Goal: Task Accomplishment & Management: Contribute content

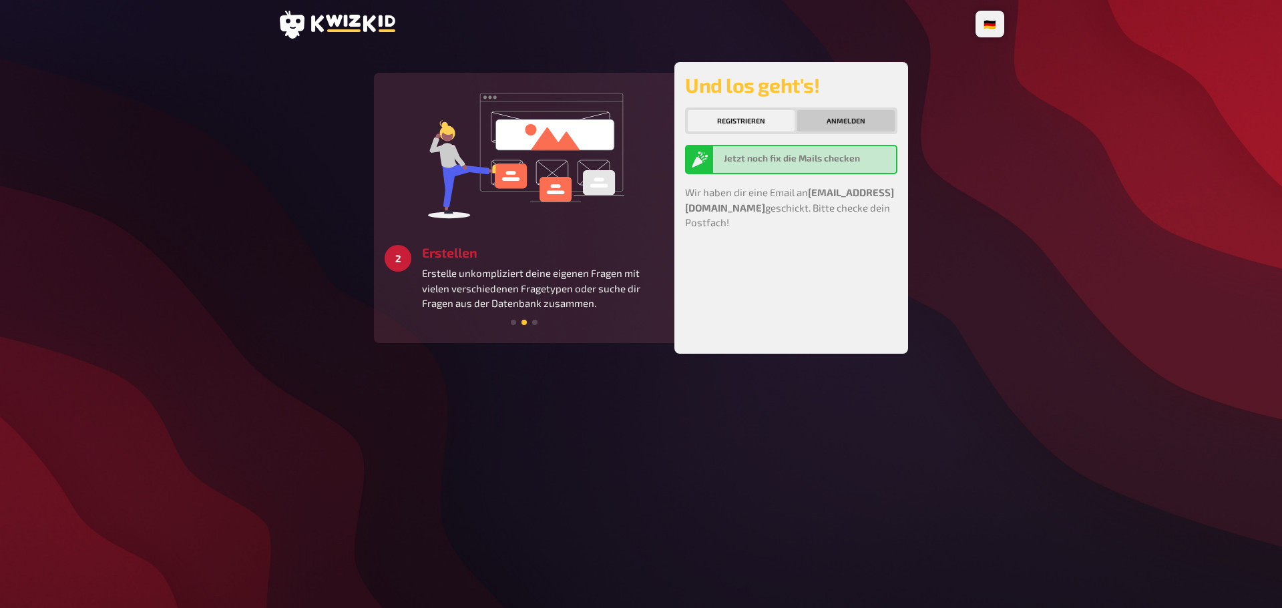
click at [826, 125] on button "Anmelden" at bounding box center [845, 120] width 97 height 21
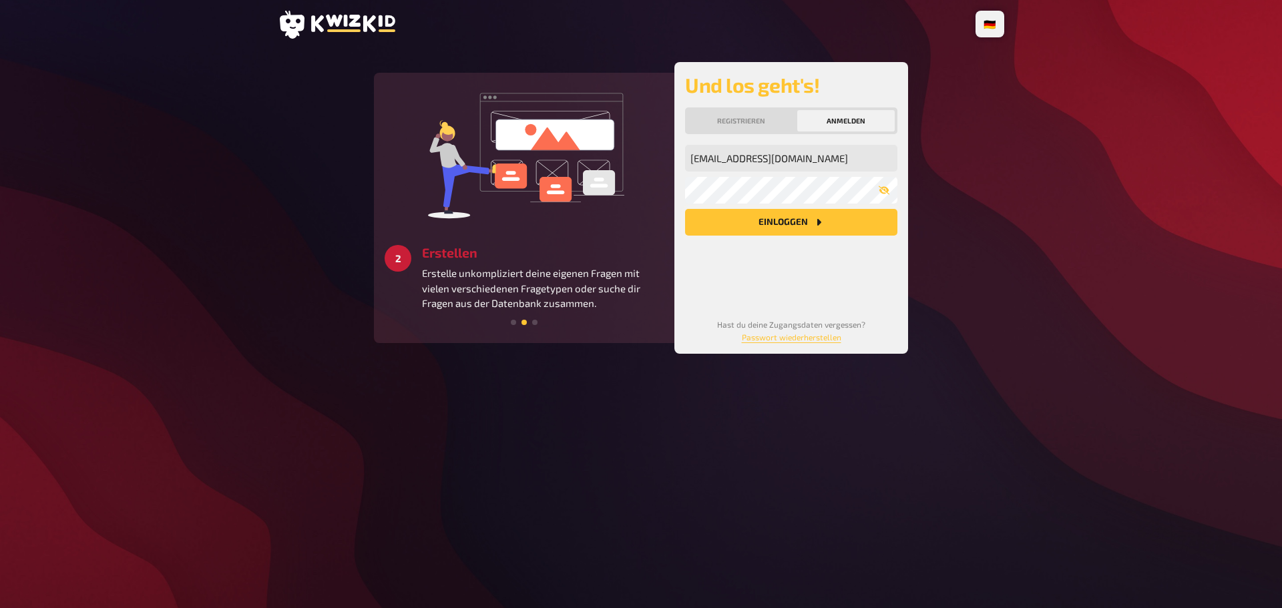
click at [821, 218] on icon "Einloggen" at bounding box center [818, 222] width 11 height 11
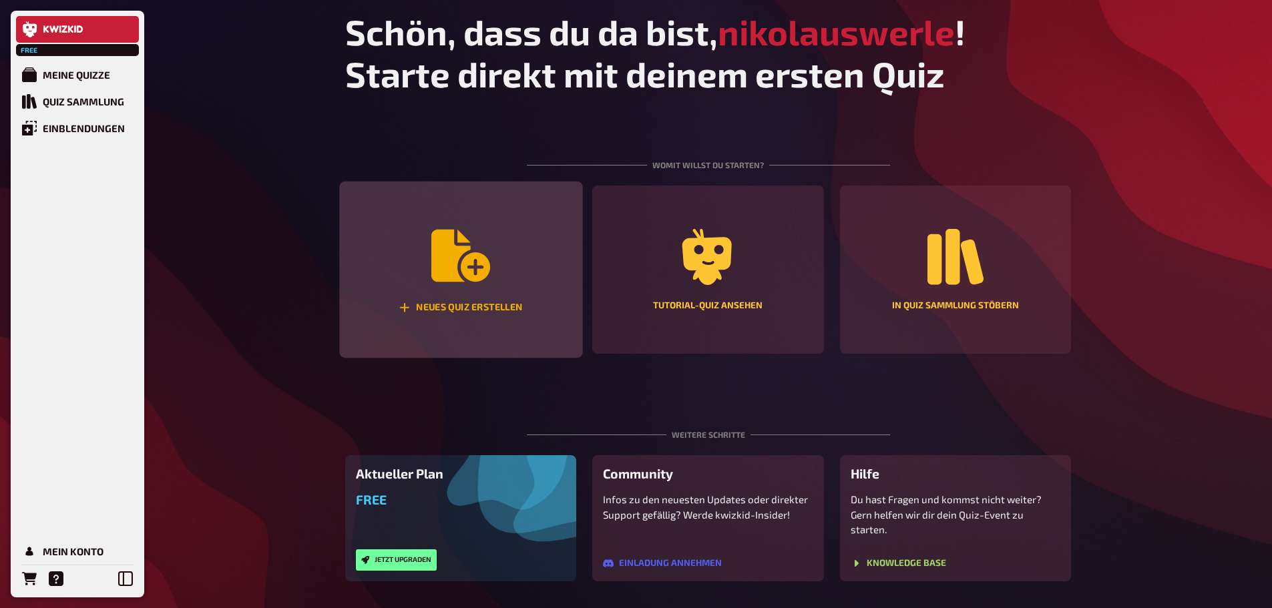
scroll to position [22, 0]
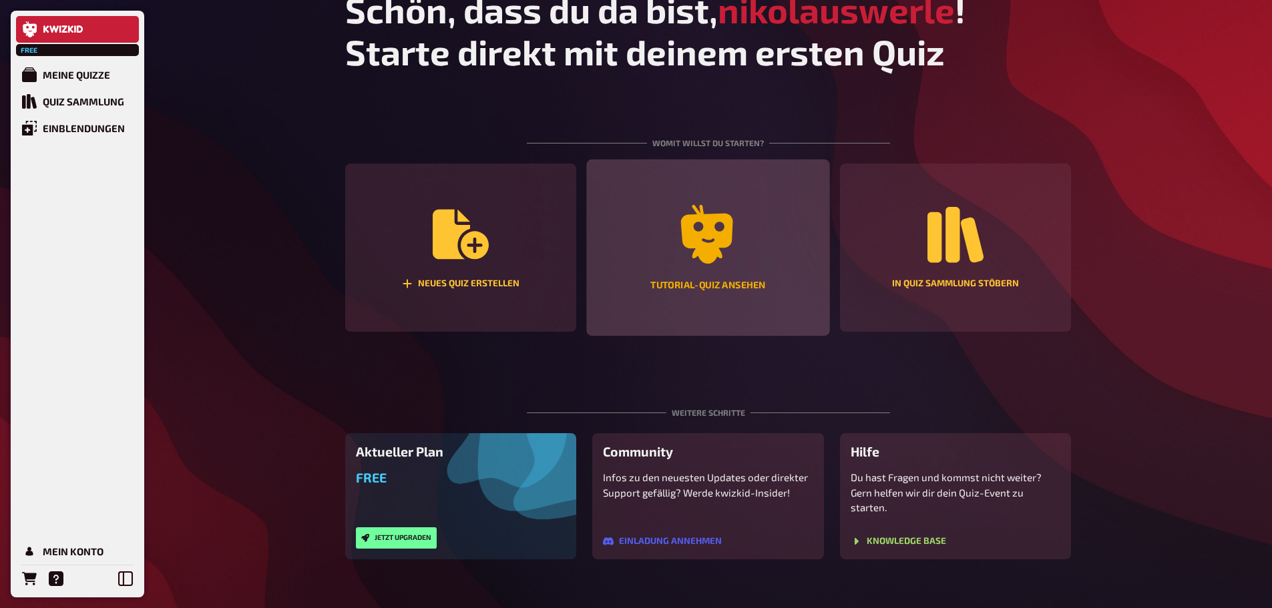
click at [711, 262] on icon "Tutorial-Quiz ansehen" at bounding box center [707, 234] width 52 height 59
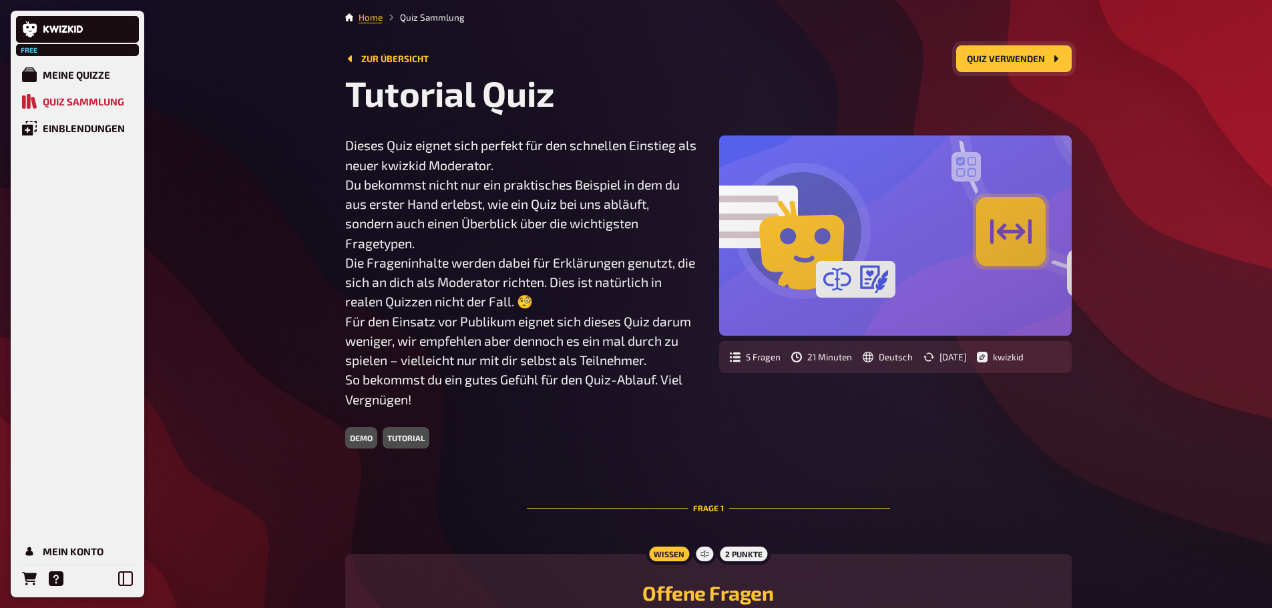
click at [1009, 64] on button "Quiz verwenden" at bounding box center [1014, 58] width 116 height 27
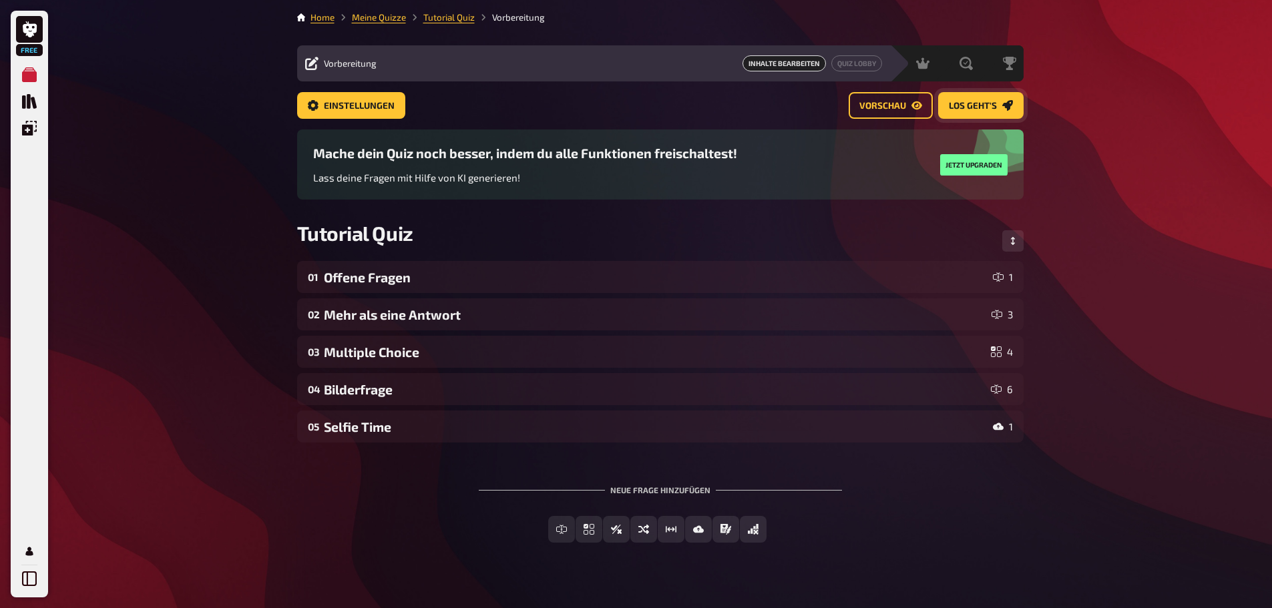
click at [960, 108] on span "Los geht's" at bounding box center [973, 106] width 48 height 9
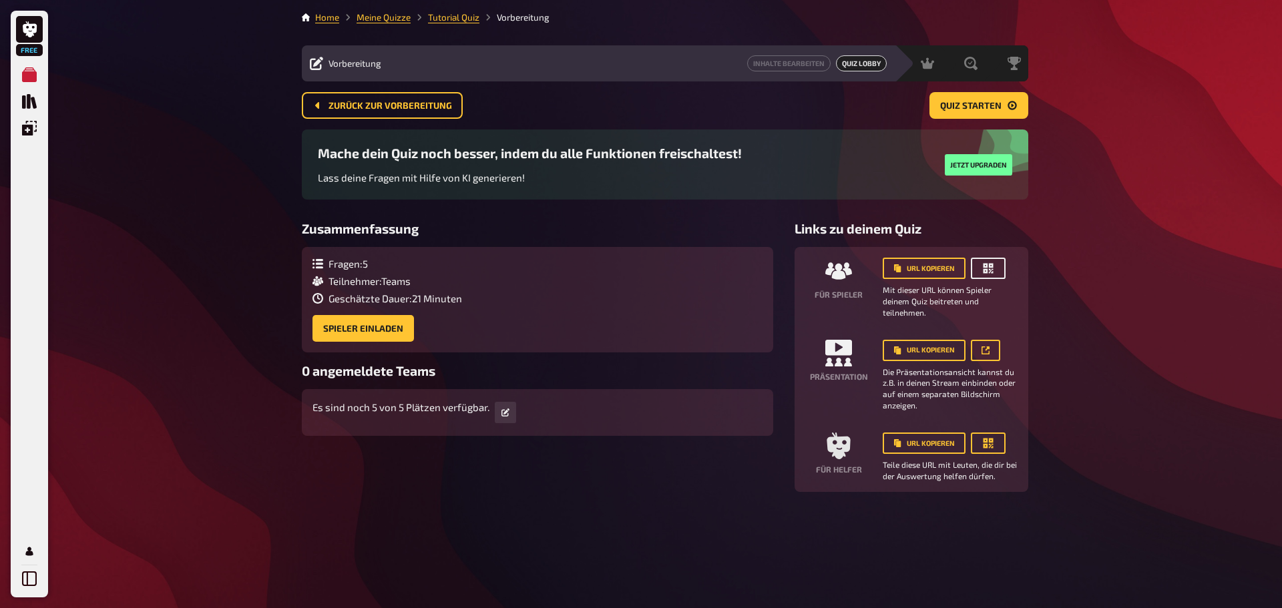
click at [993, 268] on icon "button" at bounding box center [988, 268] width 13 height 13
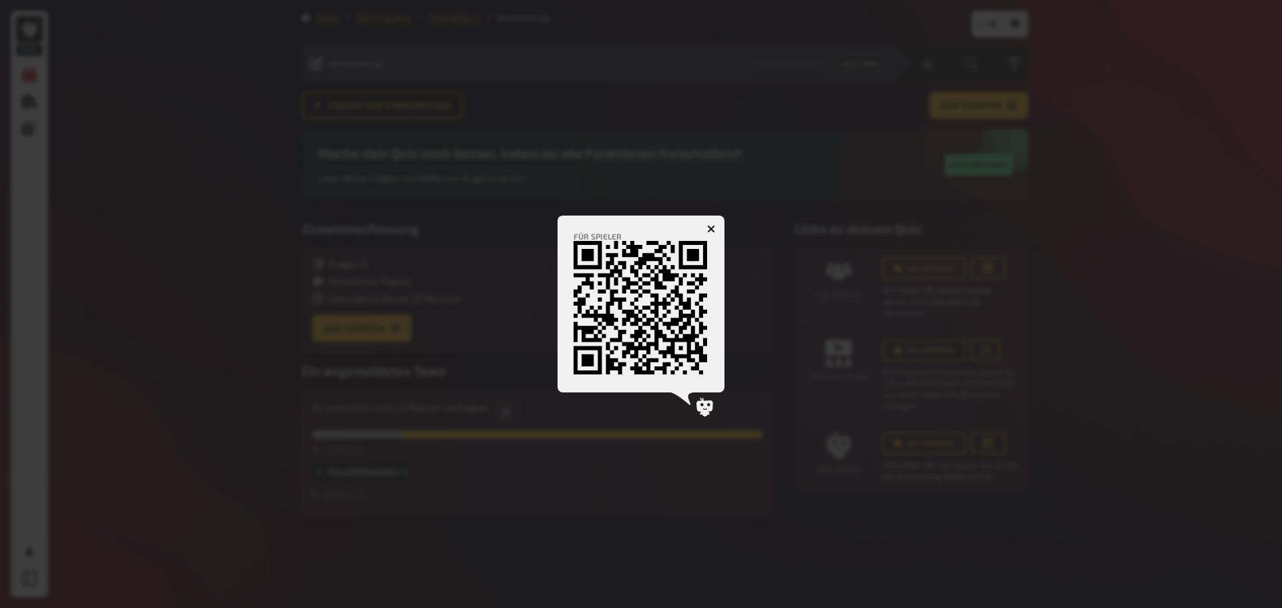
click at [378, 304] on div at bounding box center [641, 304] width 1282 height 608
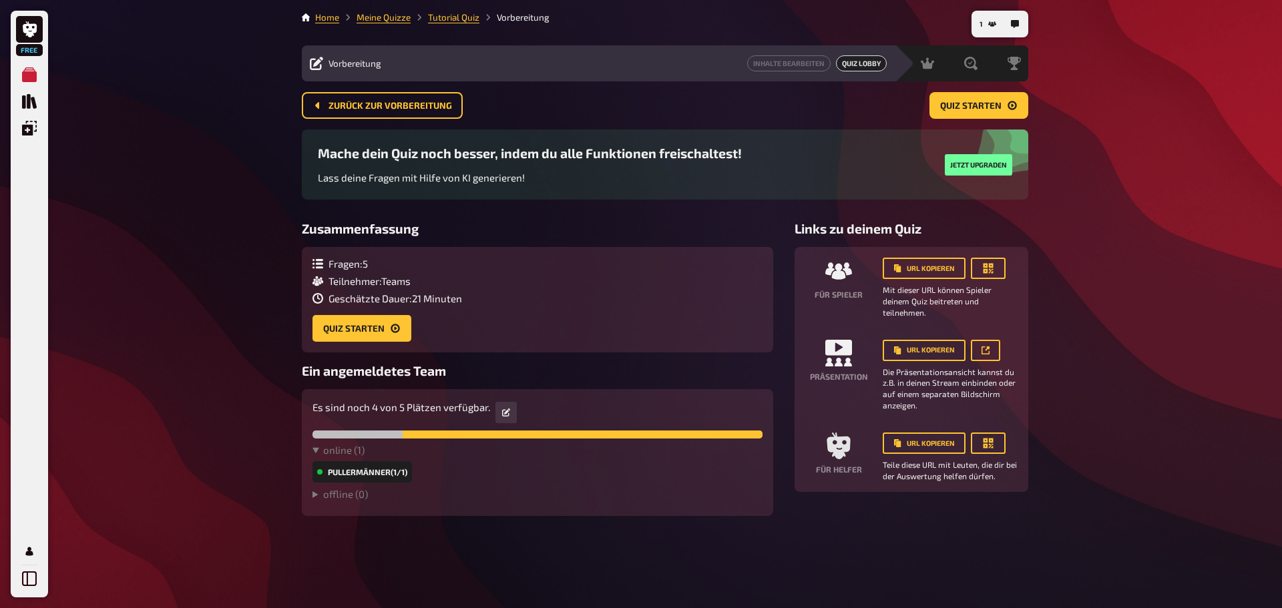
click at [390, 473] on div "Pullermänner (1/1)" at bounding box center [363, 471] width 100 height 21
click at [984, 21] on button "1" at bounding box center [987, 23] width 27 height 21
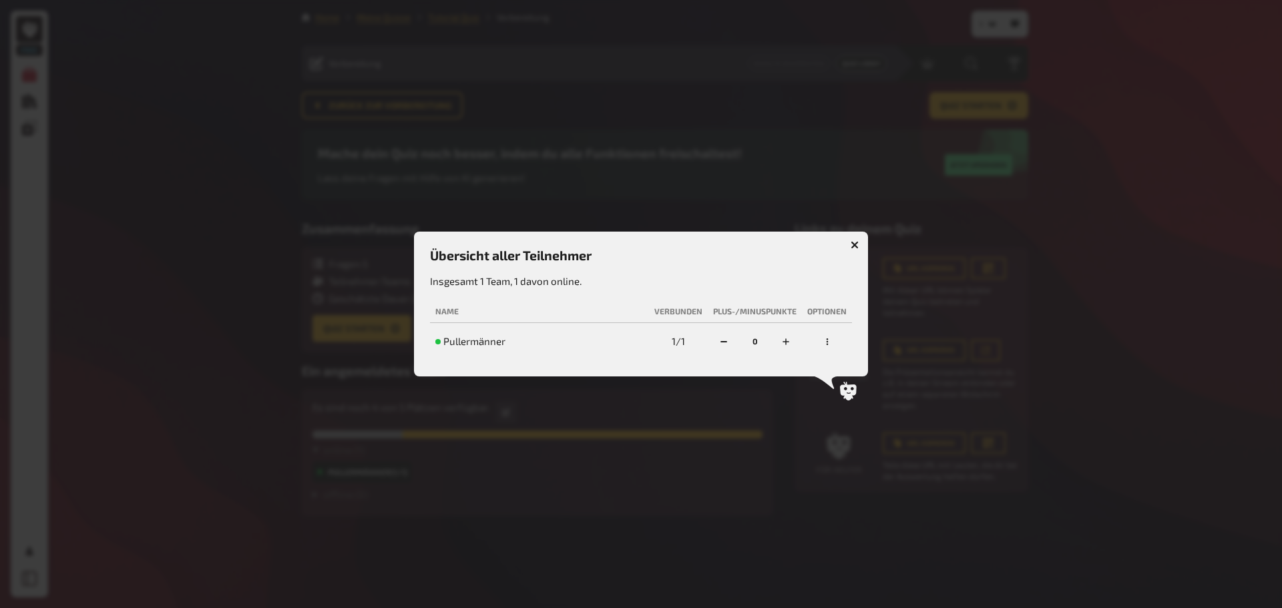
click at [856, 248] on icon "button" at bounding box center [855, 245] width 8 height 8
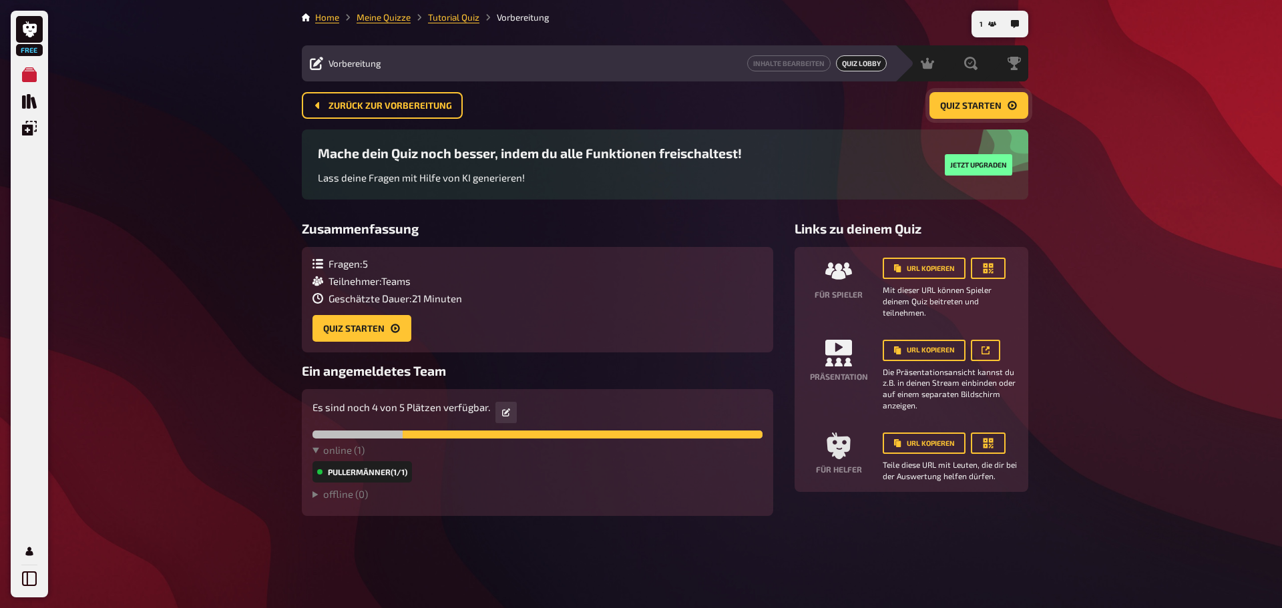
click at [976, 110] on span "Quiz starten" at bounding box center [970, 106] width 61 height 9
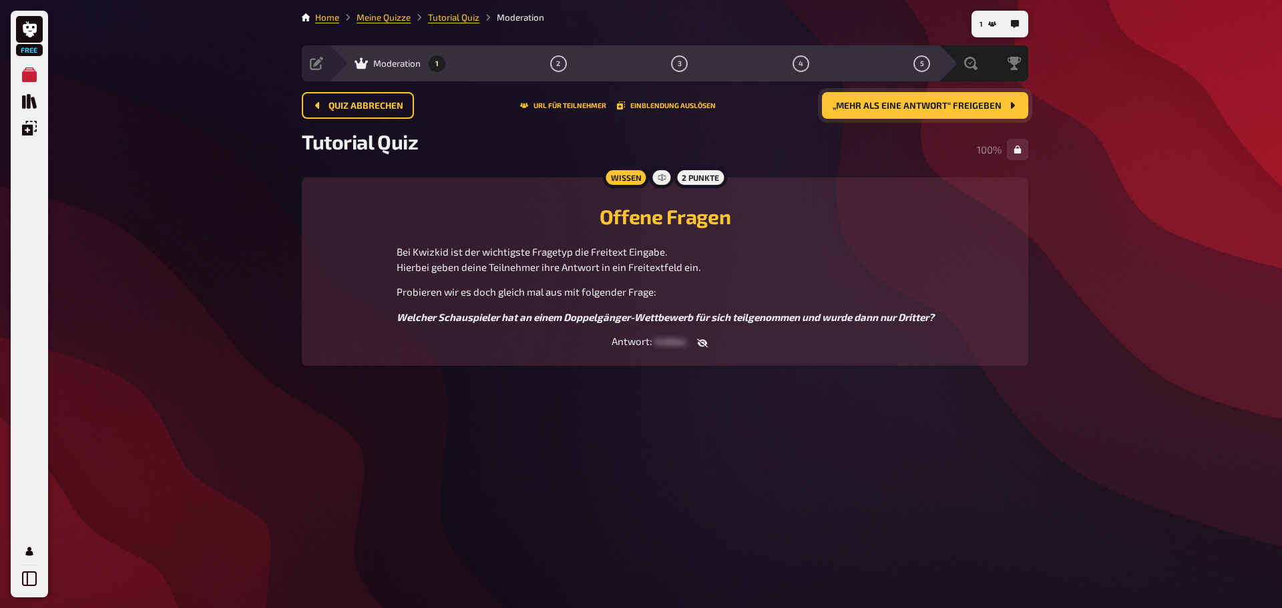
click at [705, 342] on icon "button" at bounding box center [702, 343] width 11 height 9
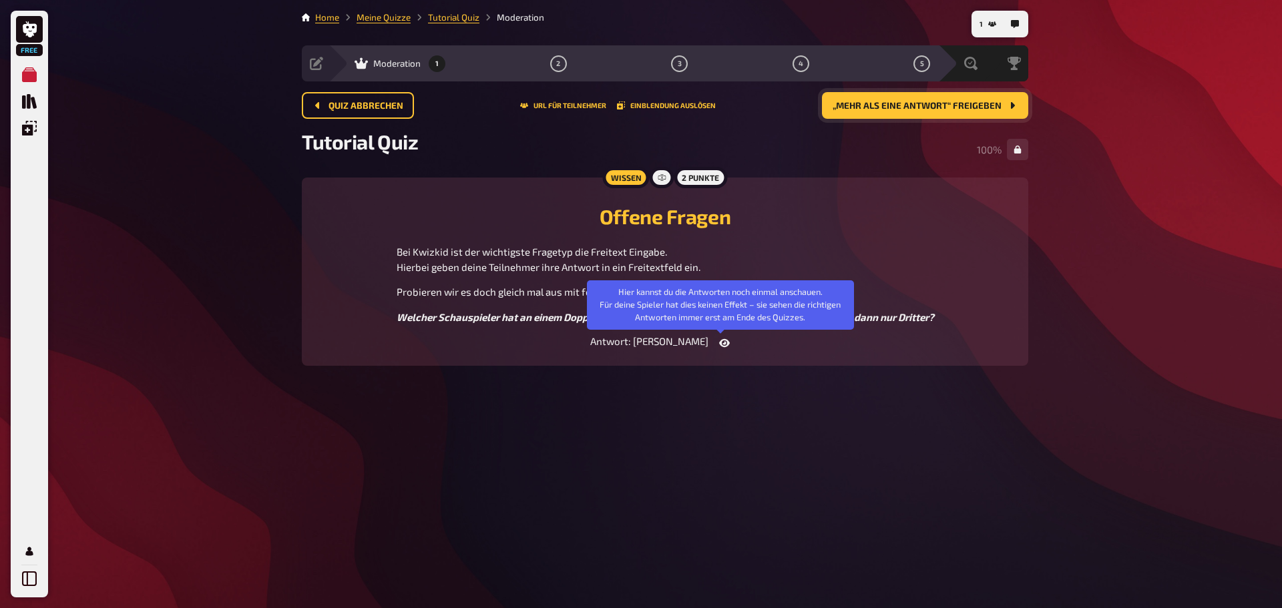
click at [719, 343] on icon "button" at bounding box center [724, 343] width 11 height 8
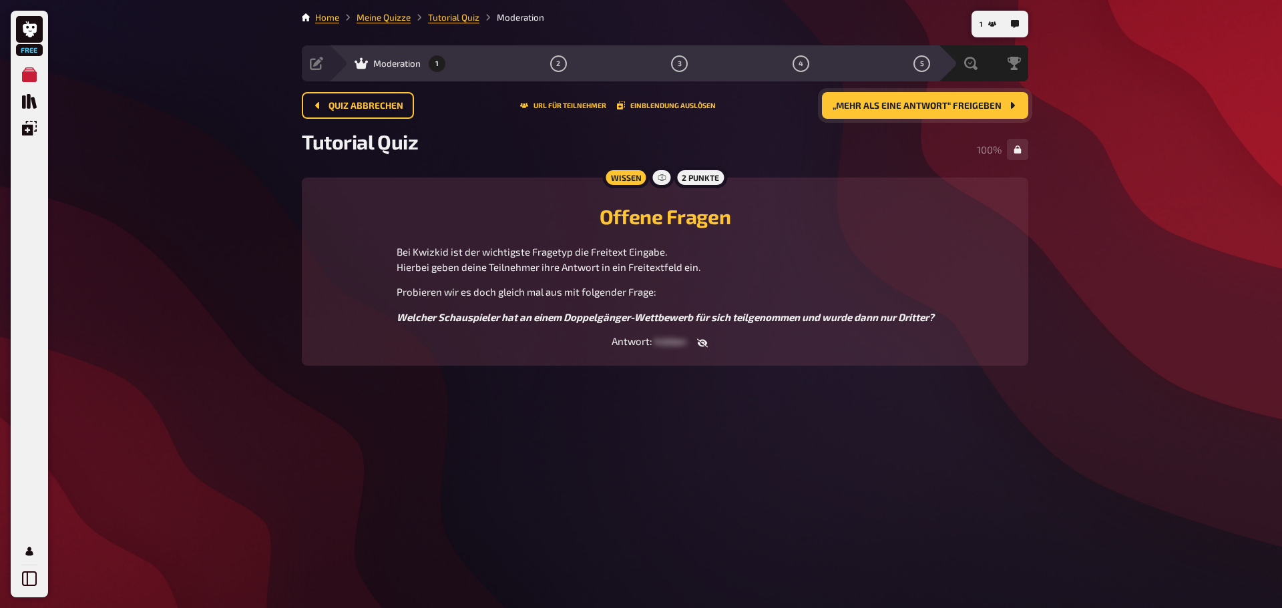
click at [908, 106] on span "„Mehr als eine Antwort“ freigeben" at bounding box center [917, 106] width 169 height 9
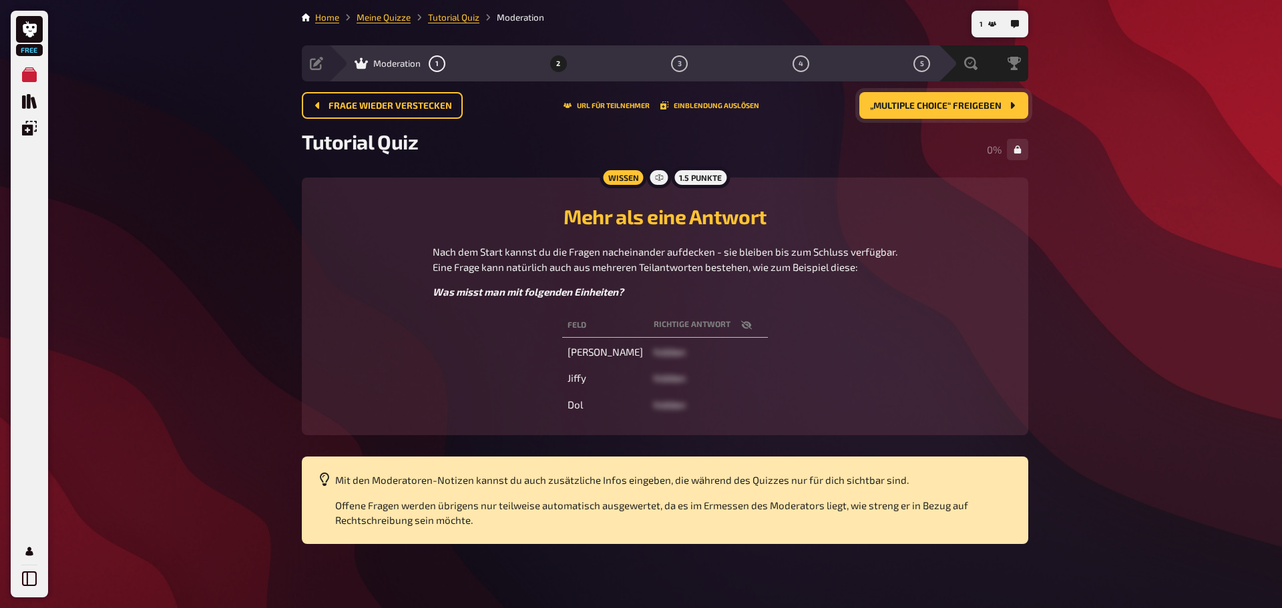
click at [741, 328] on icon "button" at bounding box center [746, 325] width 11 height 11
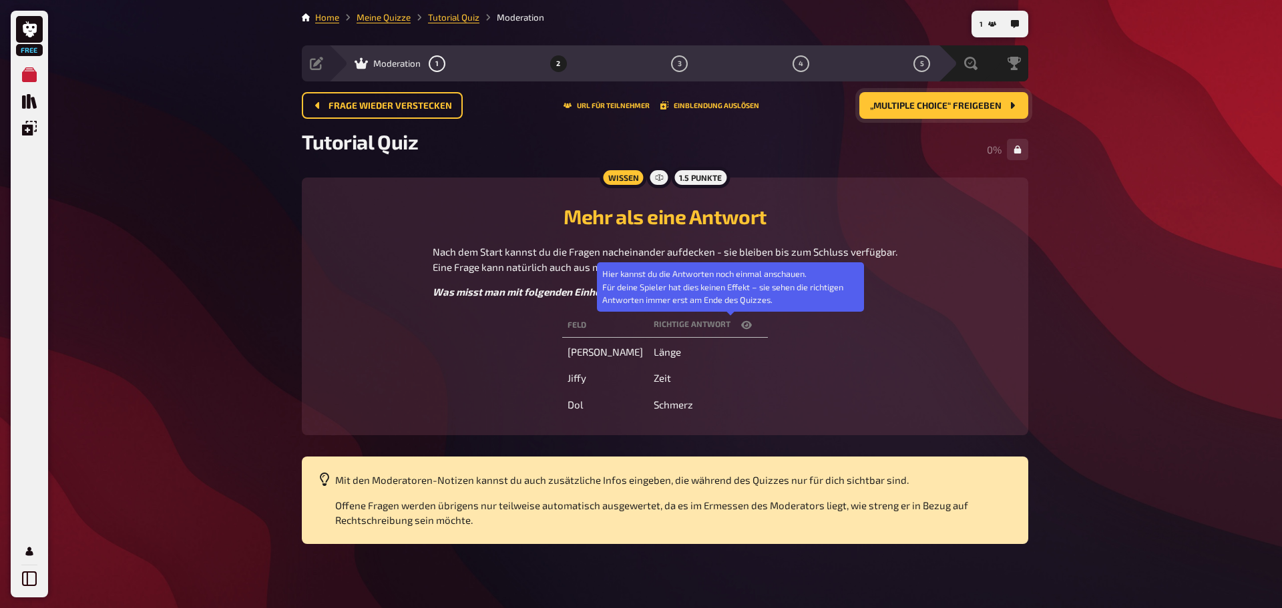
click at [741, 327] on icon "button" at bounding box center [746, 325] width 11 height 8
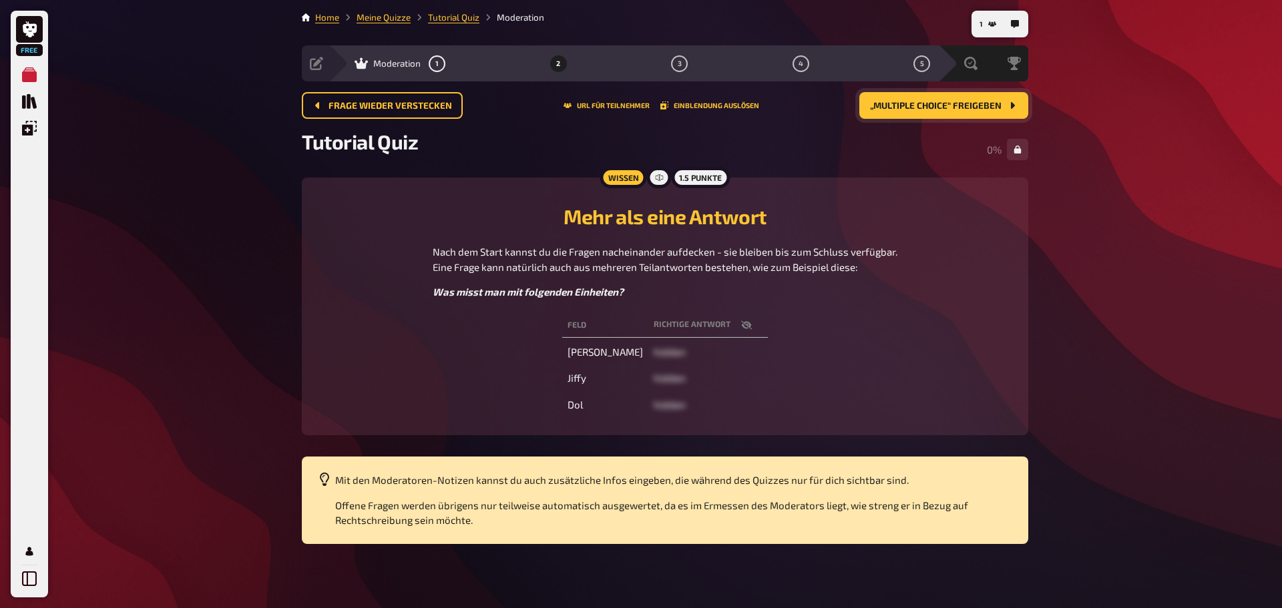
click at [741, 323] on icon "button" at bounding box center [746, 325] width 11 height 9
click at [916, 110] on span "„Multiple Choice“ freigeben" at bounding box center [936, 106] width 132 height 9
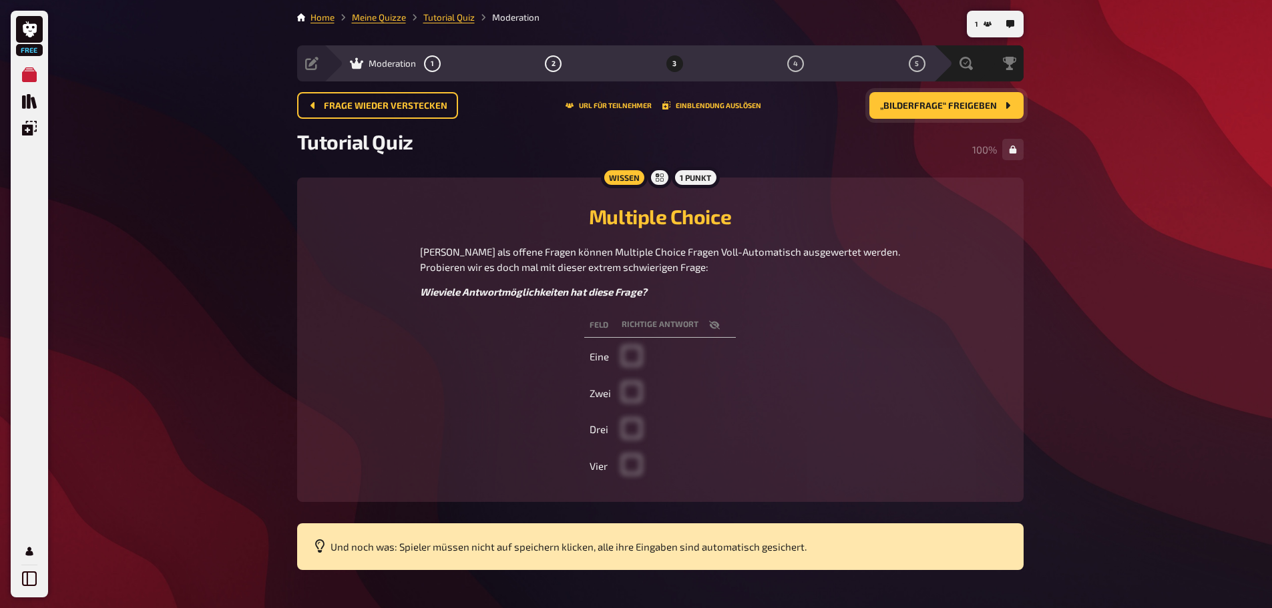
click at [938, 112] on button "„Bilderfrage“ freigeben" at bounding box center [946, 105] width 154 height 27
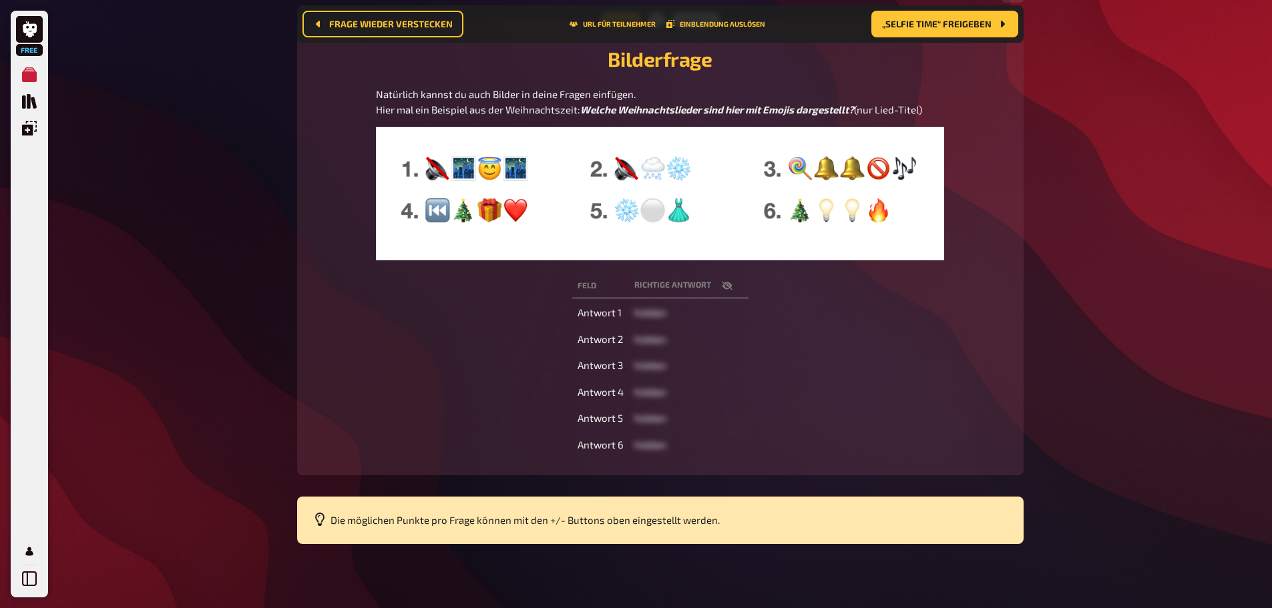
scroll to position [146, 0]
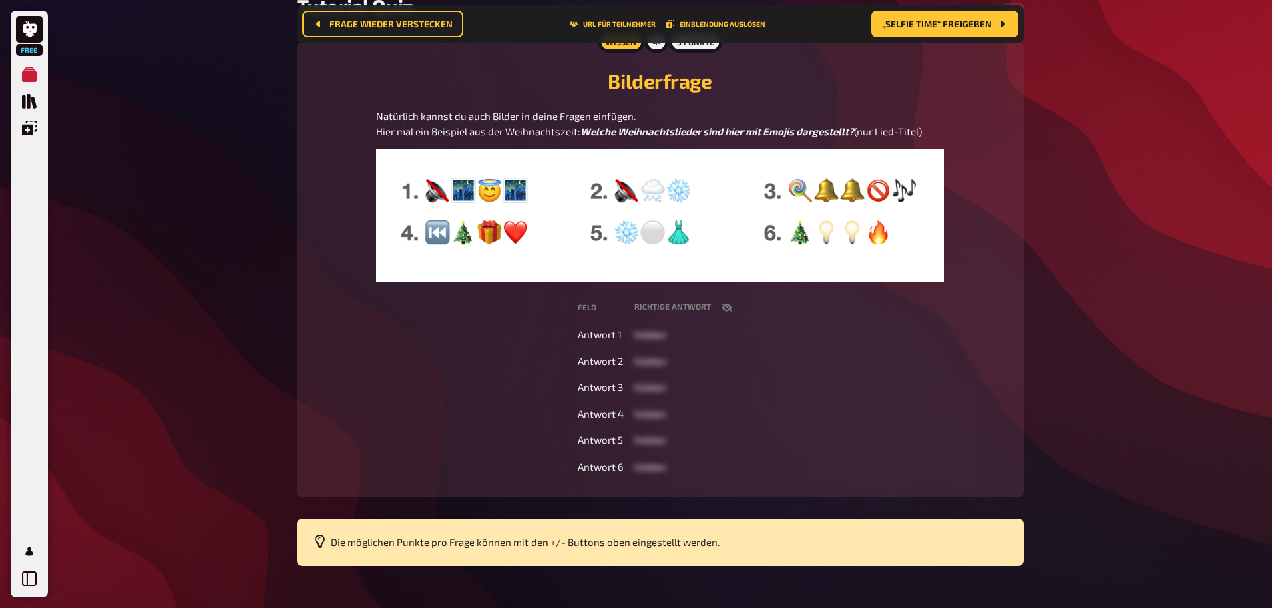
click at [727, 313] on icon "button" at bounding box center [726, 308] width 11 height 9
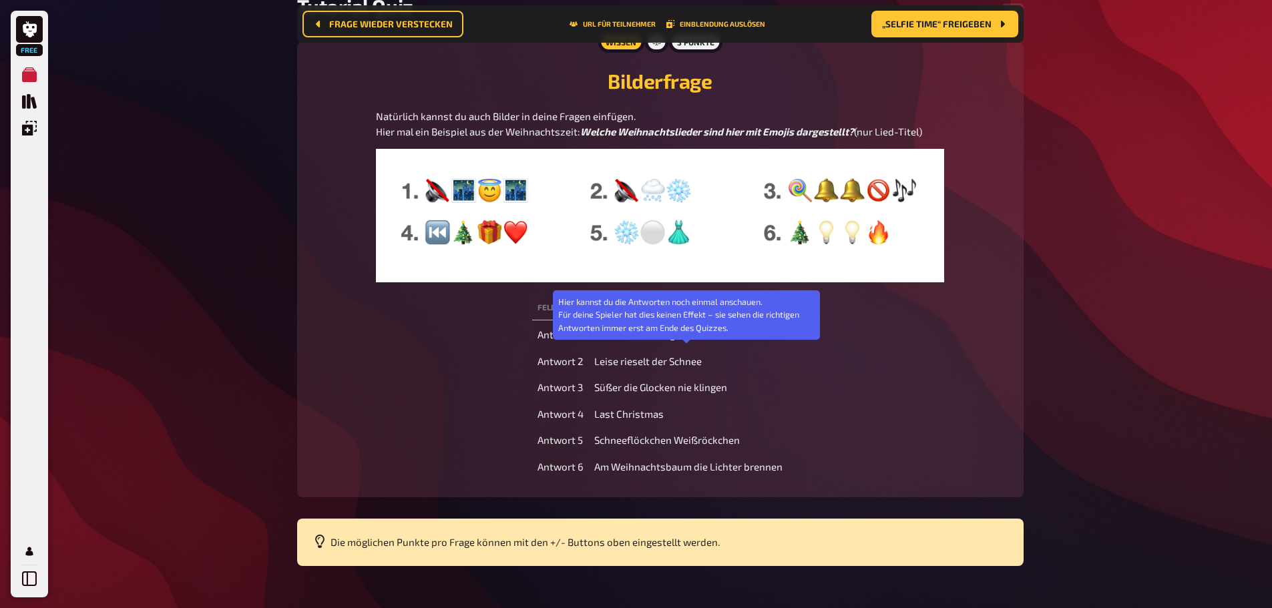
click at [689, 312] on icon "button" at bounding box center [687, 308] width 11 height 8
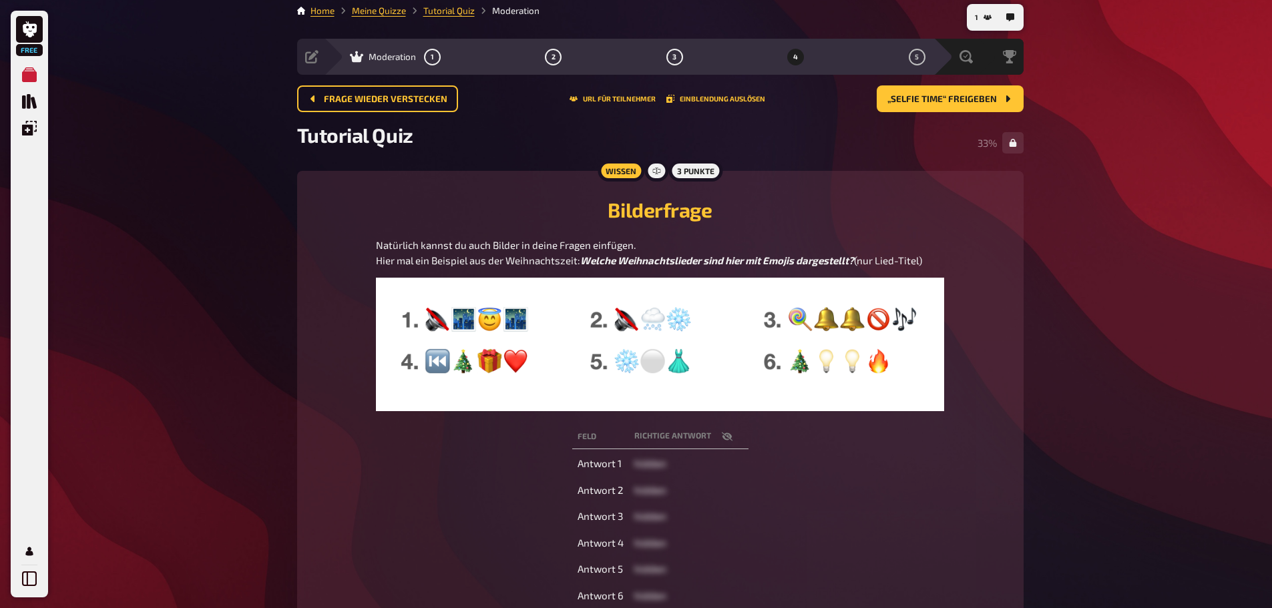
scroll to position [0, 0]
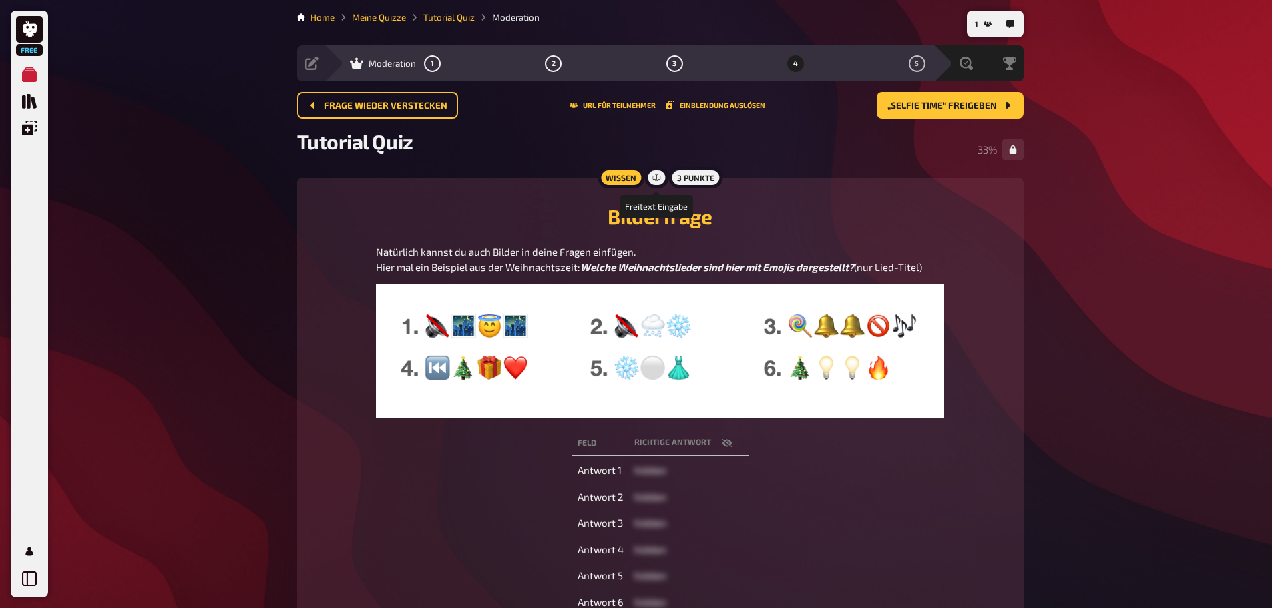
click at [658, 178] on icon at bounding box center [657, 178] width 8 height 8
click at [684, 179] on div "3 Punkte" at bounding box center [695, 177] width 53 height 21
click at [695, 106] on button "Einblendung auslösen" at bounding box center [715, 106] width 99 height 8
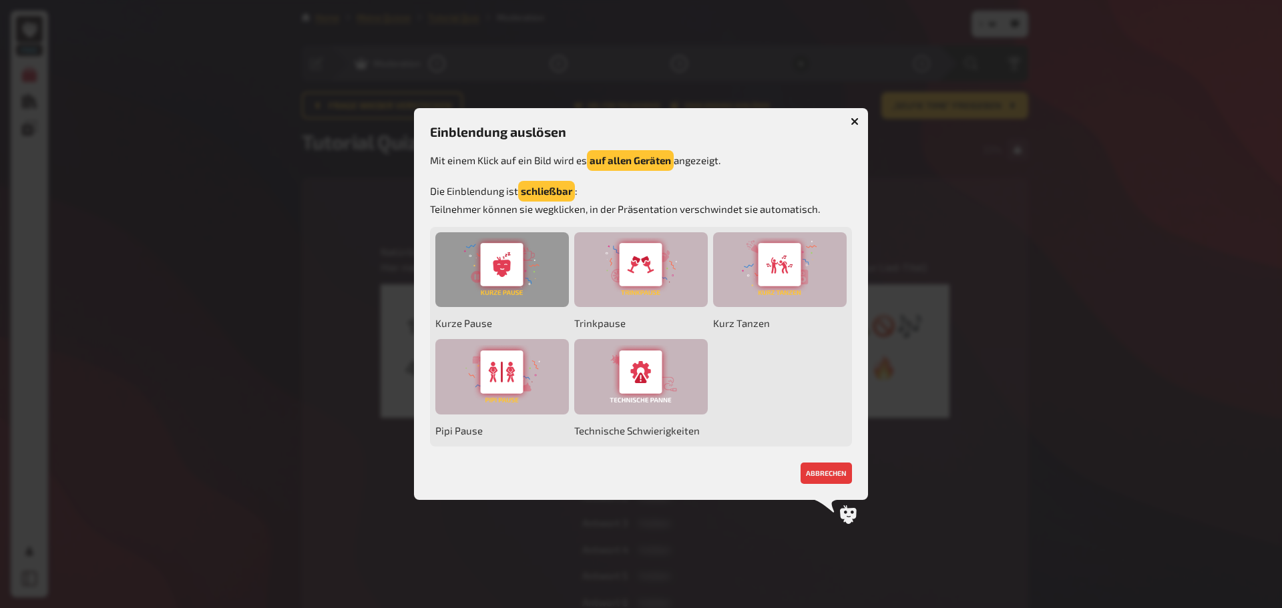
click at [483, 274] on div at bounding box center [502, 269] width 134 height 75
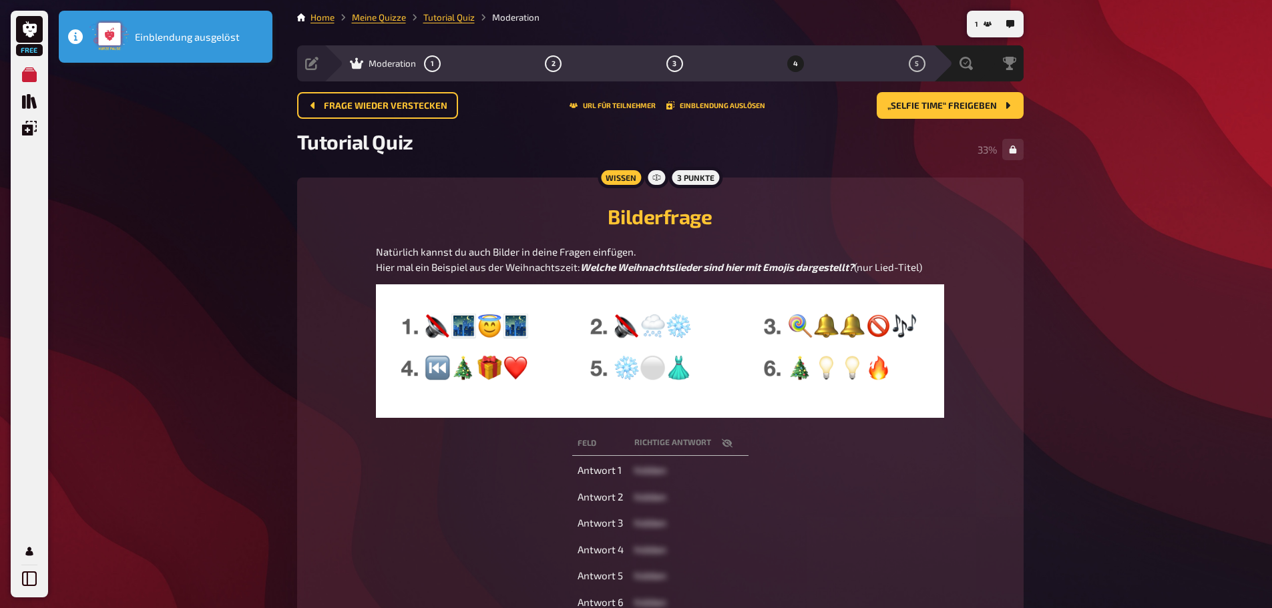
click at [183, 47] on div "Einblendung ausgelöst" at bounding box center [164, 36] width 150 height 33
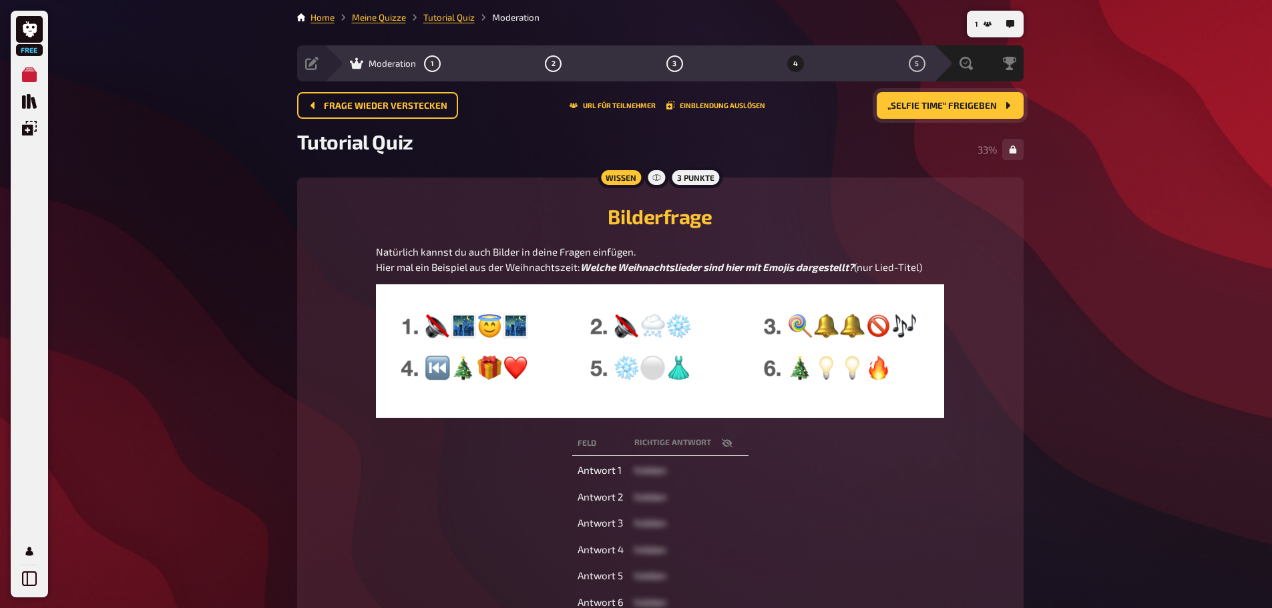
click at [943, 106] on span "„Selfie Time“ freigeben" at bounding box center [942, 106] width 110 height 9
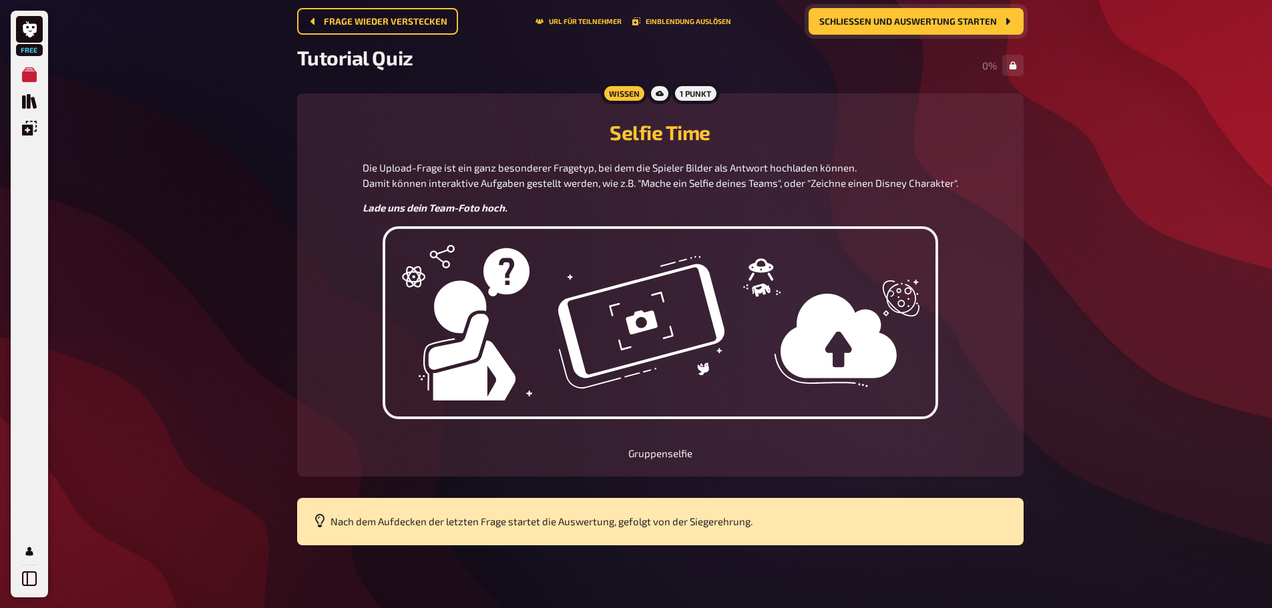
scroll to position [85, 0]
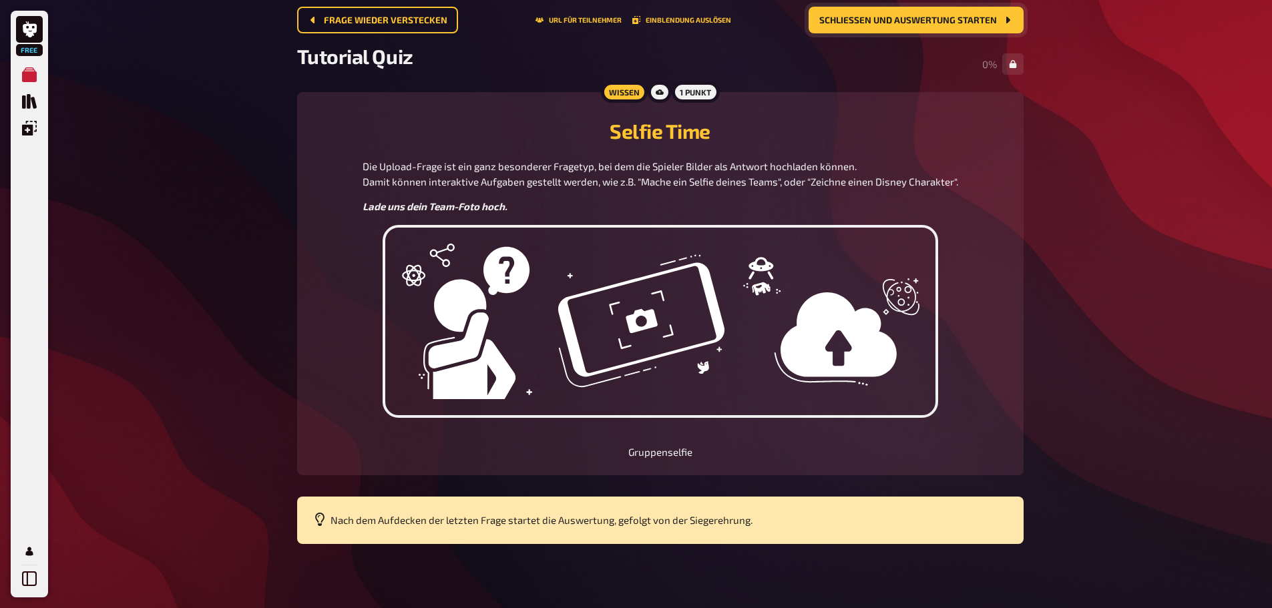
click at [968, 19] on span "Schließen und Auswertung starten" at bounding box center [908, 20] width 178 height 9
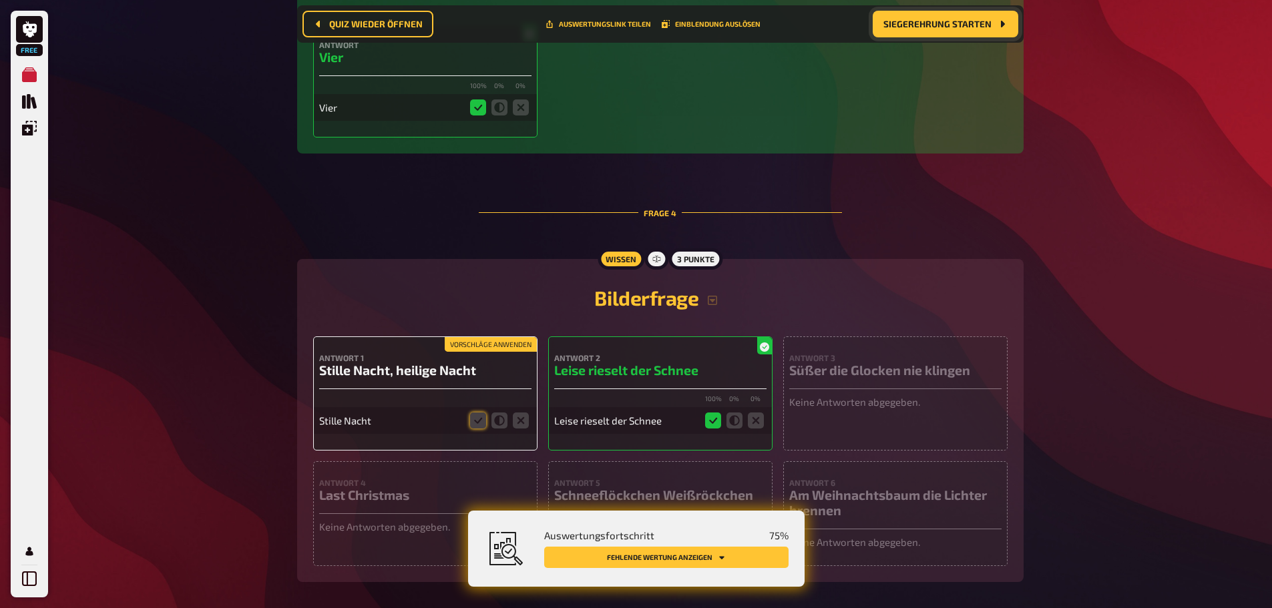
scroll to position [1012, 0]
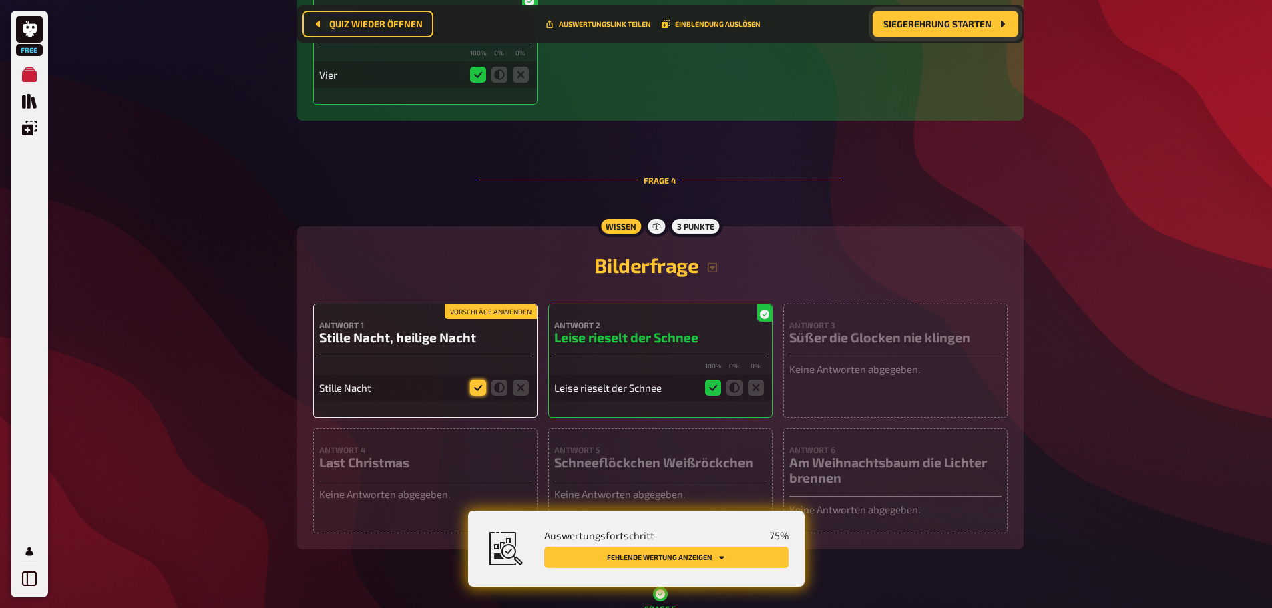
click at [473, 389] on icon at bounding box center [478, 388] width 16 height 16
click at [0, 0] on input "radio" at bounding box center [0, 0] width 0 height 0
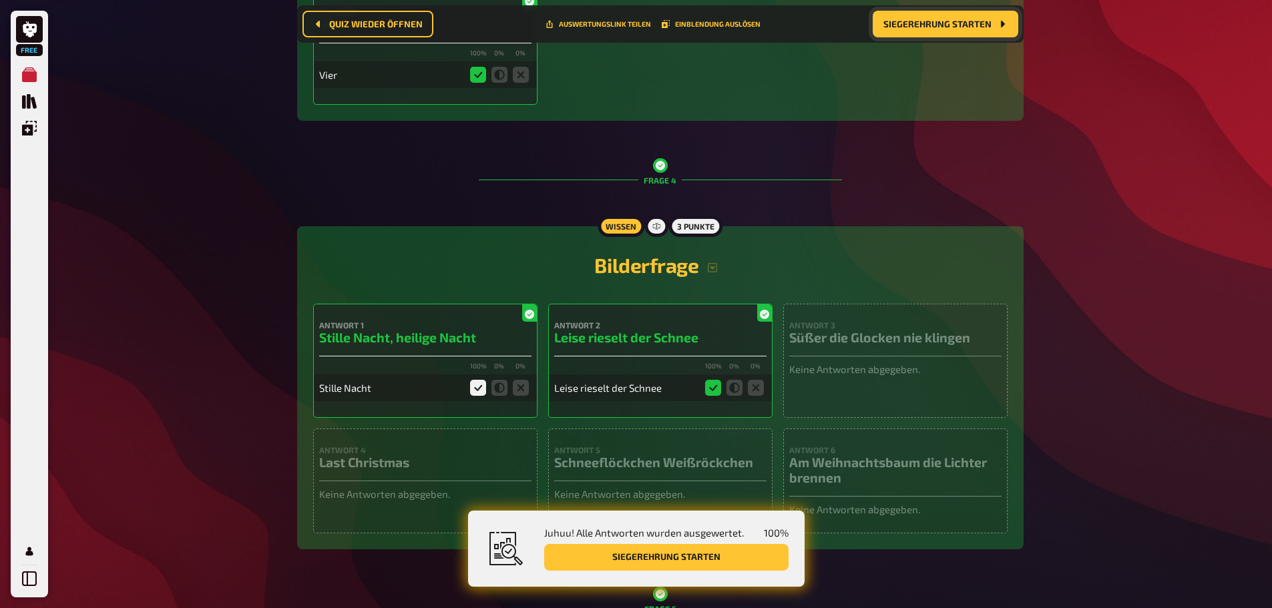
click at [857, 367] on p "Keine Antworten abgegeben." at bounding box center [895, 369] width 212 height 15
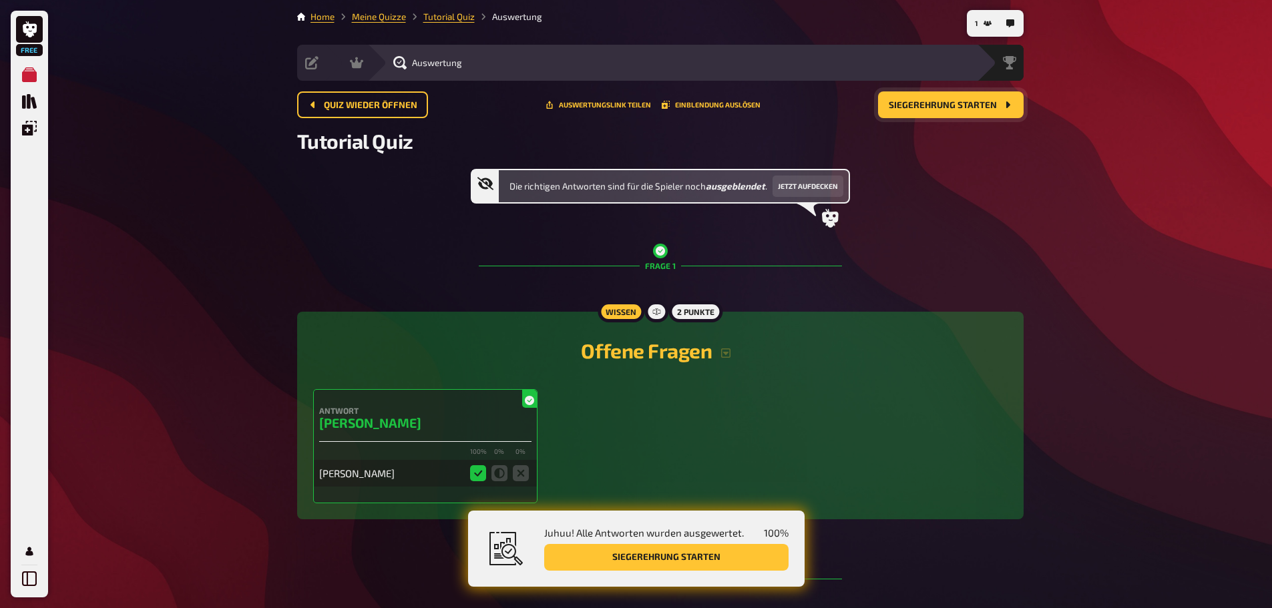
scroll to position [0, 0]
click at [971, 105] on span "Siegerehrung starten" at bounding box center [943, 106] width 108 height 9
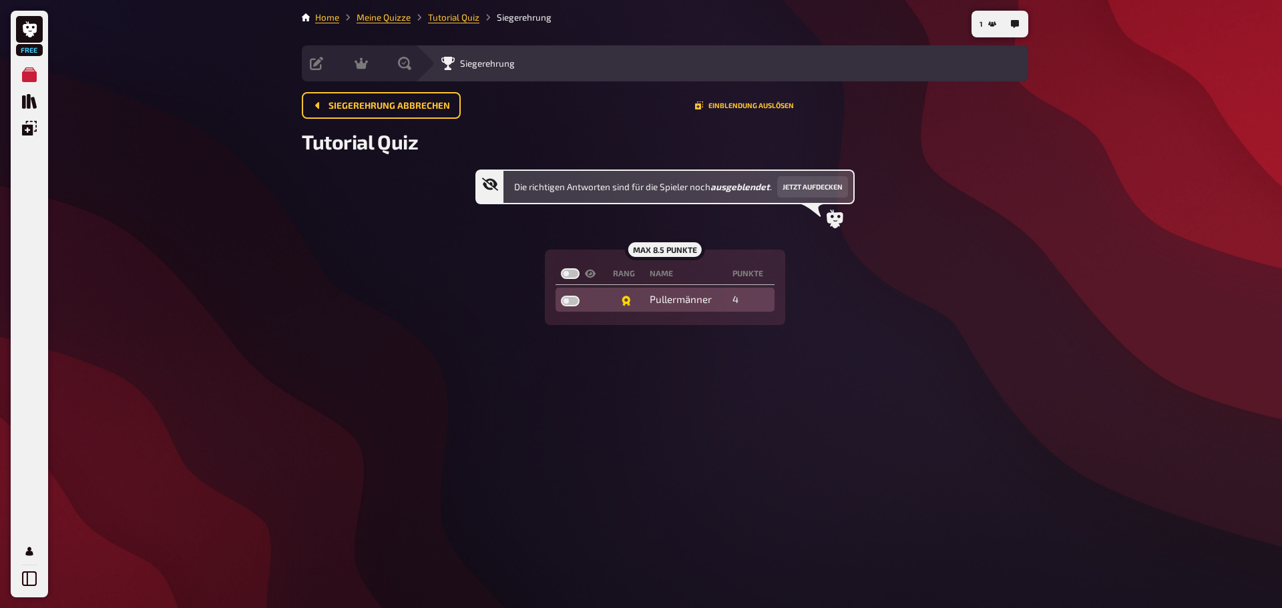
click at [569, 305] on label at bounding box center [570, 301] width 19 height 11
click at [561, 296] on input "checkbox" at bounding box center [560, 295] width 1 height 1
checkbox input "true"
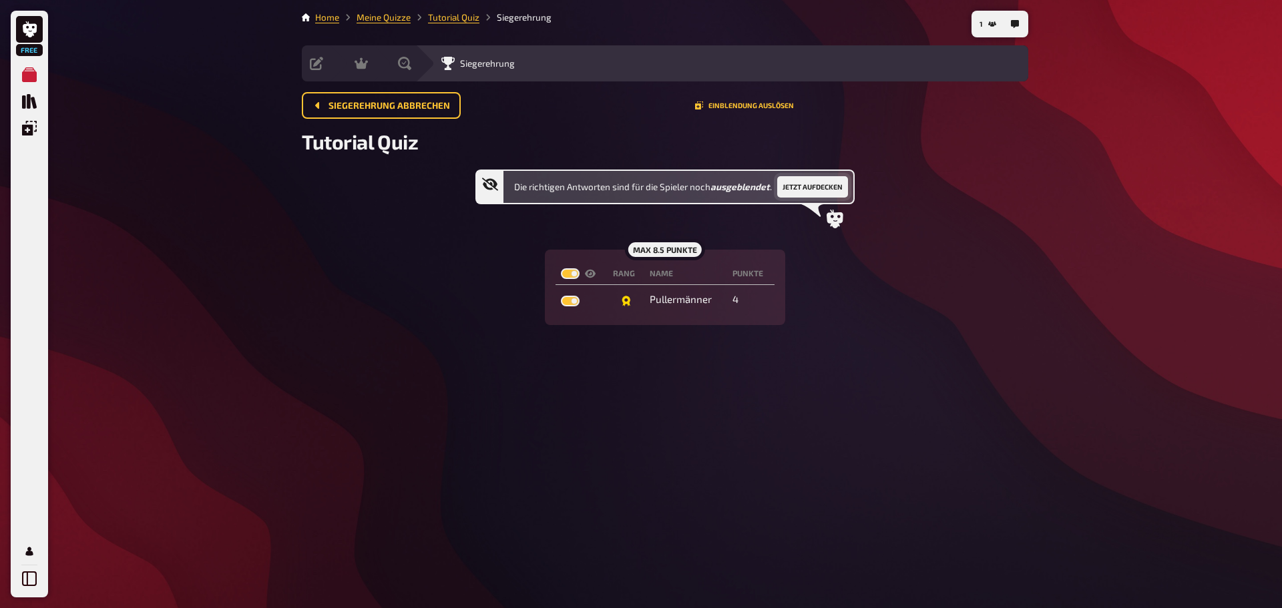
click at [829, 186] on button "Jetzt aufdecken" at bounding box center [812, 186] width 71 height 21
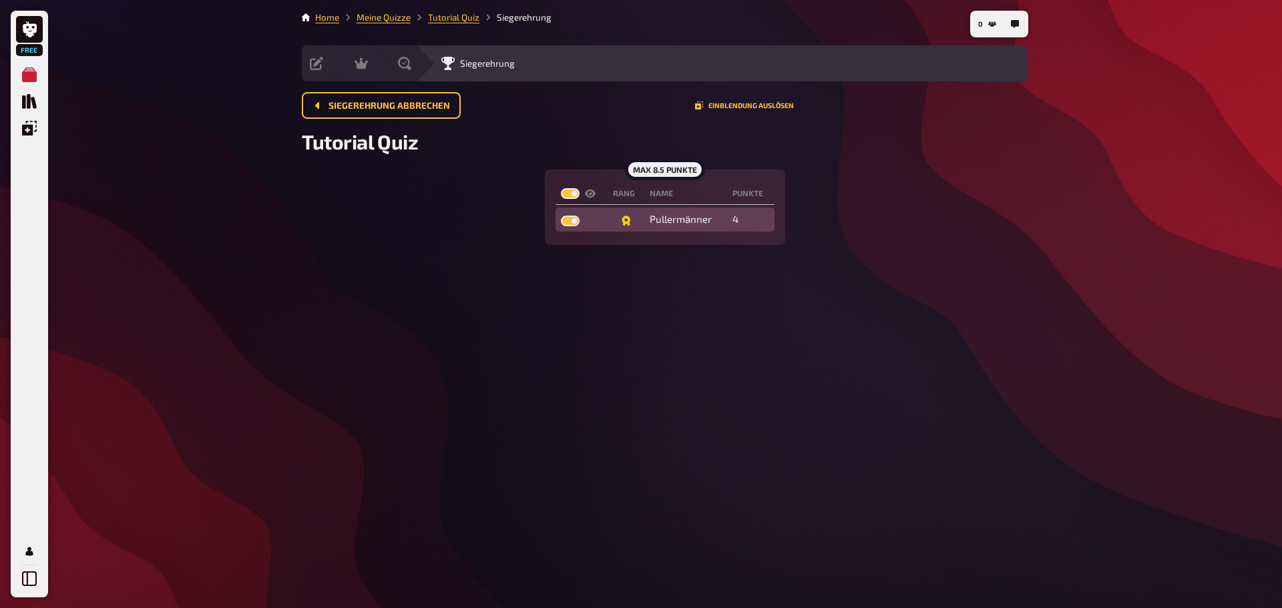
click at [625, 220] on icon at bounding box center [626, 221] width 11 height 11
click at [722, 106] on button "Einblendung auslösen" at bounding box center [744, 106] width 99 height 8
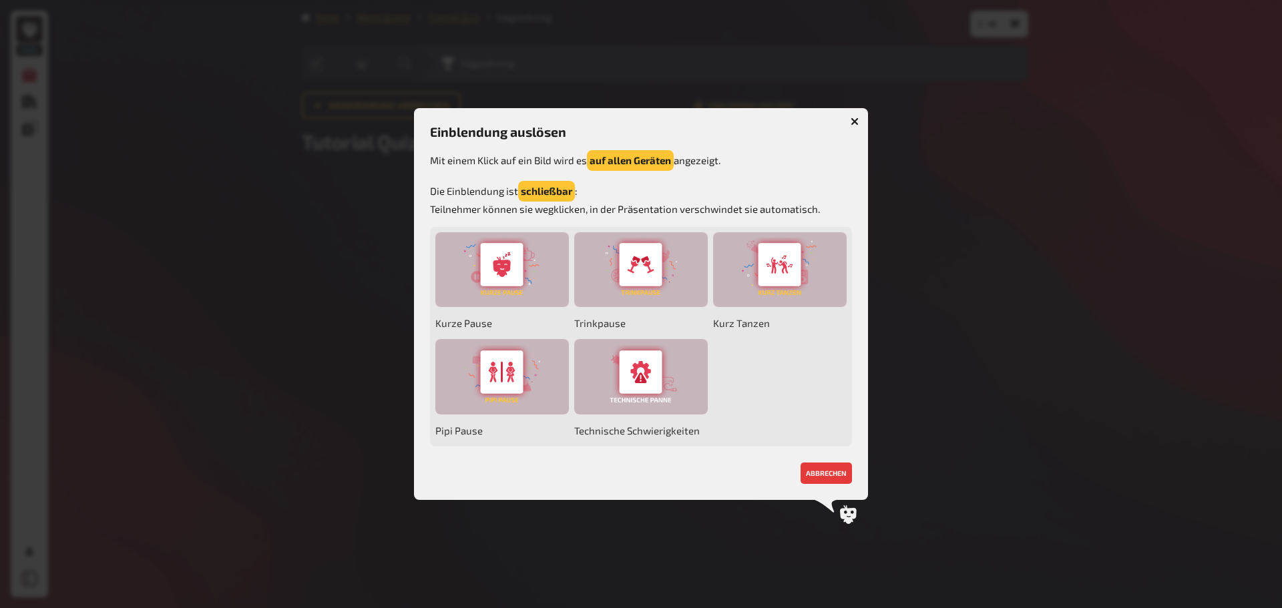
click at [853, 124] on icon "button" at bounding box center [855, 122] width 13 height 13
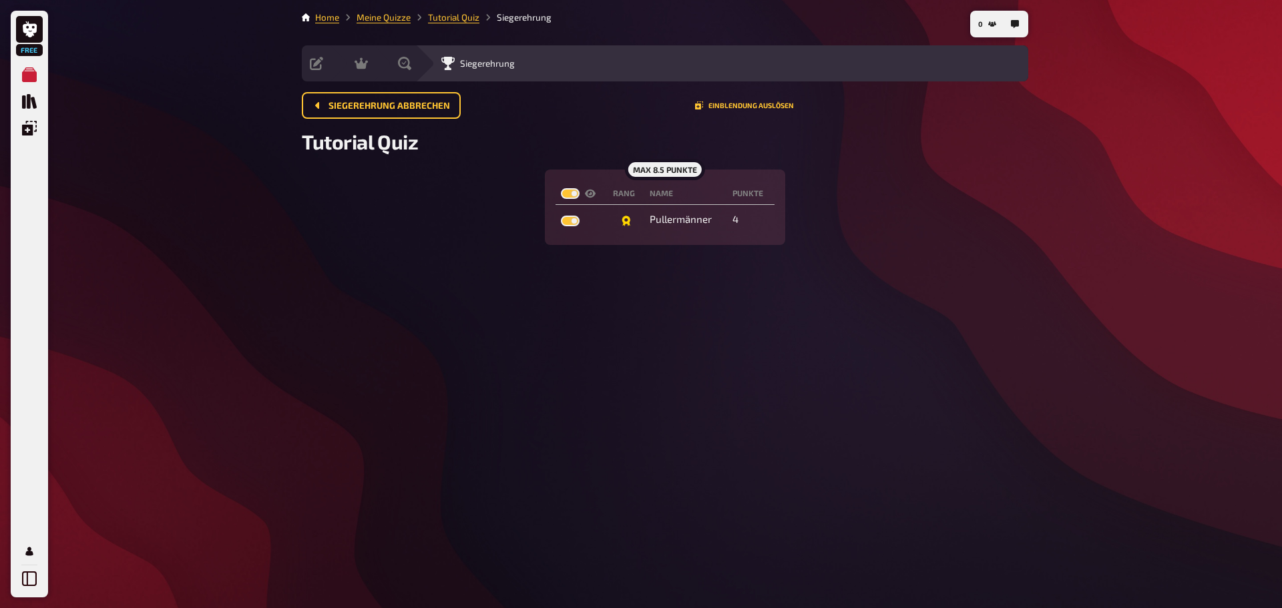
click at [375, 145] on span "Tutorial Quiz" at bounding box center [360, 142] width 116 height 24
click at [365, 96] on button "Siegerehrung abbrechen" at bounding box center [381, 105] width 159 height 27
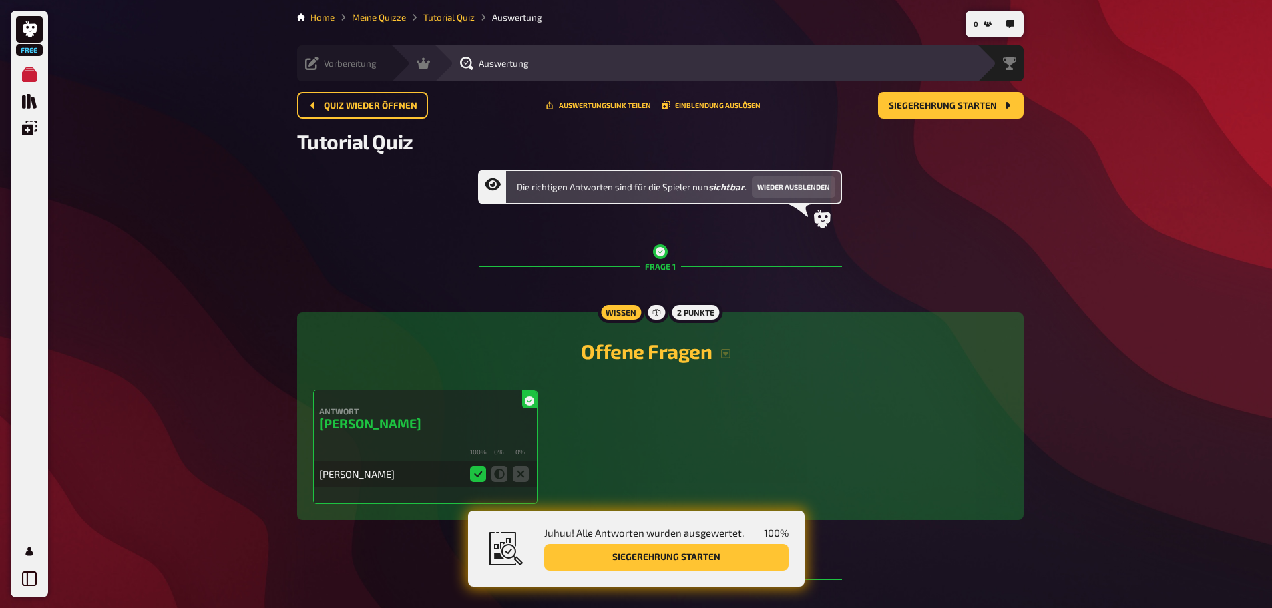
click at [311, 69] on icon at bounding box center [311, 63] width 13 height 13
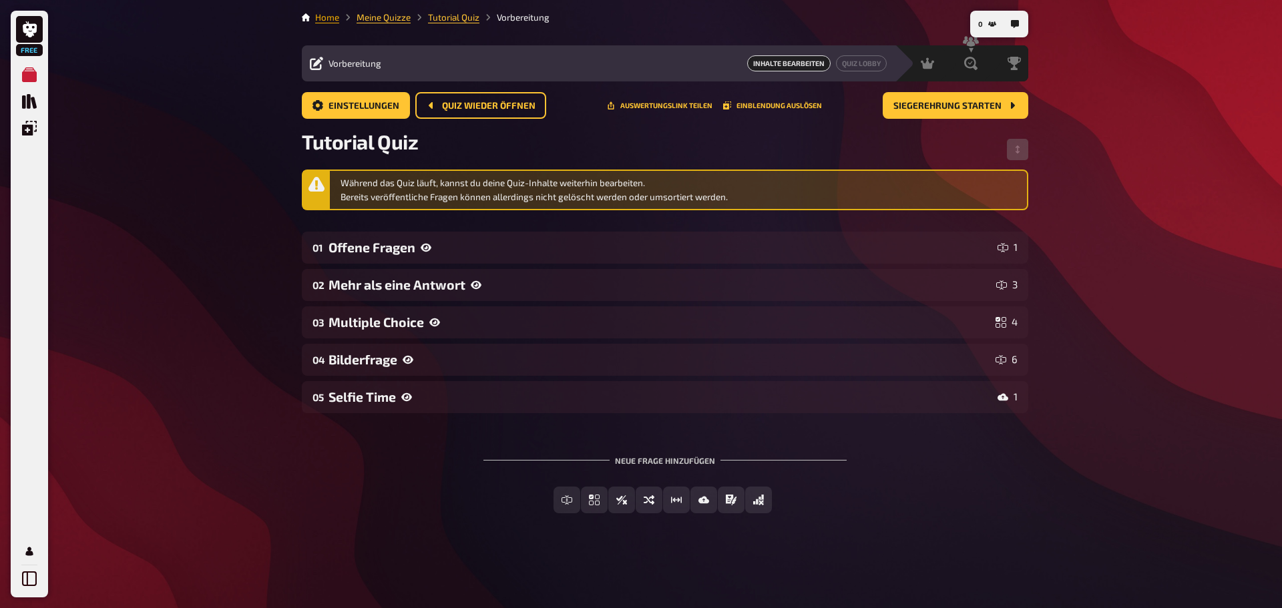
click at [325, 17] on link "Home" at bounding box center [327, 17] width 24 height 11
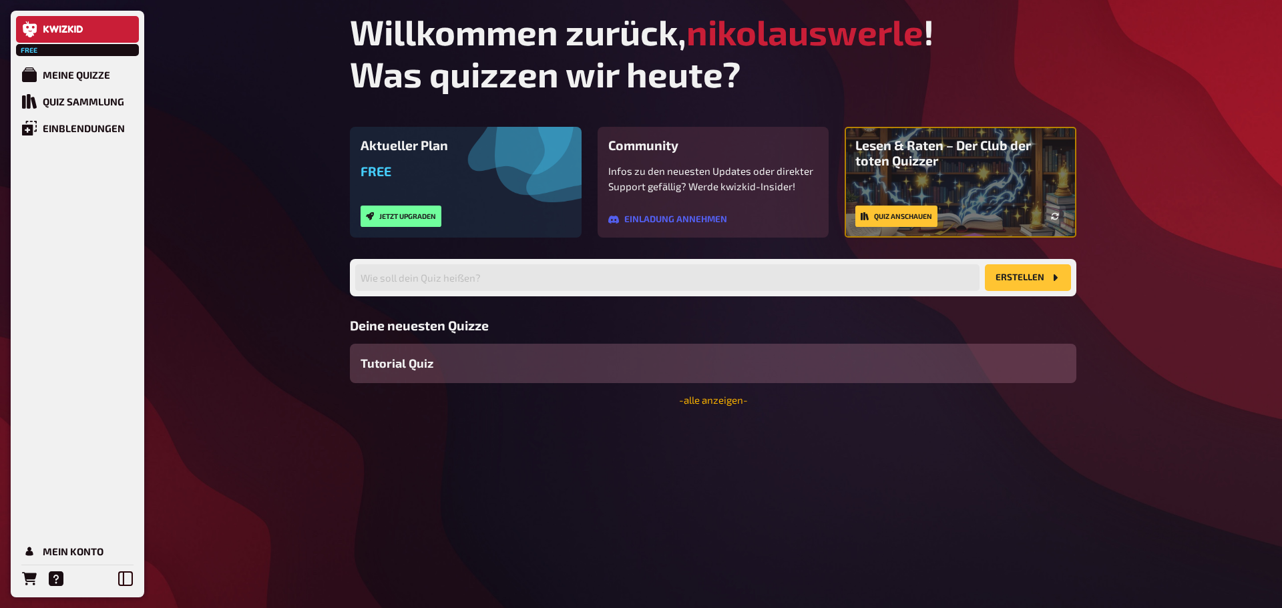
click at [720, 398] on link "- alle anzeigen -" at bounding box center [713, 400] width 69 height 12
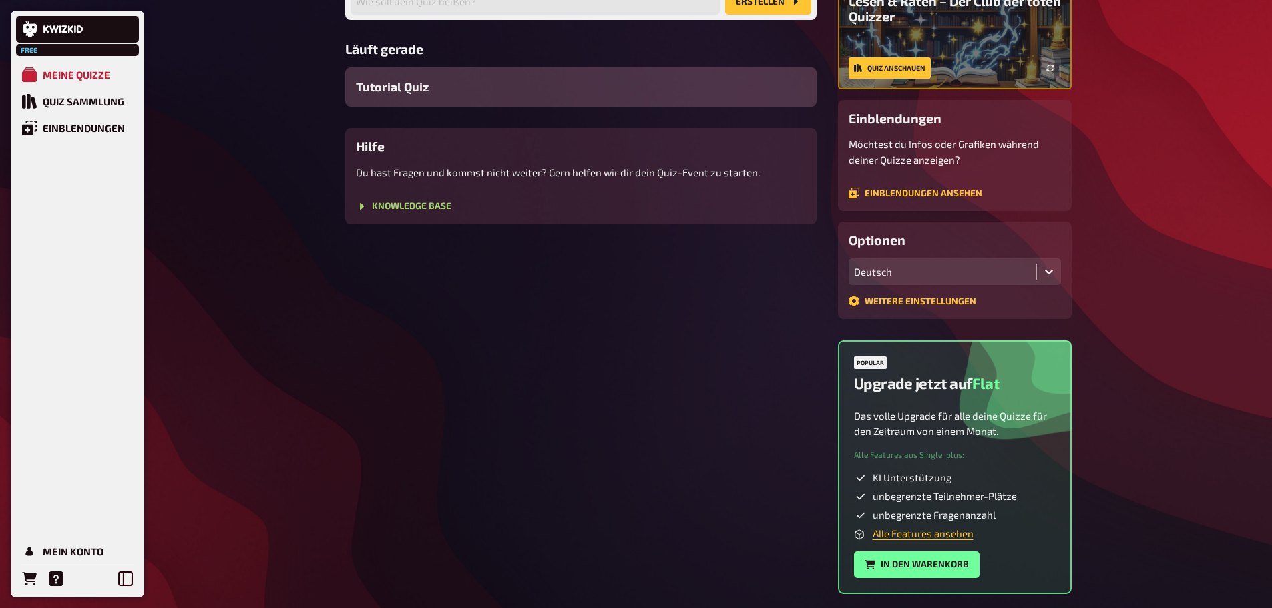
scroll to position [53, 0]
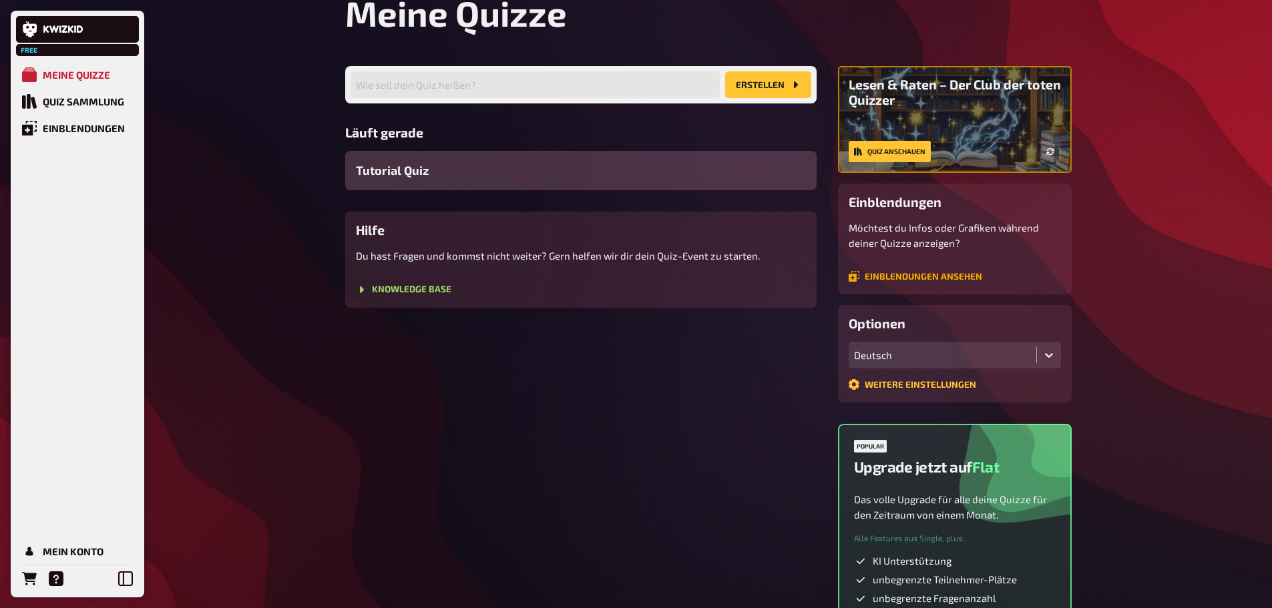
click at [887, 273] on link "Einblendungen ansehen" at bounding box center [916, 276] width 134 height 11
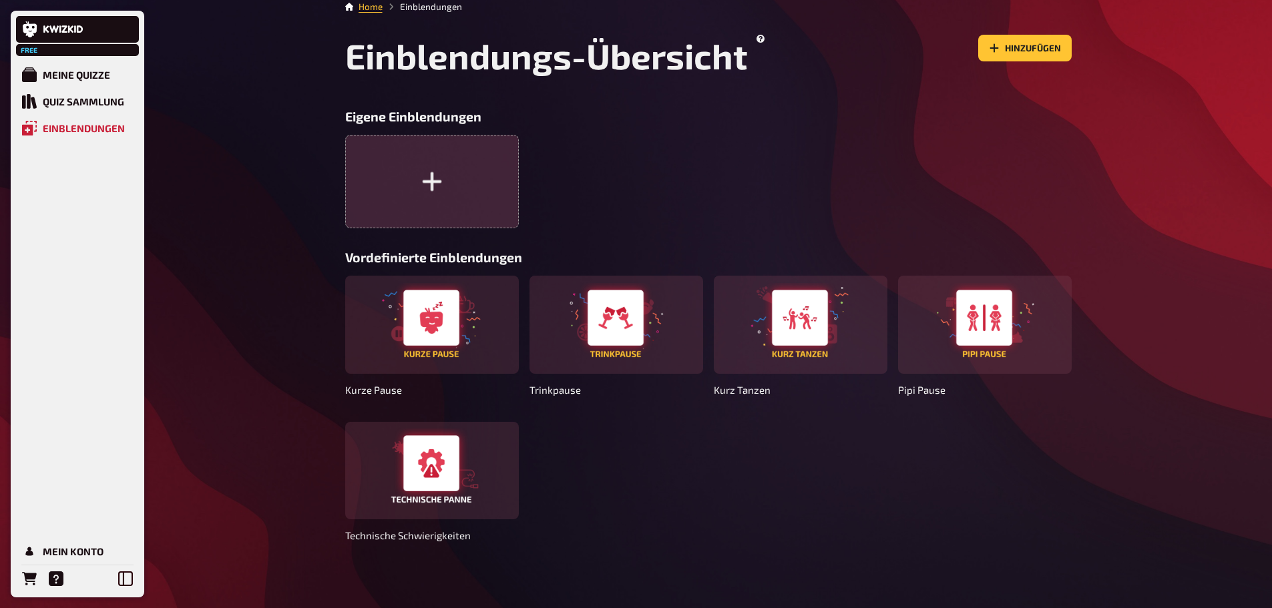
scroll to position [13, 0]
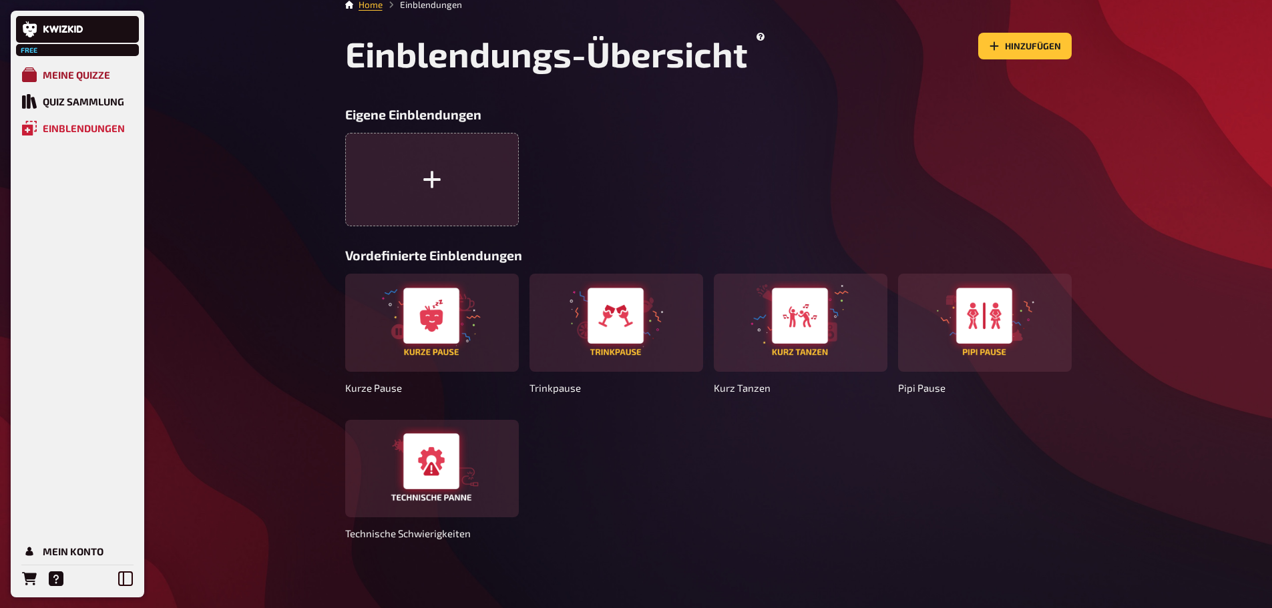
click at [92, 75] on div "Meine Quizze" at bounding box center [76, 75] width 67 height 12
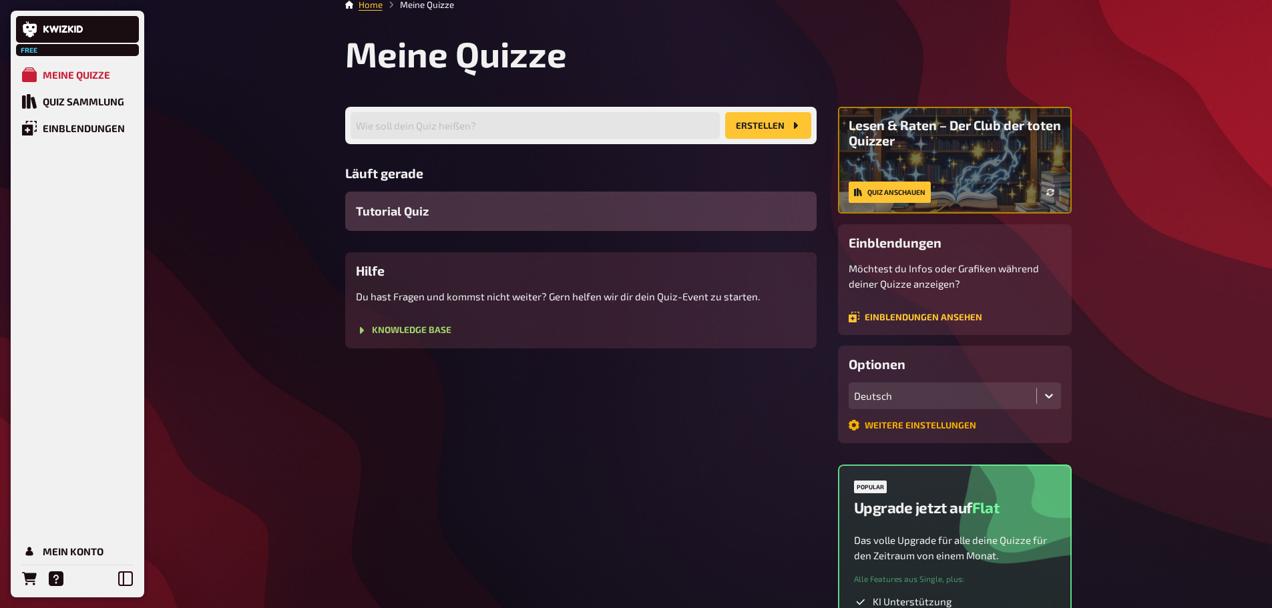
click at [924, 424] on link "Weitere Einstellungen" at bounding box center [913, 425] width 128 height 11
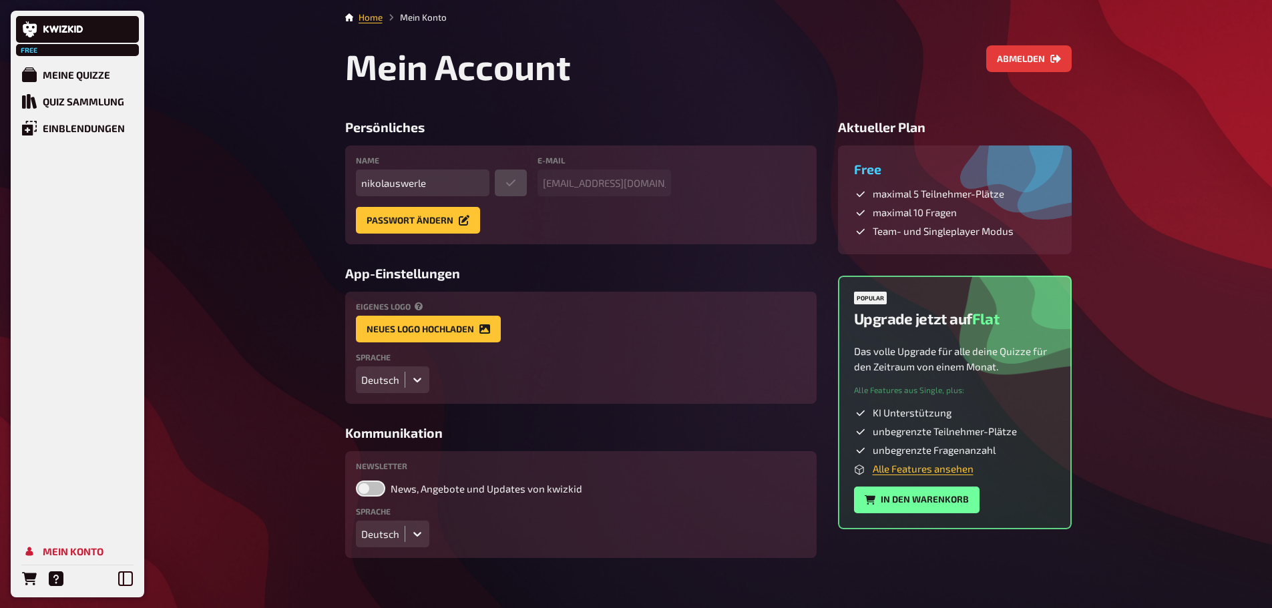
scroll to position [14, 0]
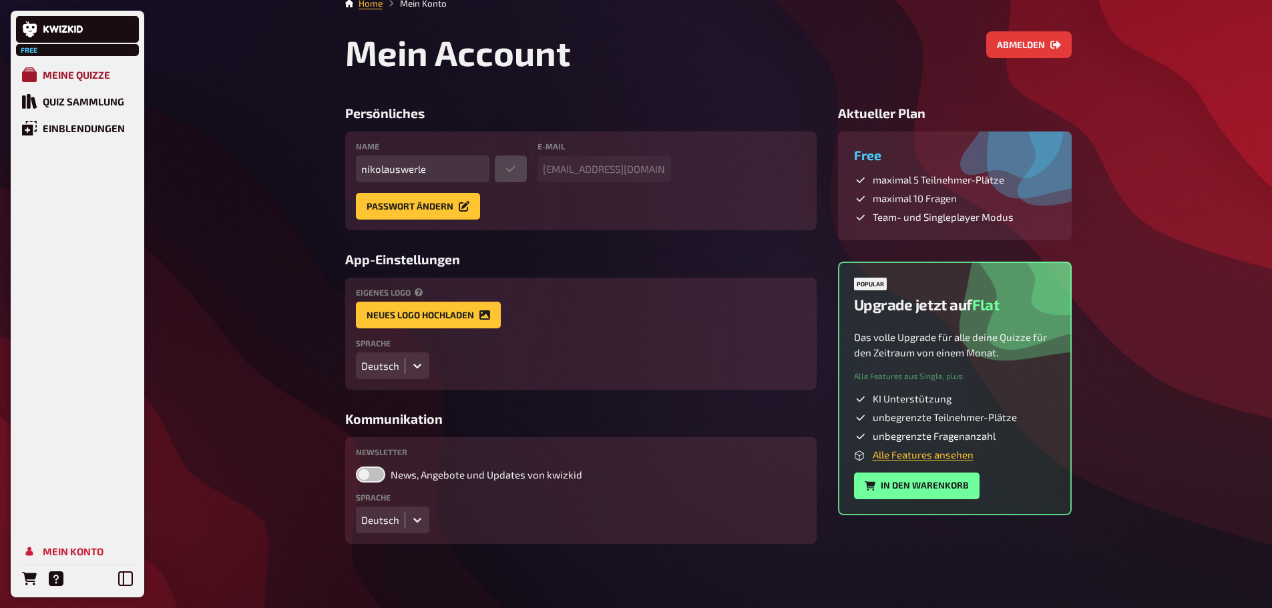
click at [77, 75] on div "Meine Quizze" at bounding box center [76, 75] width 67 height 12
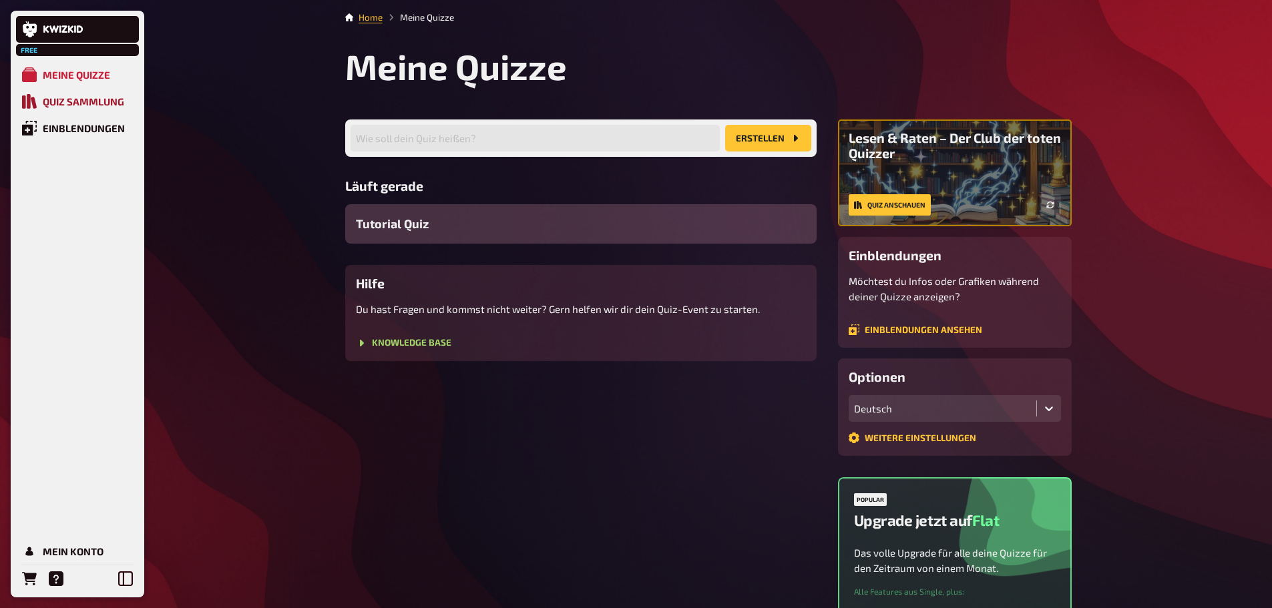
click at [71, 106] on div "Quiz Sammlung" at bounding box center [83, 101] width 81 height 12
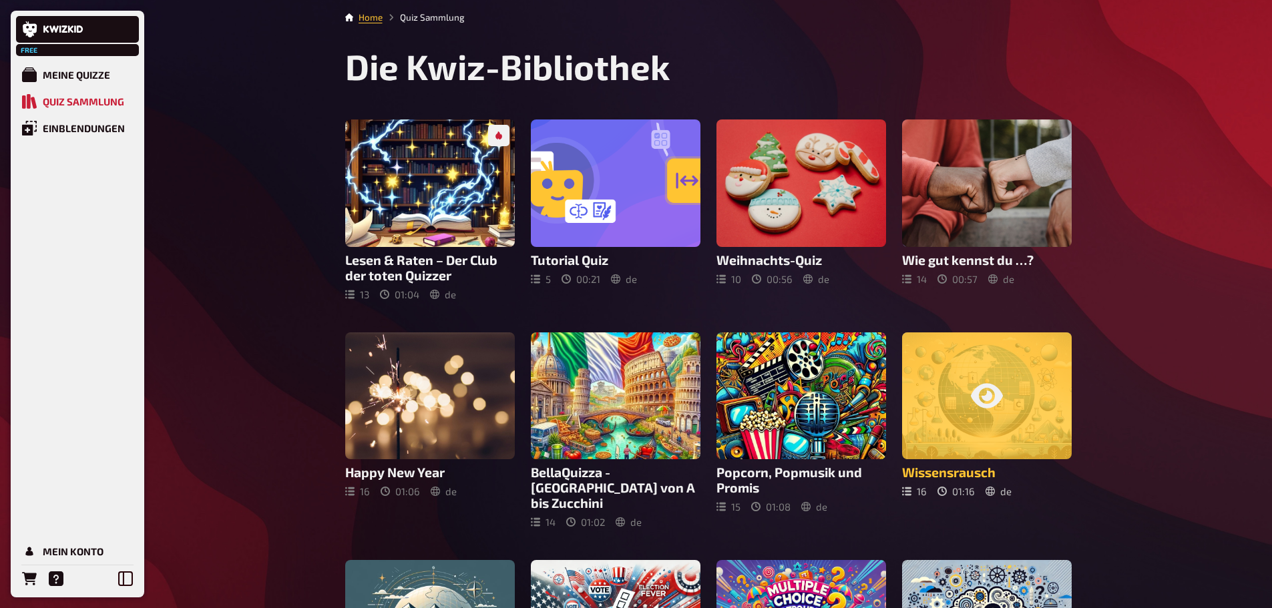
click at [982, 407] on icon at bounding box center [987, 395] width 32 height 25
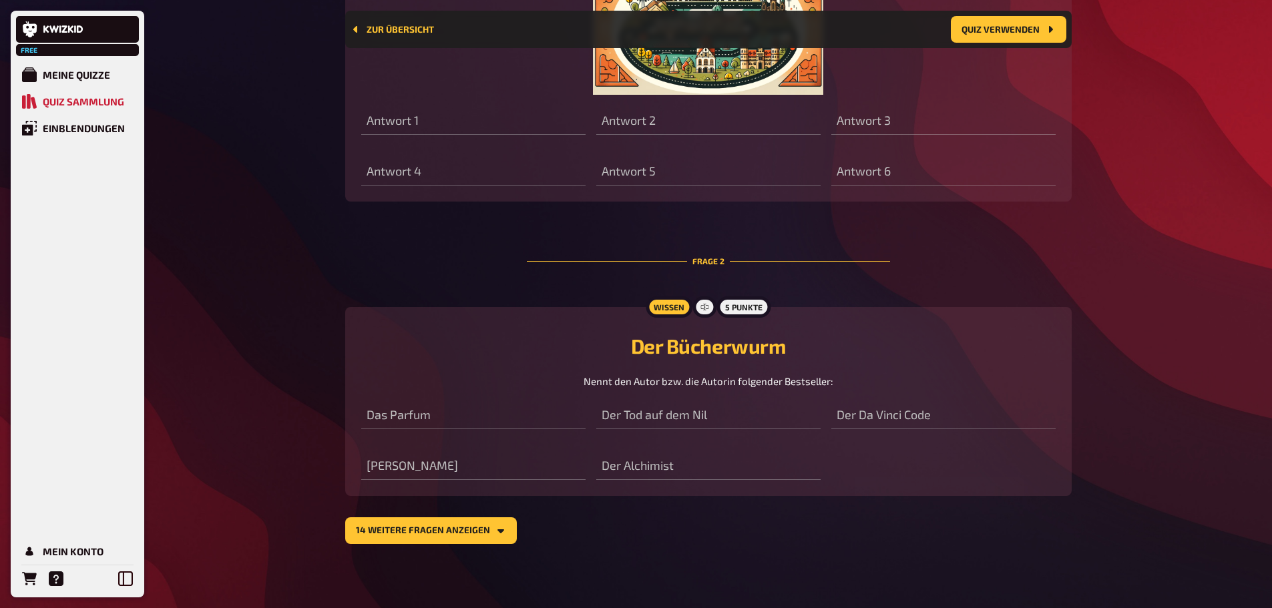
scroll to position [831, 0]
click at [486, 526] on button "14 weitere Fragen anzeigen" at bounding box center [431, 531] width 172 height 27
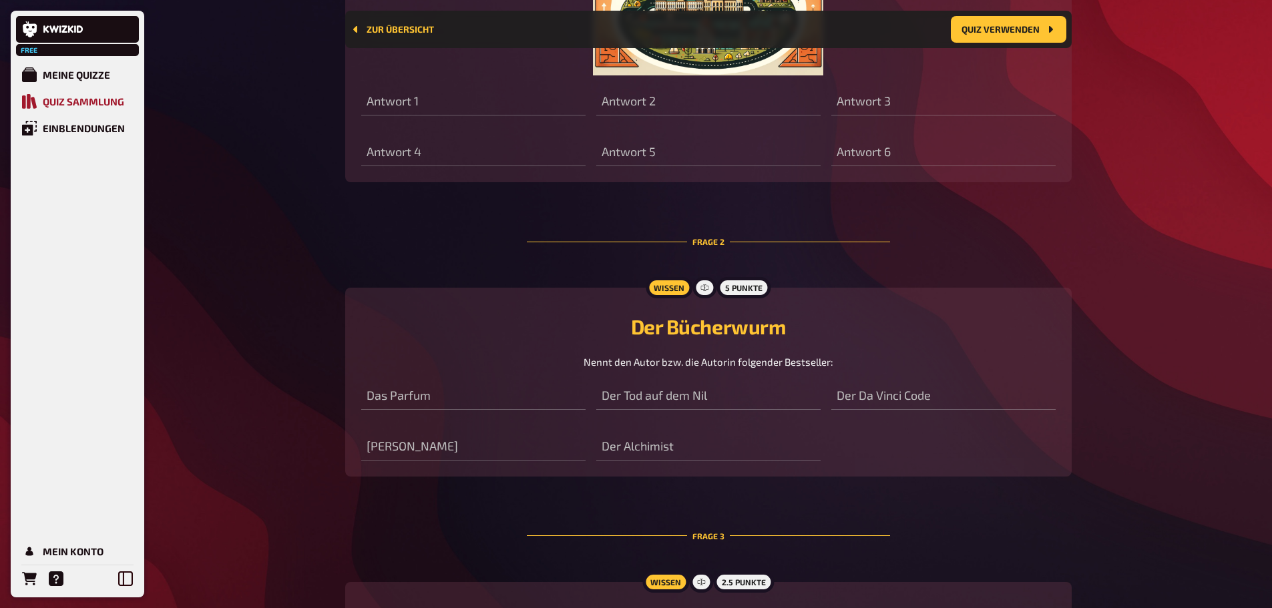
click at [85, 103] on div "Quiz Sammlung" at bounding box center [83, 101] width 81 height 12
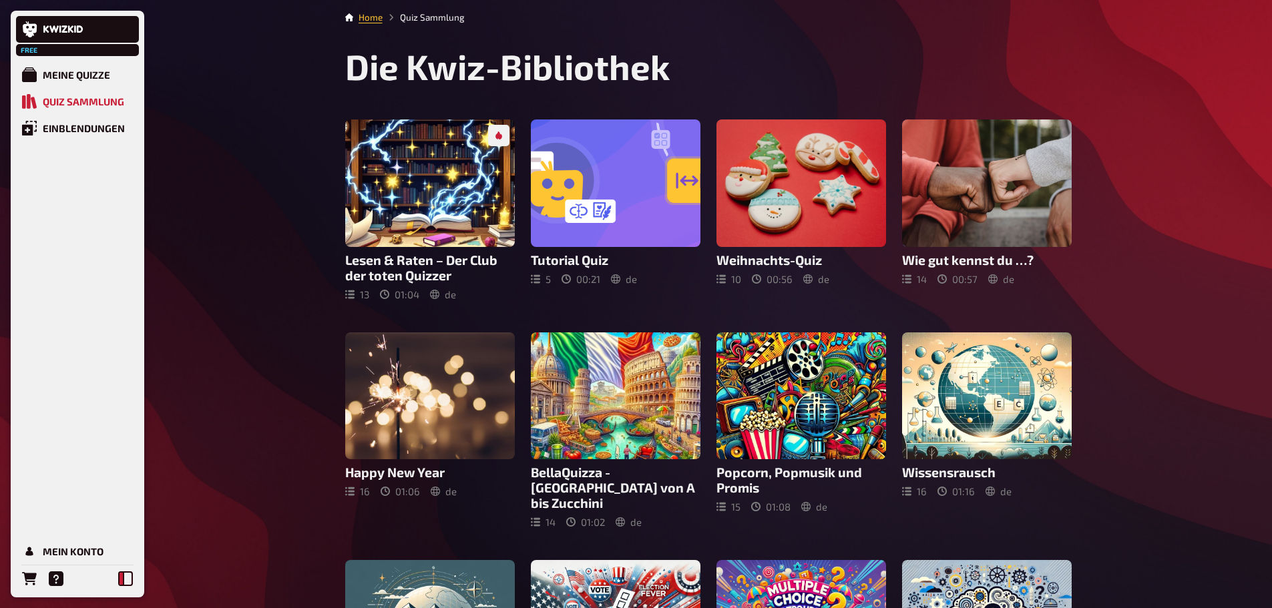
click at [124, 578] on icon at bounding box center [125, 579] width 15 height 15
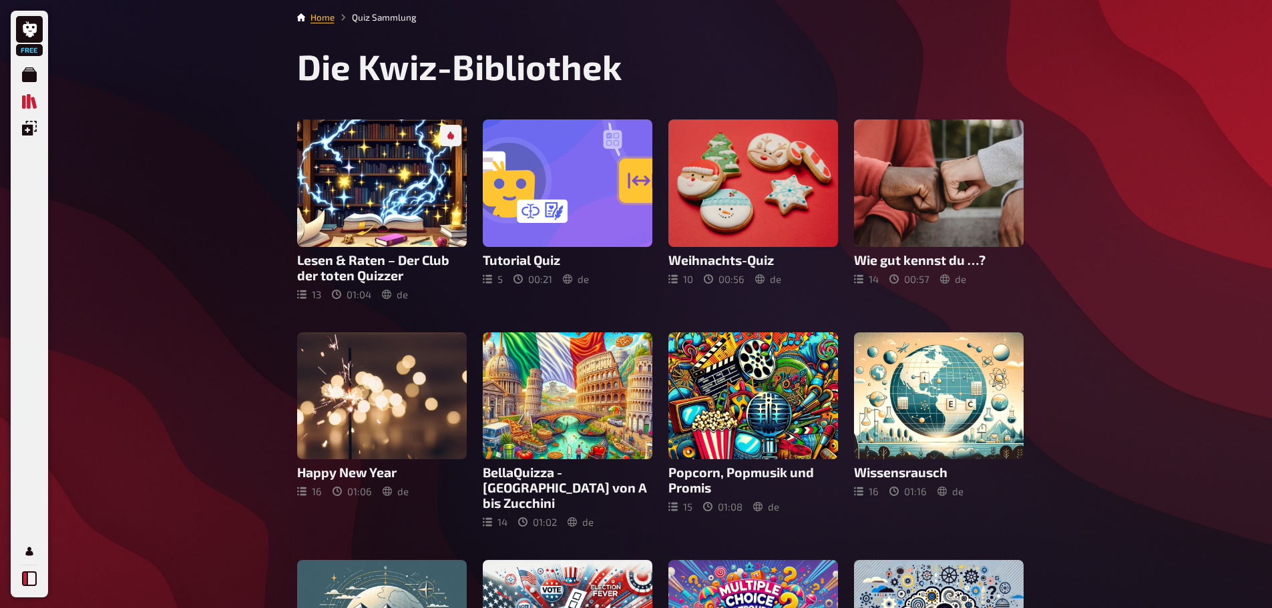
click at [34, 588] on button at bounding box center [29, 579] width 27 height 27
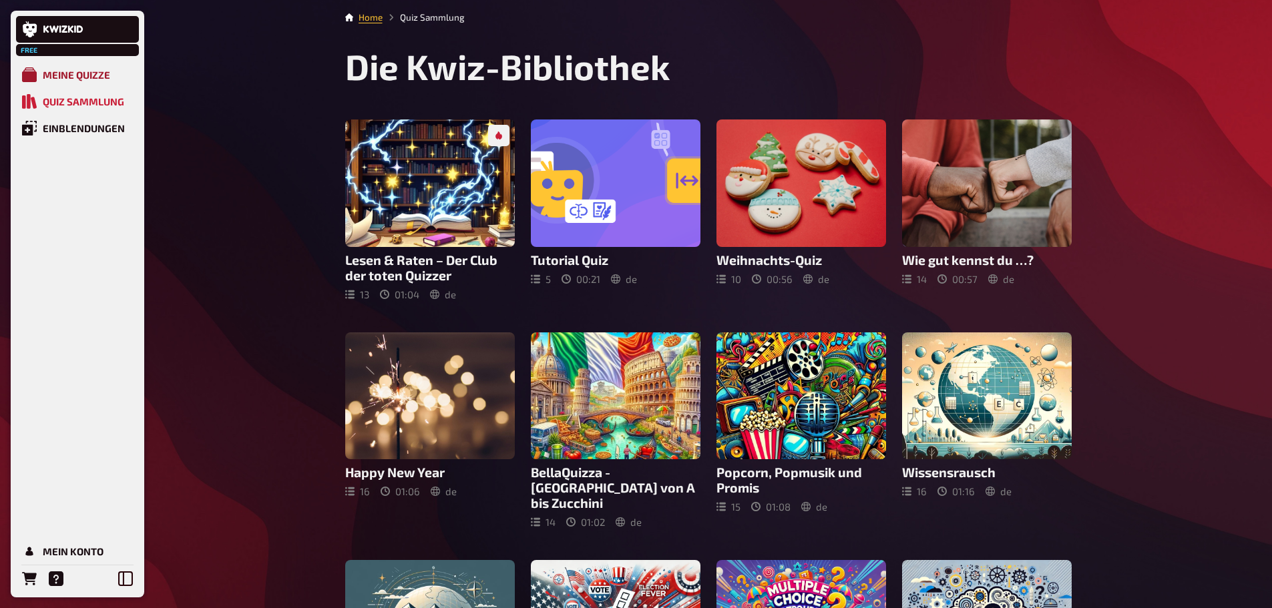
click at [68, 79] on div "Meine Quizze" at bounding box center [76, 75] width 67 height 12
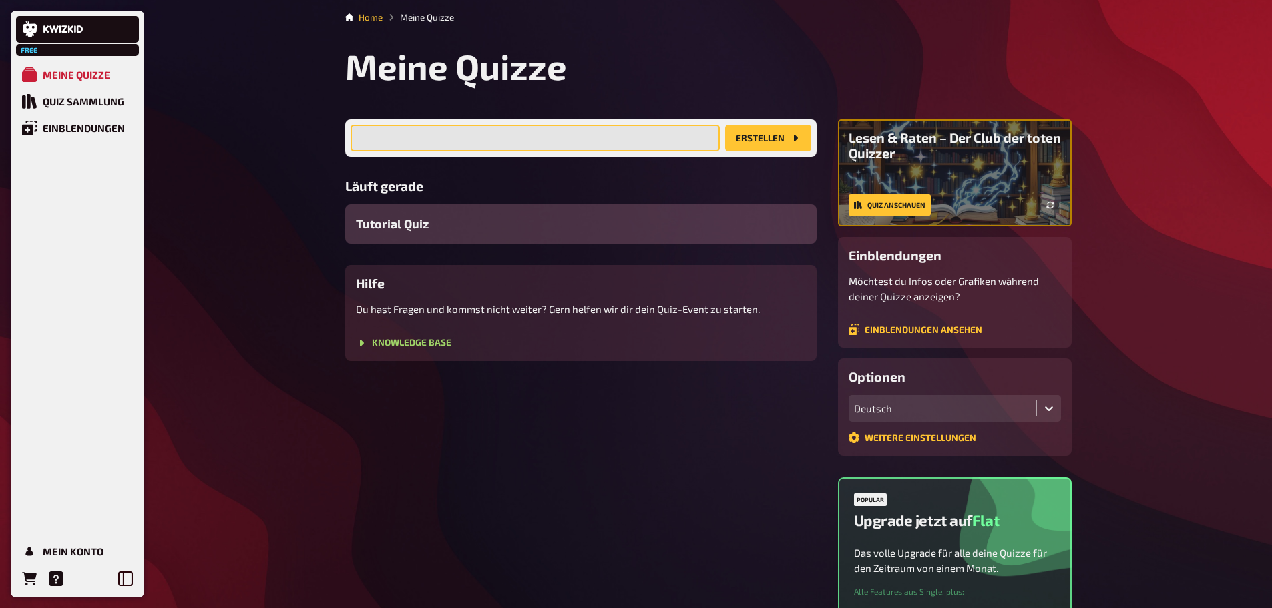
click at [507, 144] on input "text" at bounding box center [535, 138] width 369 height 27
click at [407, 229] on span "Tutorial Quiz" at bounding box center [392, 224] width 73 height 18
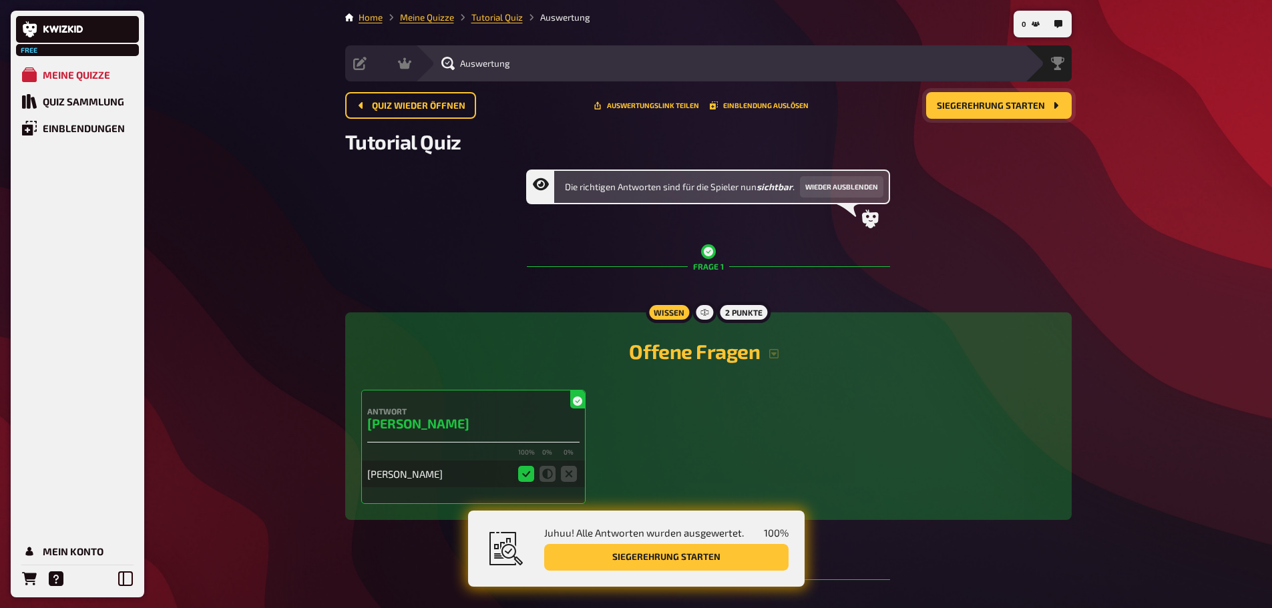
click at [1021, 111] on button "Siegerehrung starten" at bounding box center [999, 105] width 146 height 27
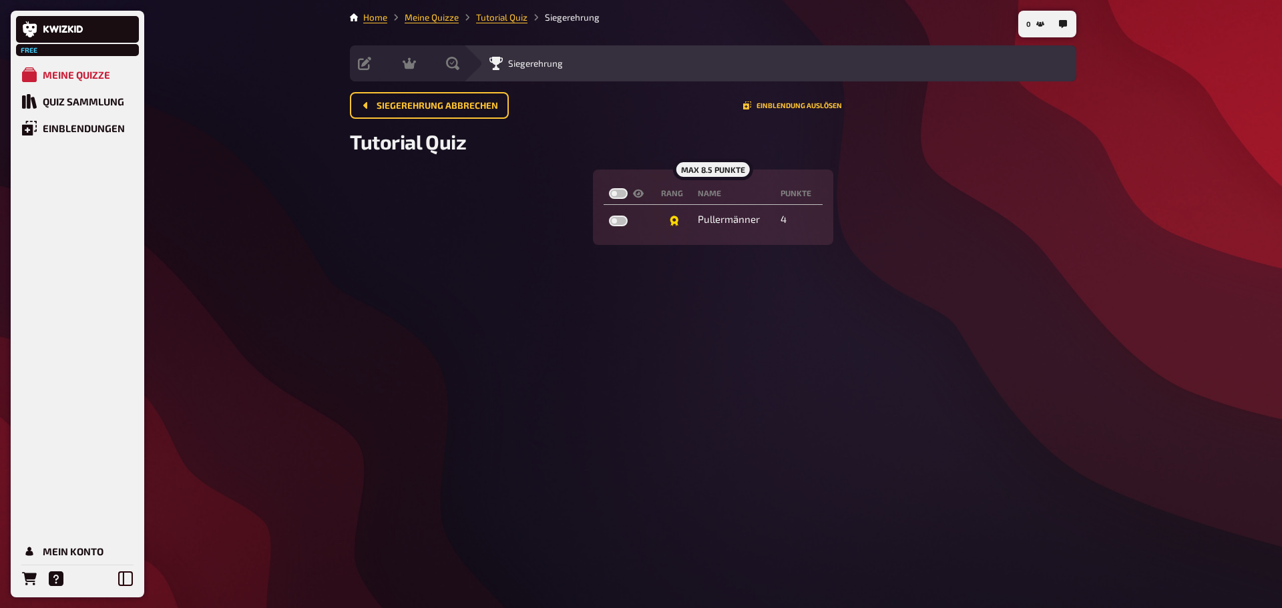
click at [698, 166] on div "max 8.5 Punkte" at bounding box center [713, 169] width 80 height 21
click at [721, 221] on div "Pullermänner" at bounding box center [734, 219] width 72 height 13
click at [785, 221] on td "4" at bounding box center [798, 220] width 47 height 24
click at [485, 104] on span "Siegerehrung abbrechen" at bounding box center [438, 106] width 122 height 9
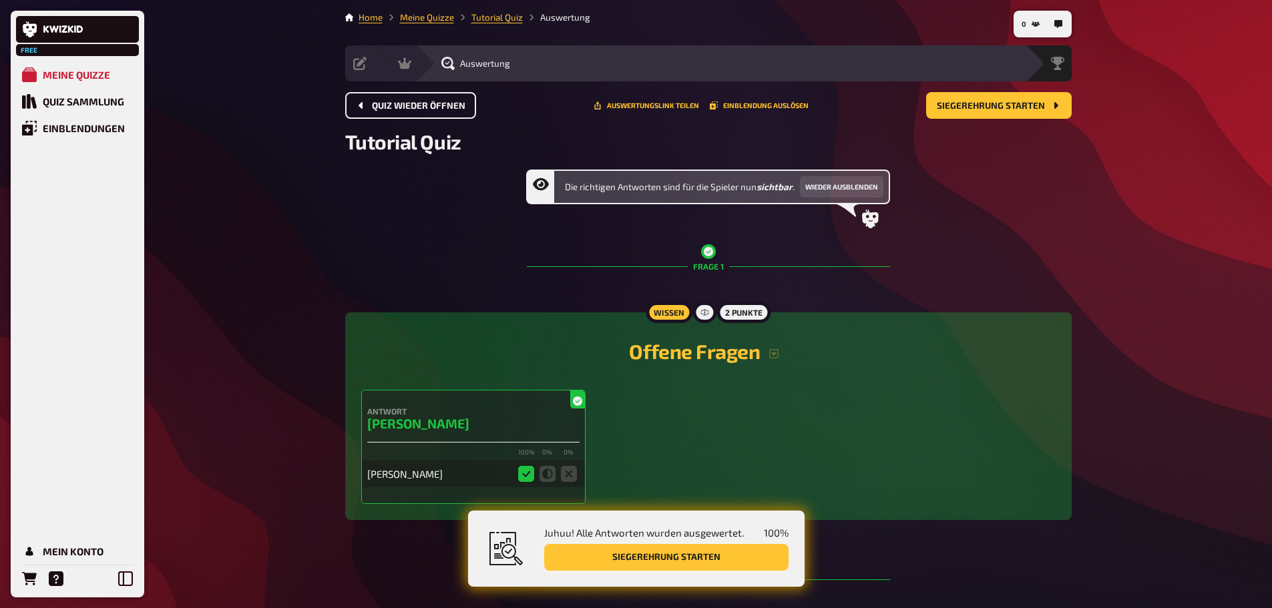
click at [706, 553] on button "Siegerehrung starten" at bounding box center [666, 557] width 244 height 27
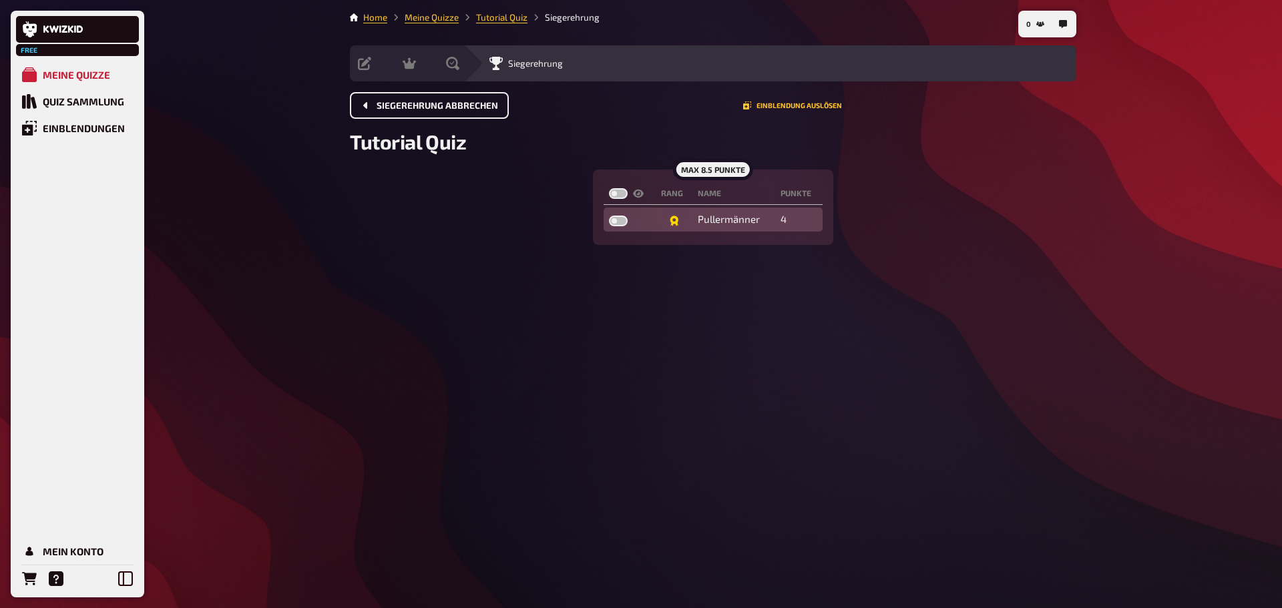
click at [618, 216] on label at bounding box center [618, 221] width 19 height 11
click at [609, 216] on input "checkbox" at bounding box center [608, 215] width 1 height 1
checkbox input "true"
click at [735, 219] on div "Pullermänner" at bounding box center [734, 219] width 72 height 13
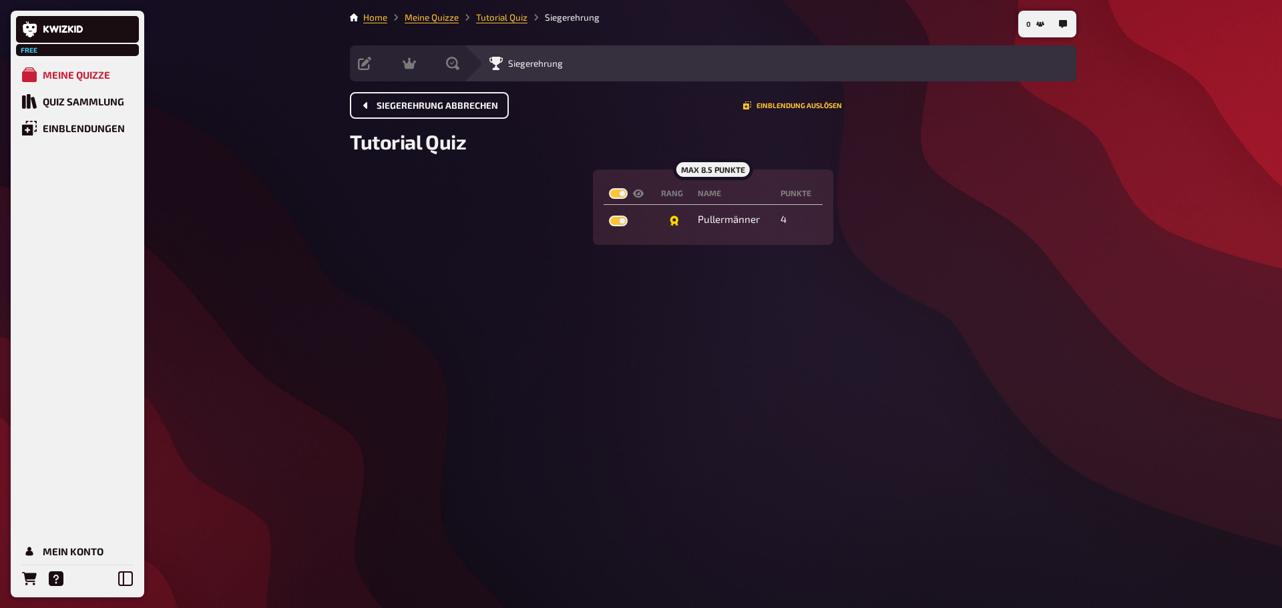
click at [472, 110] on span "Siegerehrung abbrechen" at bounding box center [438, 106] width 122 height 9
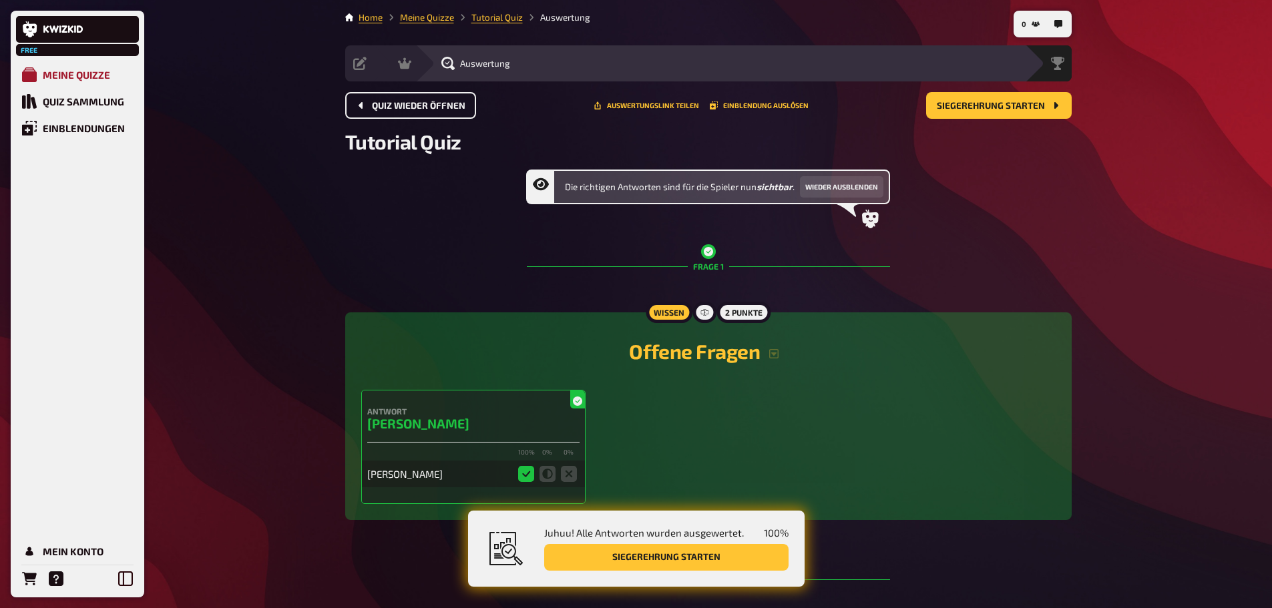
click at [75, 69] on div "Meine Quizze" at bounding box center [76, 75] width 67 height 12
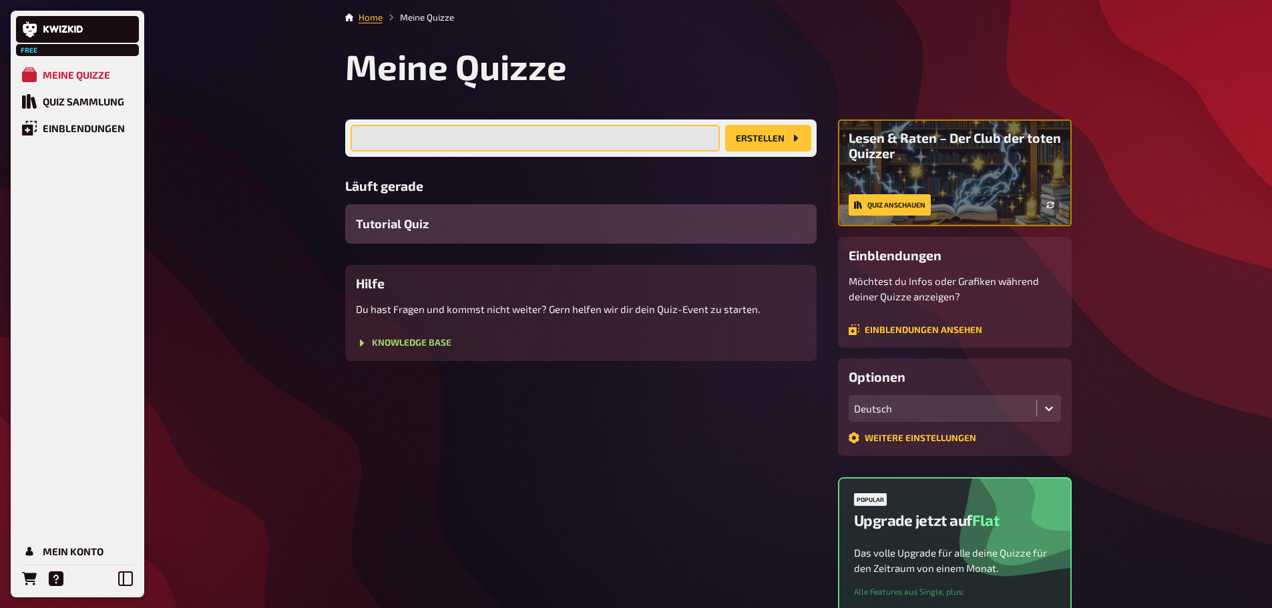
click at [600, 135] on input "text" at bounding box center [535, 138] width 369 height 27
type input "Weinquizz Test"
click at [756, 140] on button "Erstellen" at bounding box center [768, 138] width 86 height 27
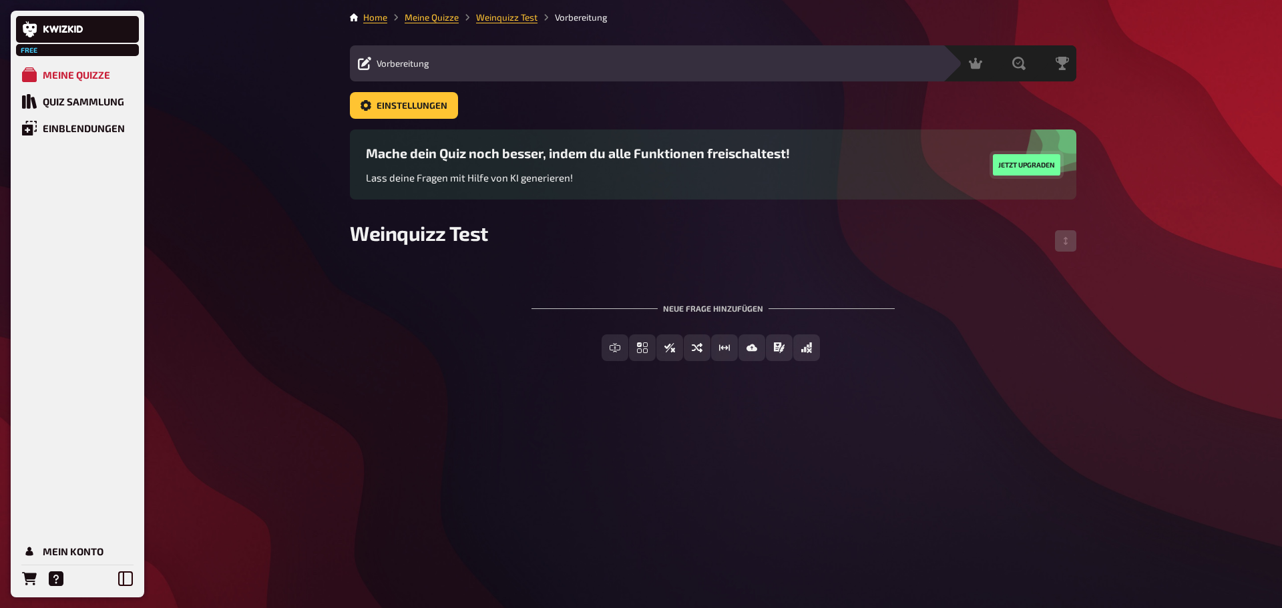
click at [1030, 160] on button "Jetzt upgraden" at bounding box center [1026, 164] width 67 height 21
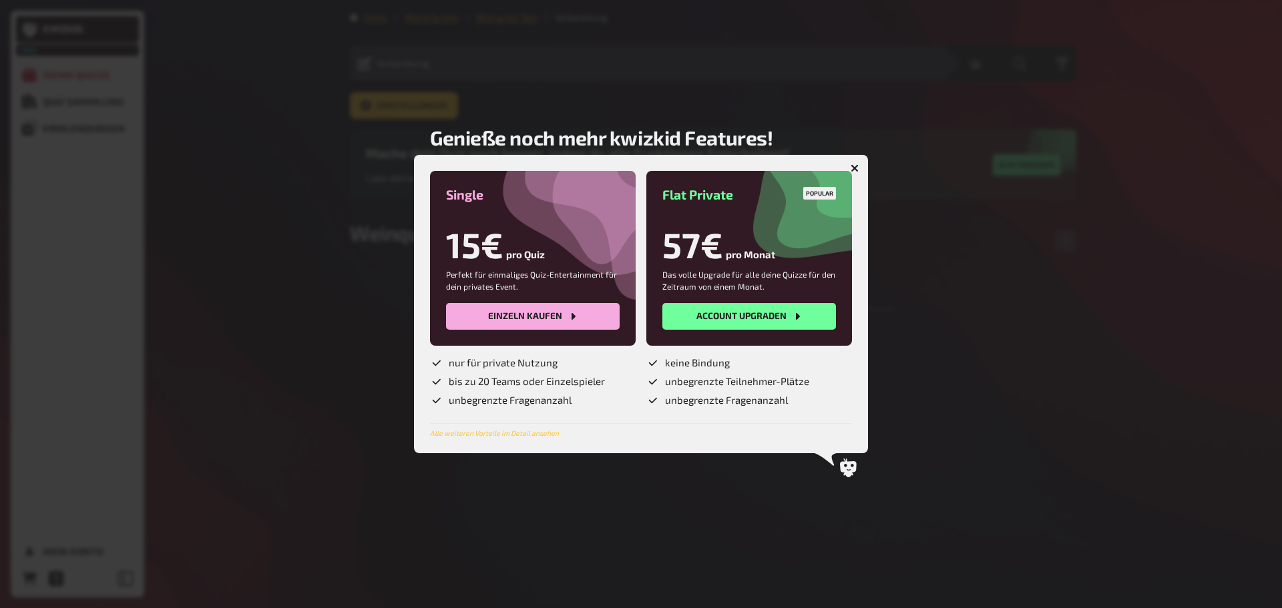
click at [854, 172] on button "button" at bounding box center [854, 168] width 21 height 21
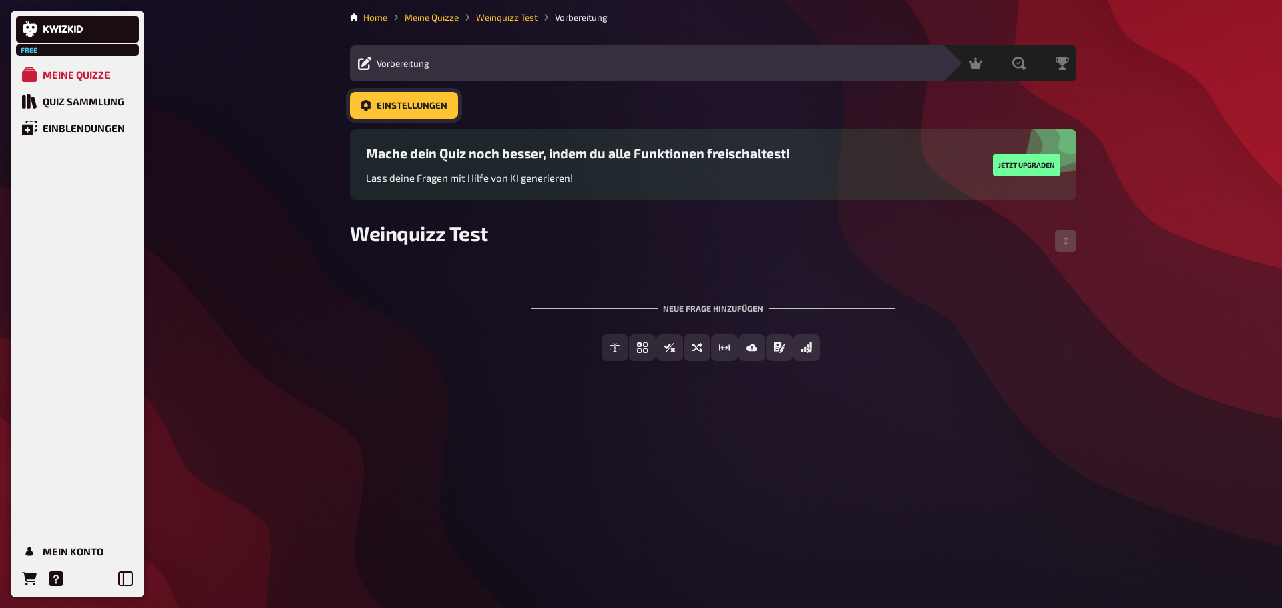
click at [427, 102] on span "Einstellungen" at bounding box center [412, 106] width 71 height 9
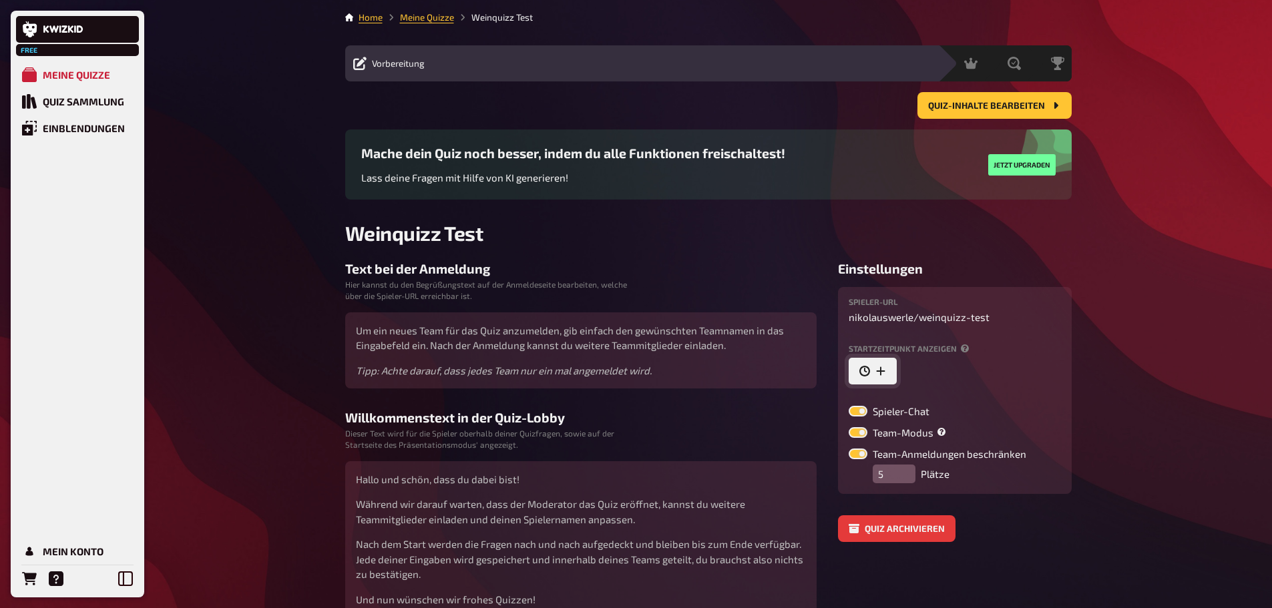
click at [886, 370] on button "button" at bounding box center [873, 371] width 48 height 27
click at [1008, 370] on icon "button" at bounding box center [1011, 371] width 6 height 8
click at [861, 409] on label at bounding box center [858, 411] width 19 height 11
click at [849, 406] on input "Spieler-Chat" at bounding box center [848, 405] width 1 height 1
checkbox input "false"
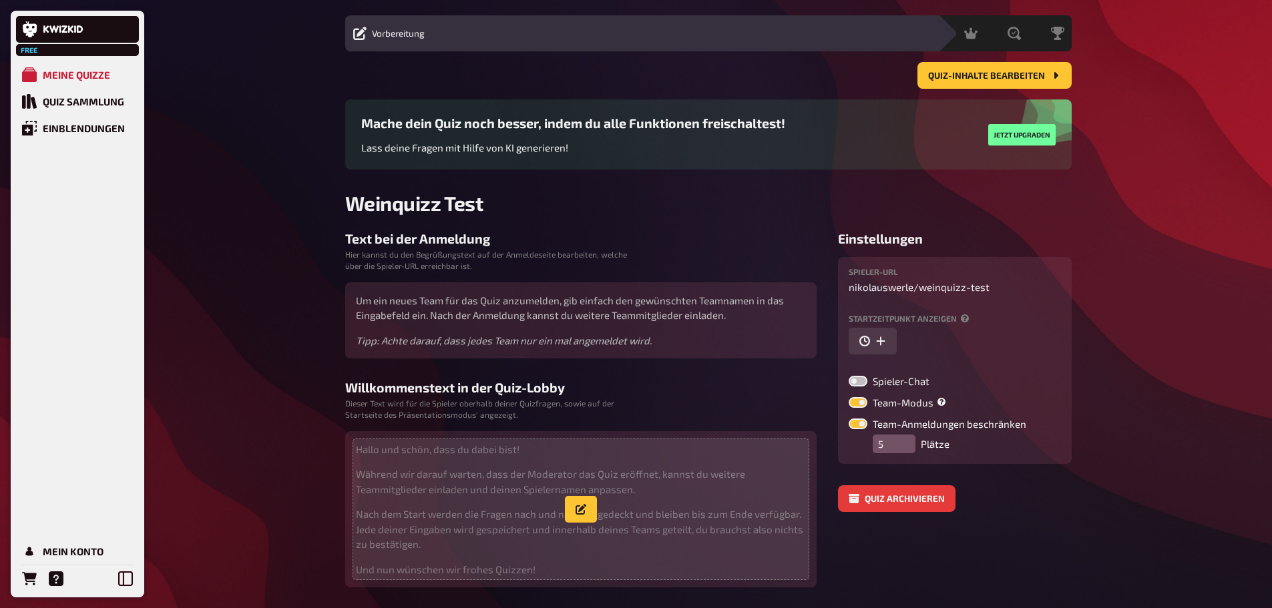
scroll to position [7, 0]
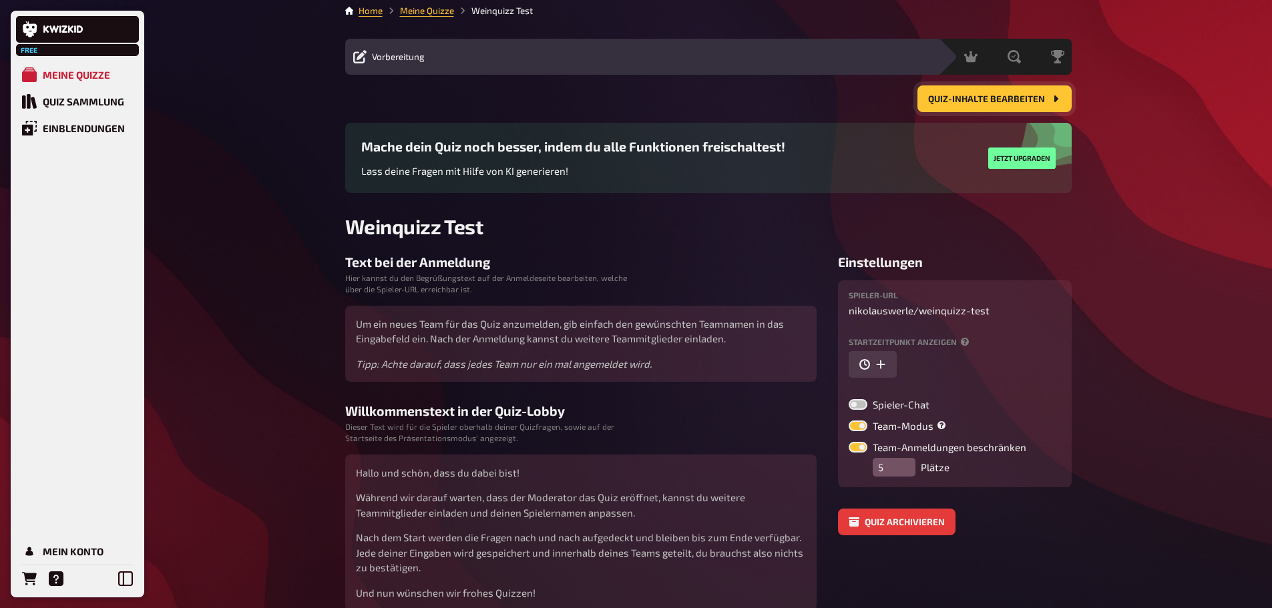
click at [966, 97] on span "Quiz-Inhalte bearbeiten" at bounding box center [986, 99] width 117 height 9
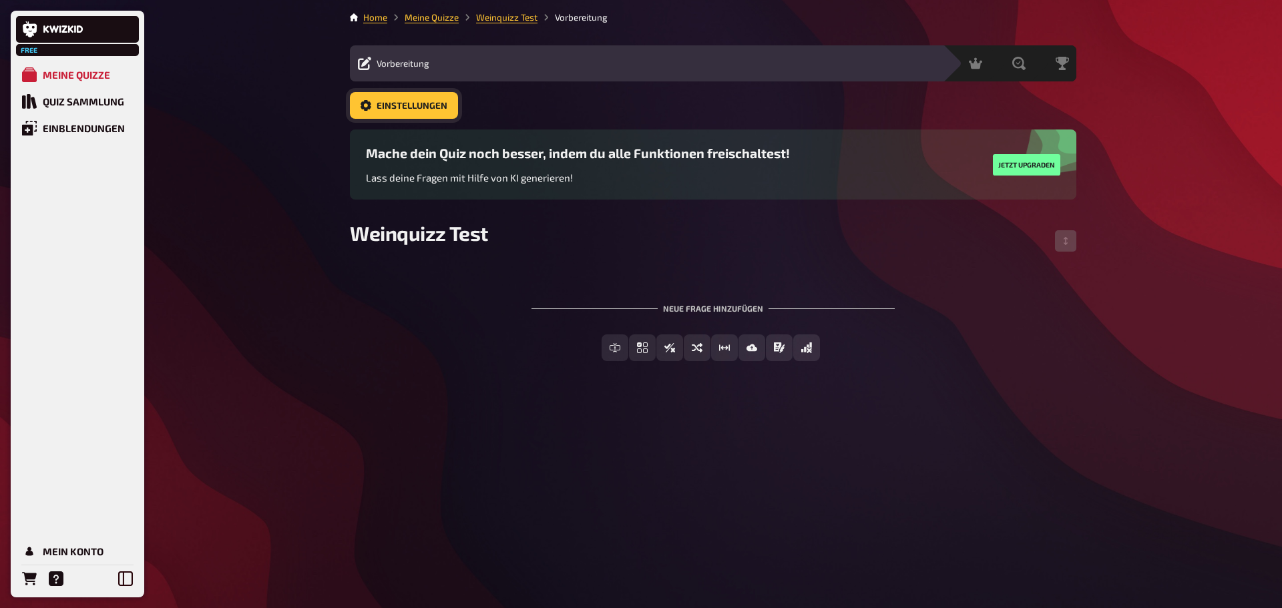
click at [410, 107] on span "Einstellungen" at bounding box center [412, 106] width 71 height 9
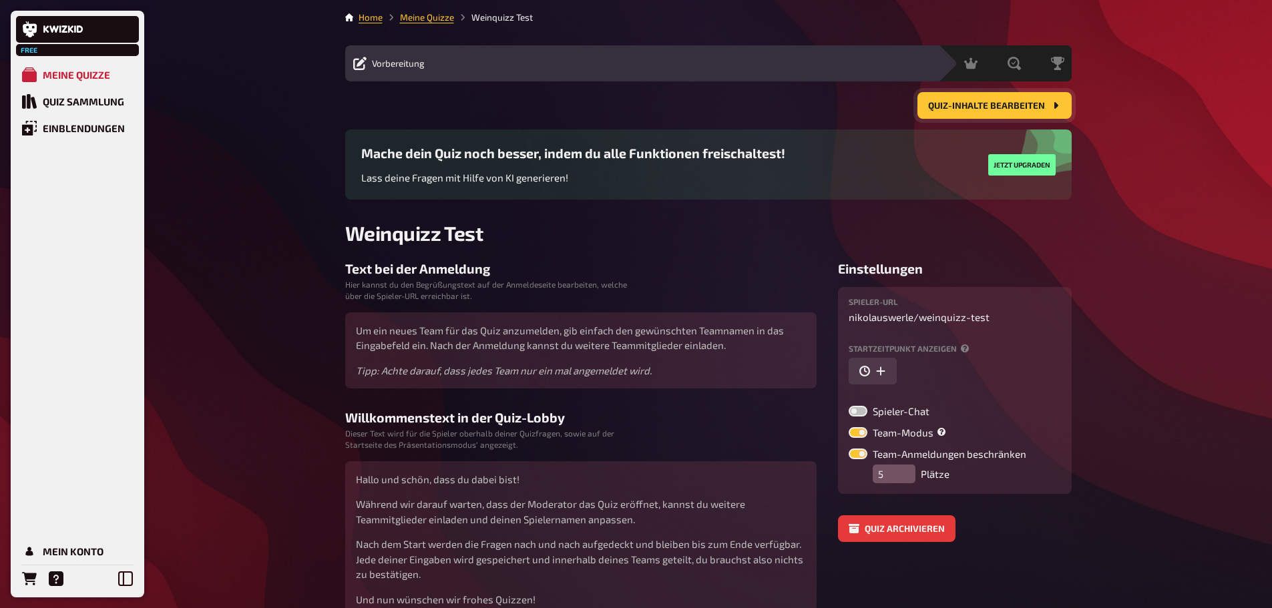
click at [988, 100] on button "Quiz-Inhalte bearbeiten" at bounding box center [995, 105] width 154 height 27
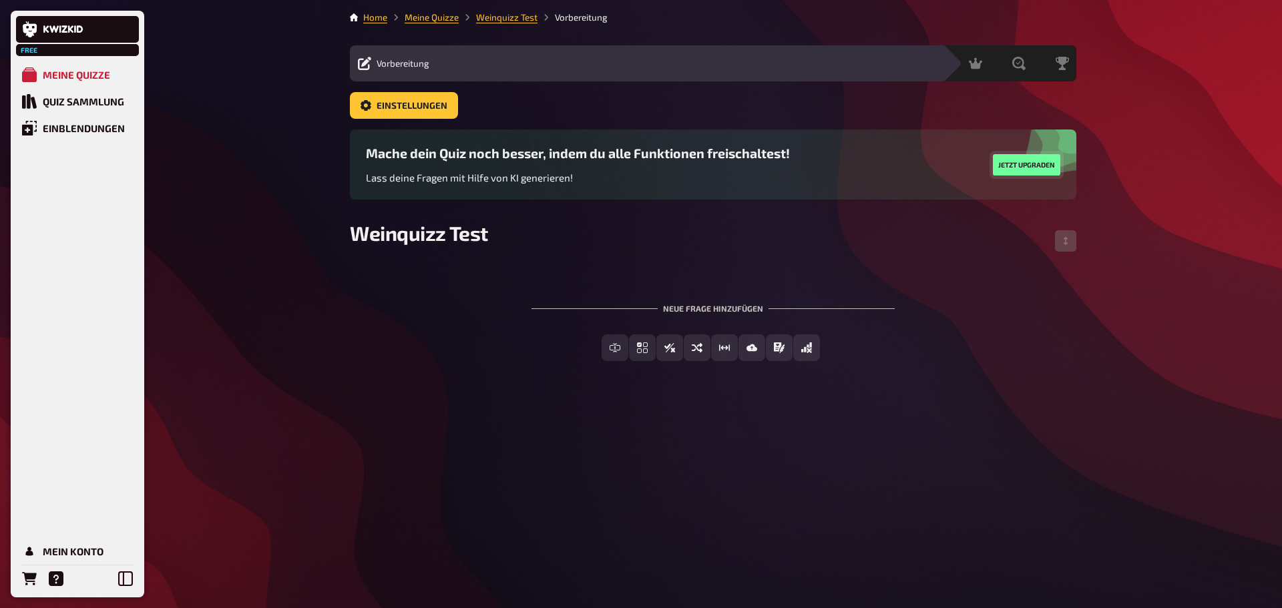
click at [1050, 162] on button "Jetzt upgraden" at bounding box center [1026, 164] width 67 height 21
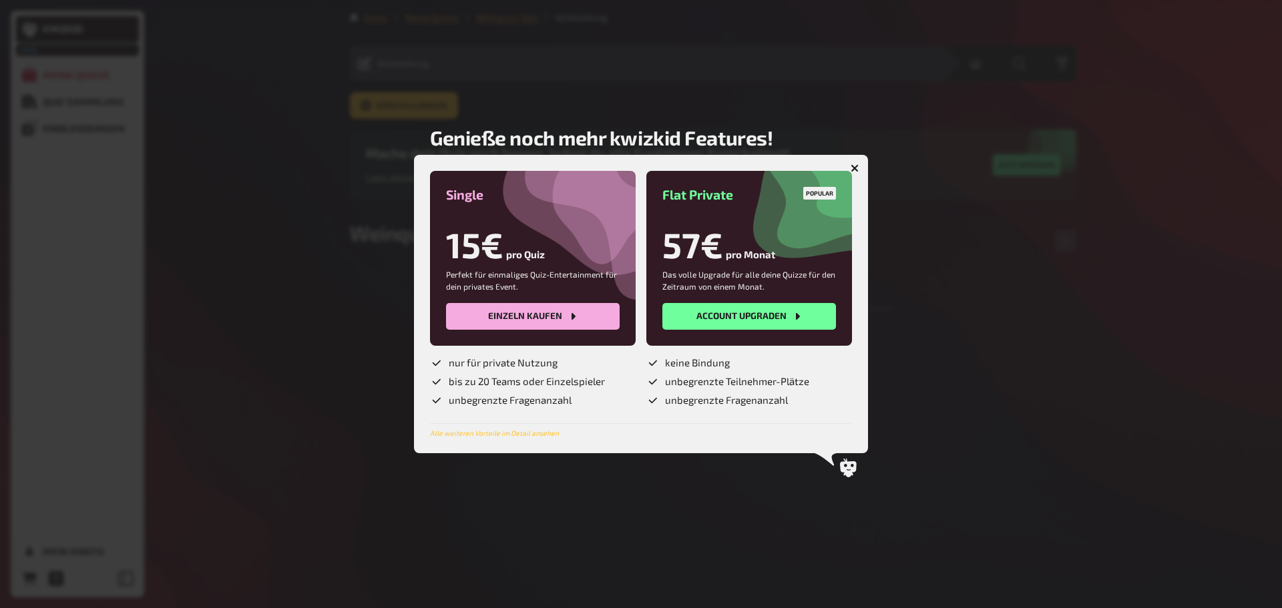
click at [858, 166] on icon "button" at bounding box center [855, 168] width 8 height 8
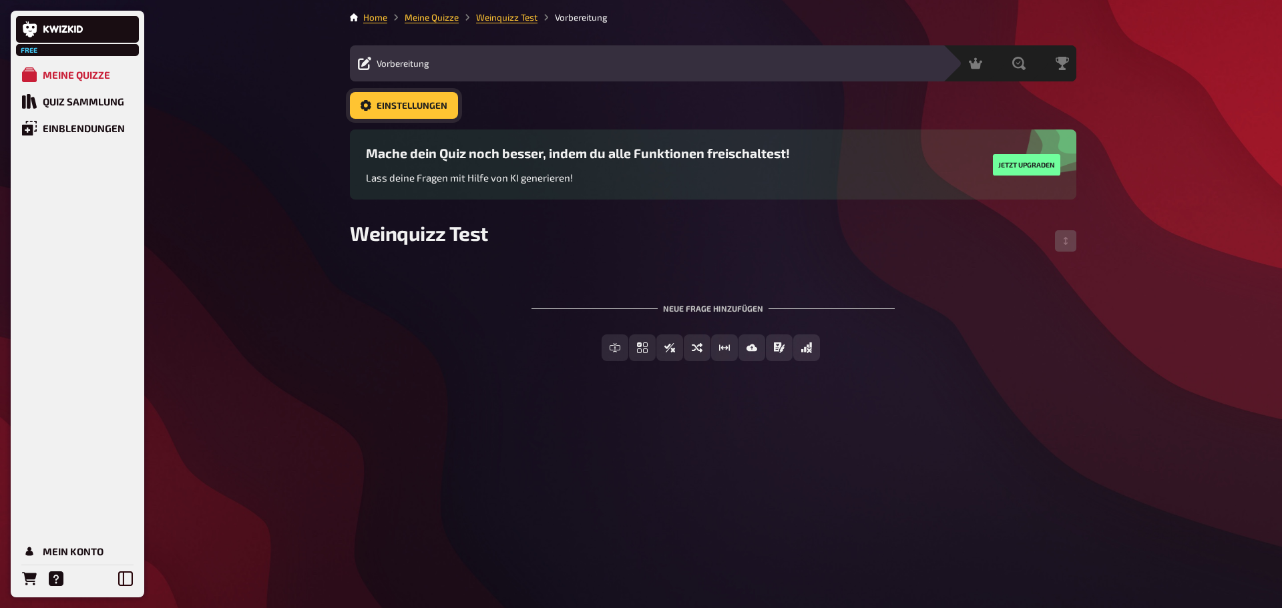
click at [420, 112] on link "Einstellungen" at bounding box center [404, 105] width 108 height 27
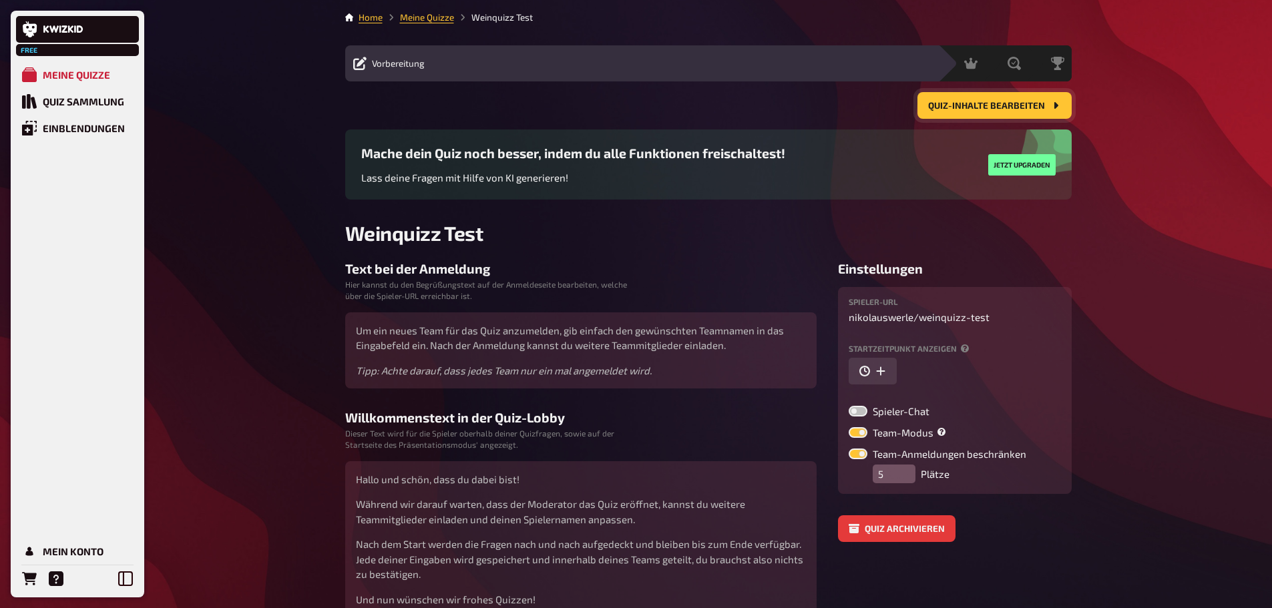
click at [972, 108] on span "Quiz-Inhalte bearbeiten" at bounding box center [986, 106] width 117 height 9
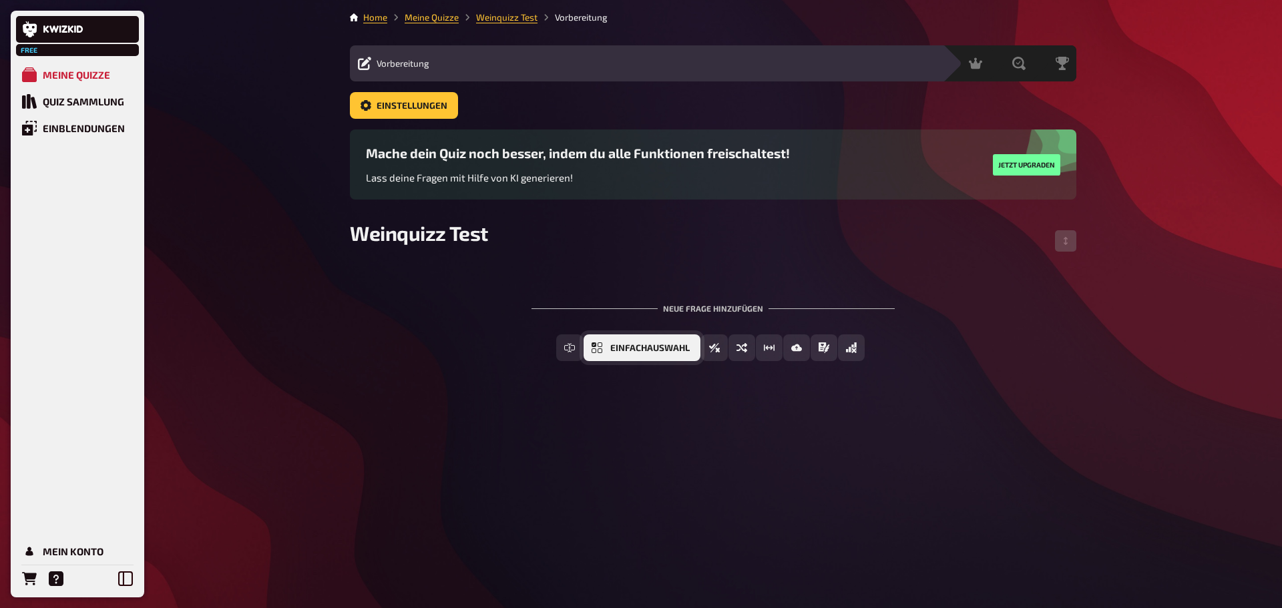
click at [616, 356] on button "Einfachauswahl" at bounding box center [642, 348] width 117 height 27
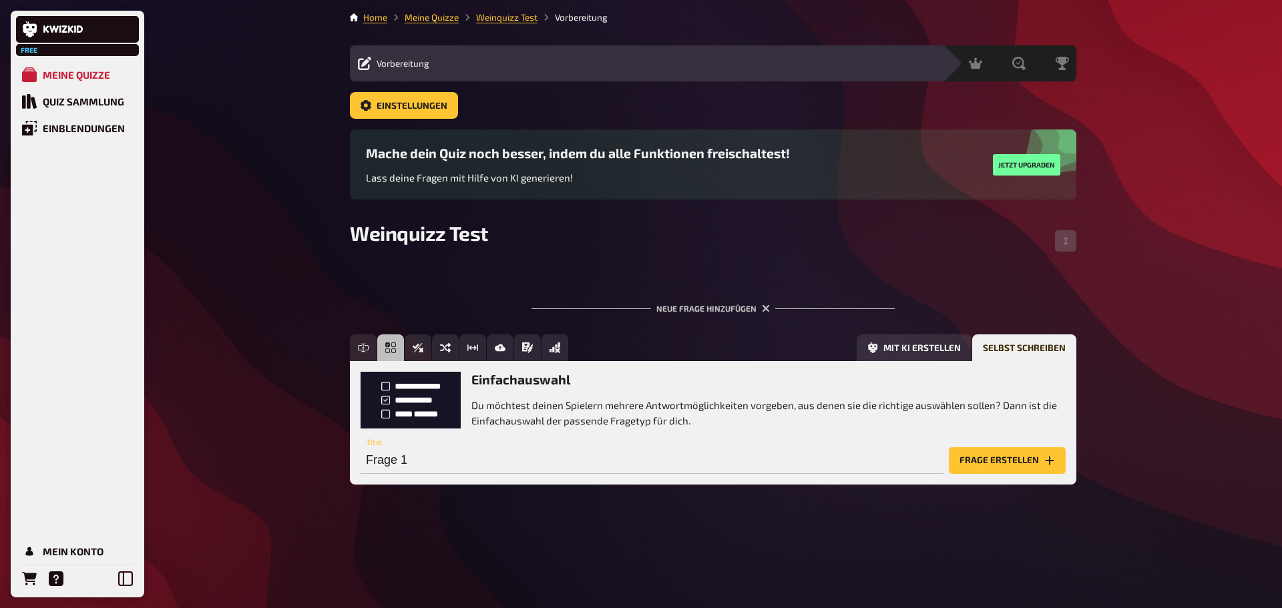
click at [554, 411] on p "Du möchtest deinen Spielern mehrere Antwortmöglichkeiten vorgeben, aus denen si…" at bounding box center [768, 413] width 594 height 30
type input "R"
type input "W"
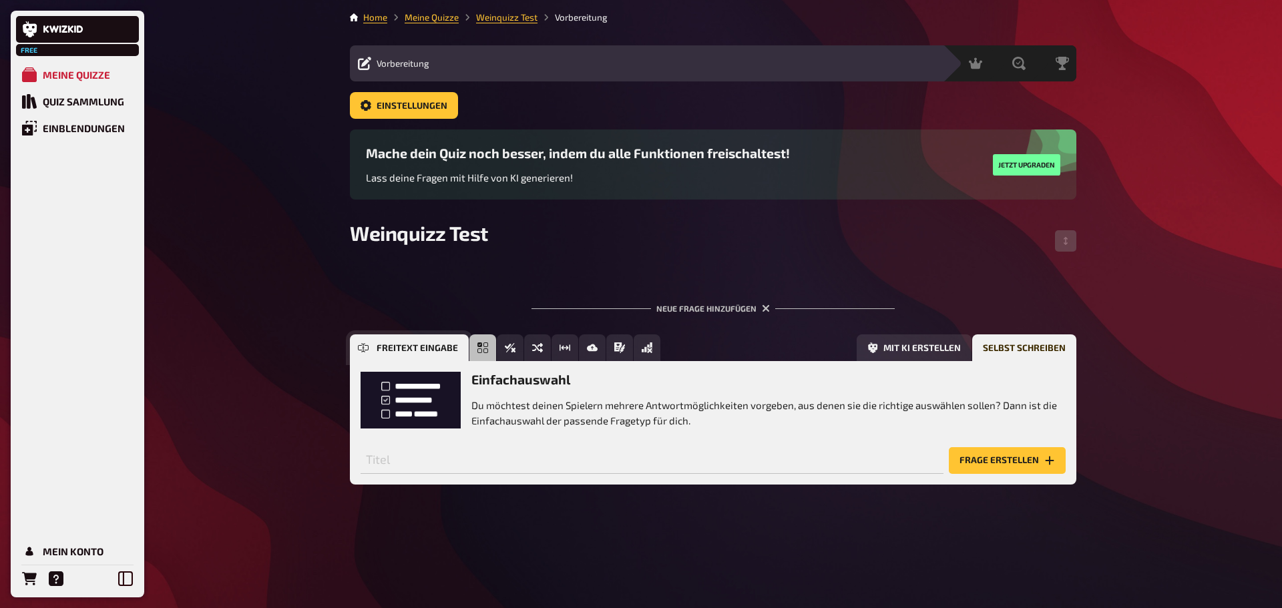
click at [359, 343] on icon "Freitext Eingabe" at bounding box center [363, 348] width 11 height 11
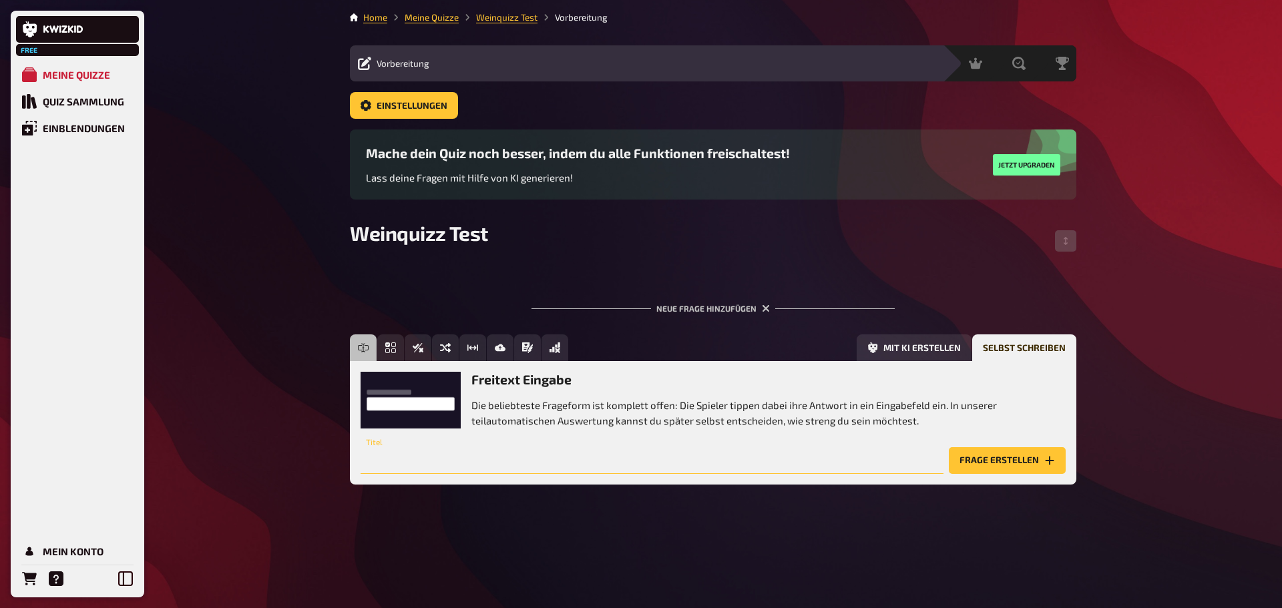
click at [408, 469] on input "text" at bounding box center [652, 460] width 583 height 27
type input "Wein 1: Rebsorte"
click at [992, 469] on button "Frage erstellen" at bounding box center [1007, 460] width 117 height 27
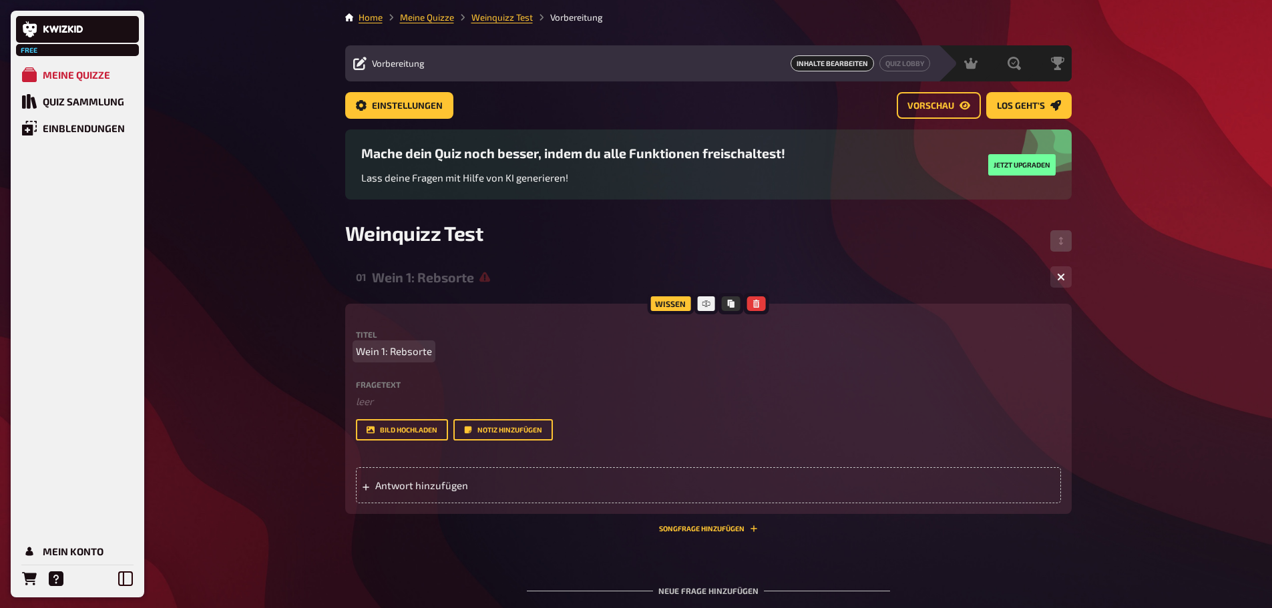
click at [429, 352] on span "Wein 1: Rebsorte" at bounding box center [394, 351] width 76 height 15
drag, startPoint x: 429, startPoint y: 352, endPoint x: 392, endPoint y: 358, distance: 37.9
click at [392, 358] on span "Wein 1: Rebsorte" at bounding box center [394, 351] width 76 height 15
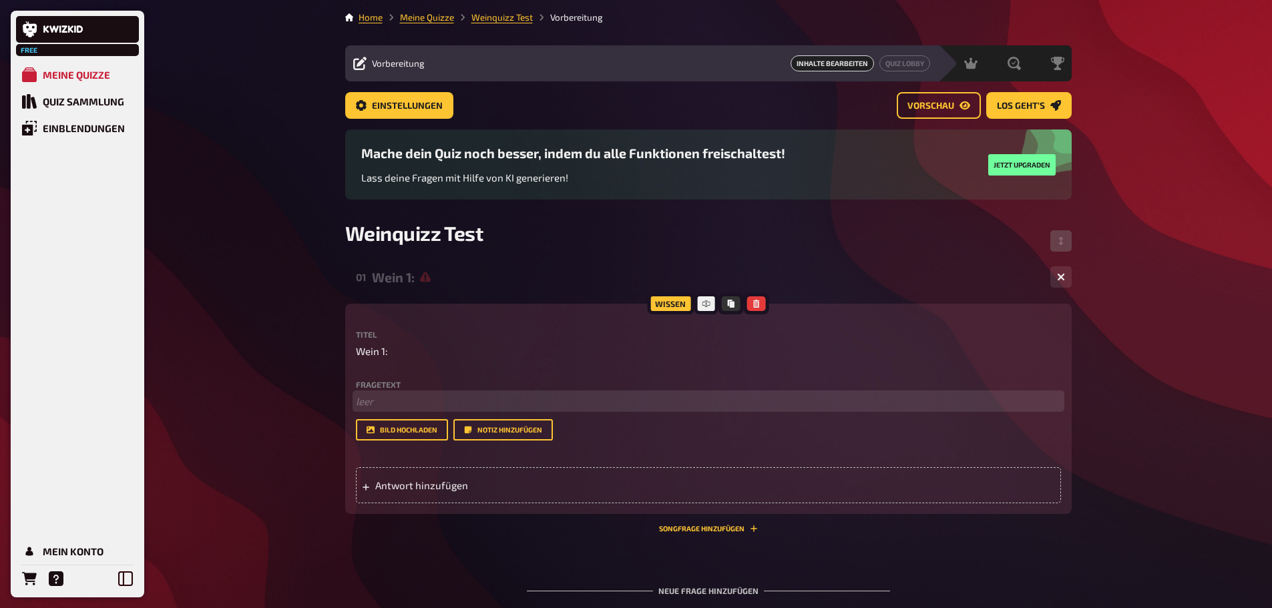
click at [389, 405] on p "﻿ leer" at bounding box center [708, 401] width 705 height 15
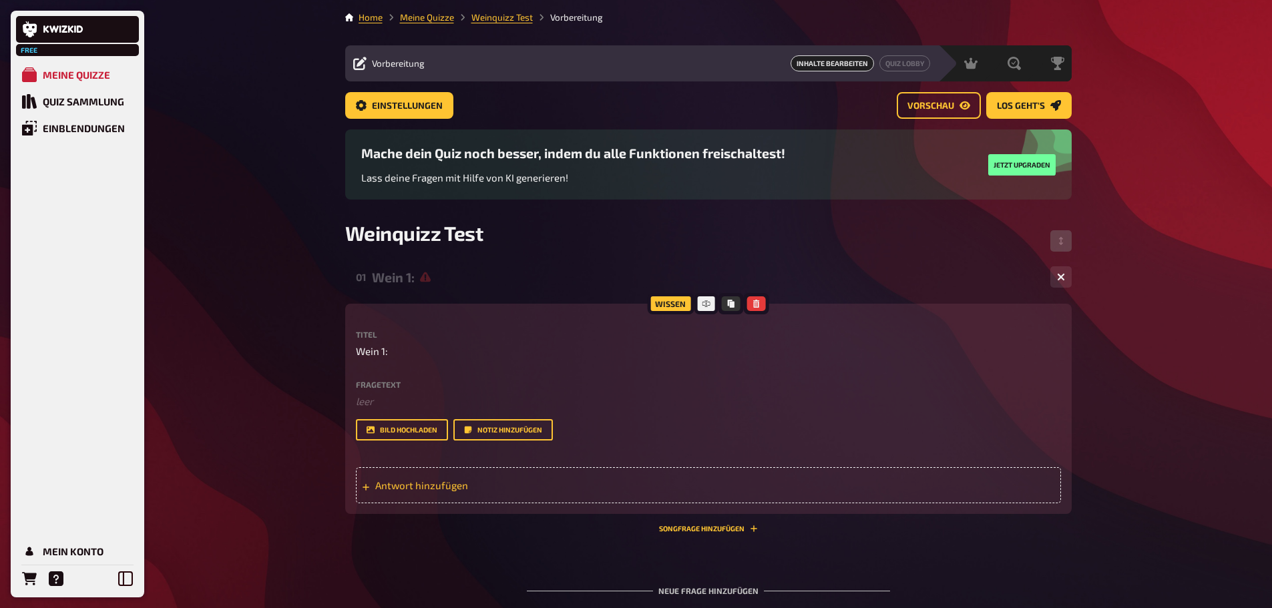
click at [408, 481] on span "Antwort hinzufügen" at bounding box center [479, 485] width 208 height 12
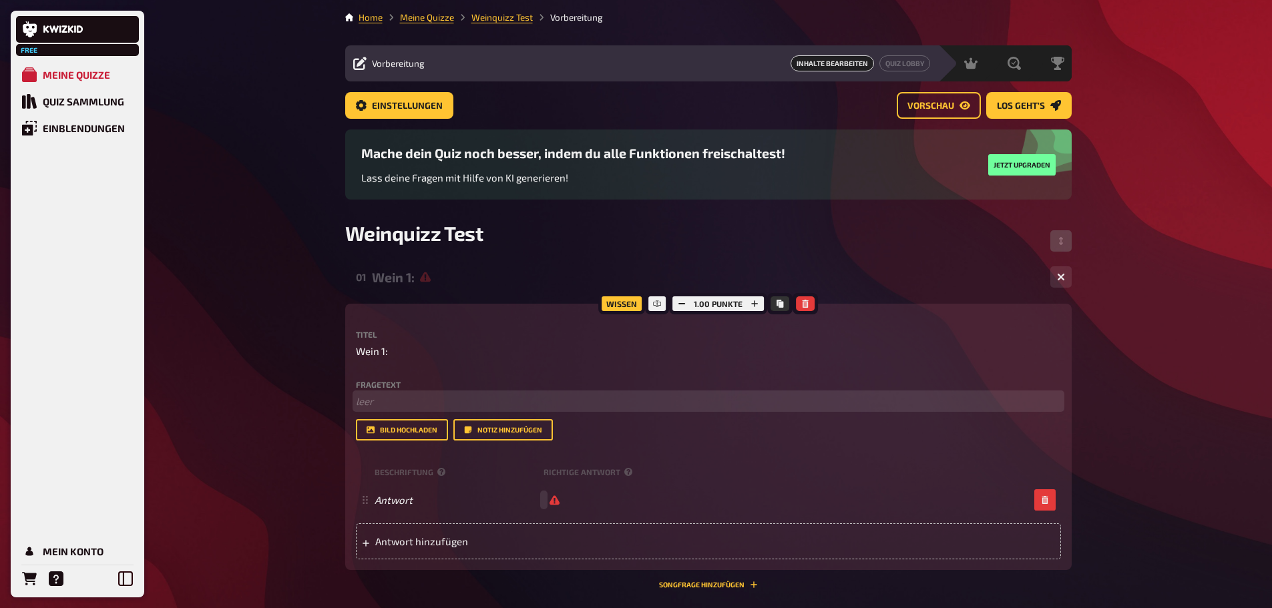
click at [382, 403] on p "﻿ leer" at bounding box center [708, 401] width 705 height 15
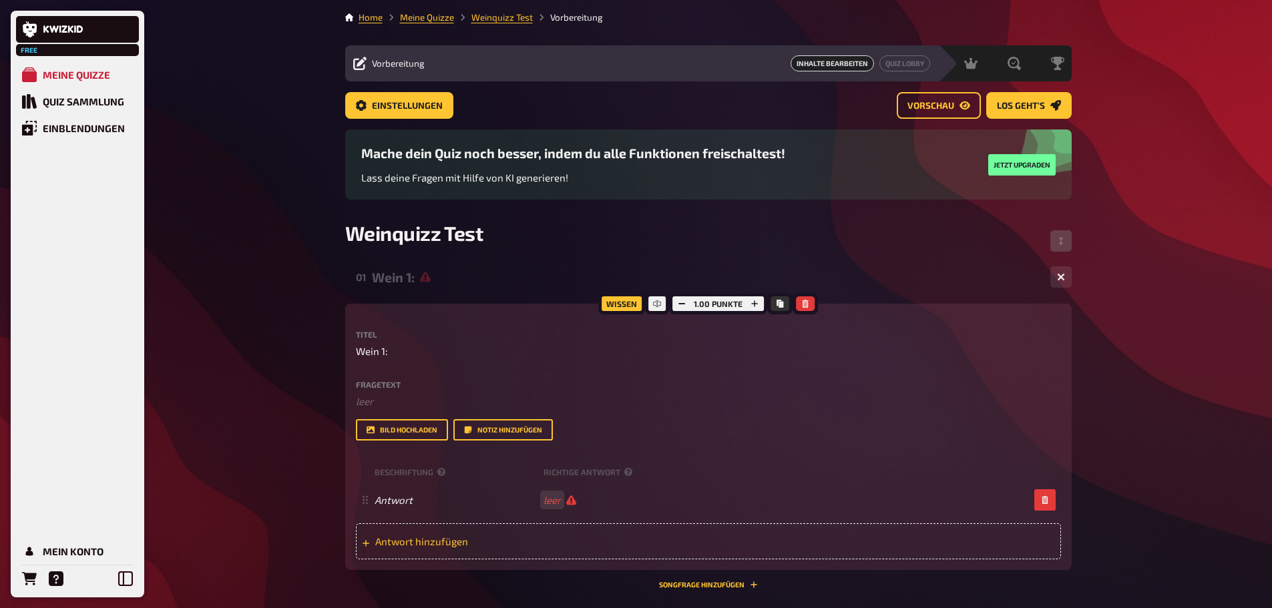
click at [405, 546] on span "Antwort hinzufügen" at bounding box center [479, 542] width 208 height 12
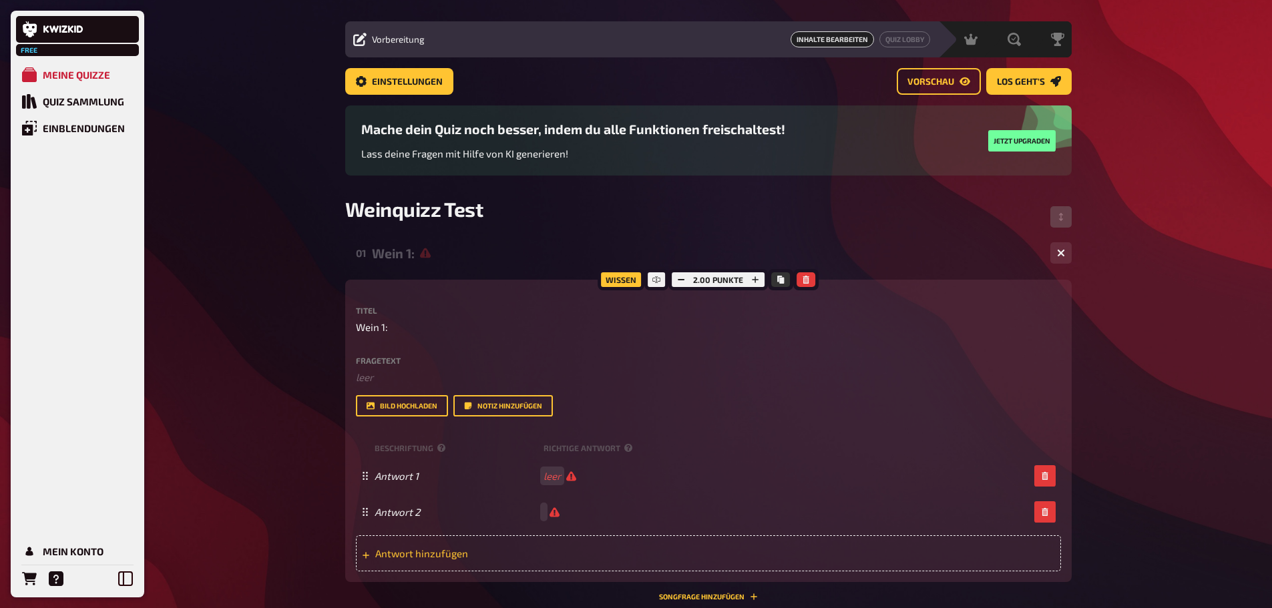
scroll to position [67, 0]
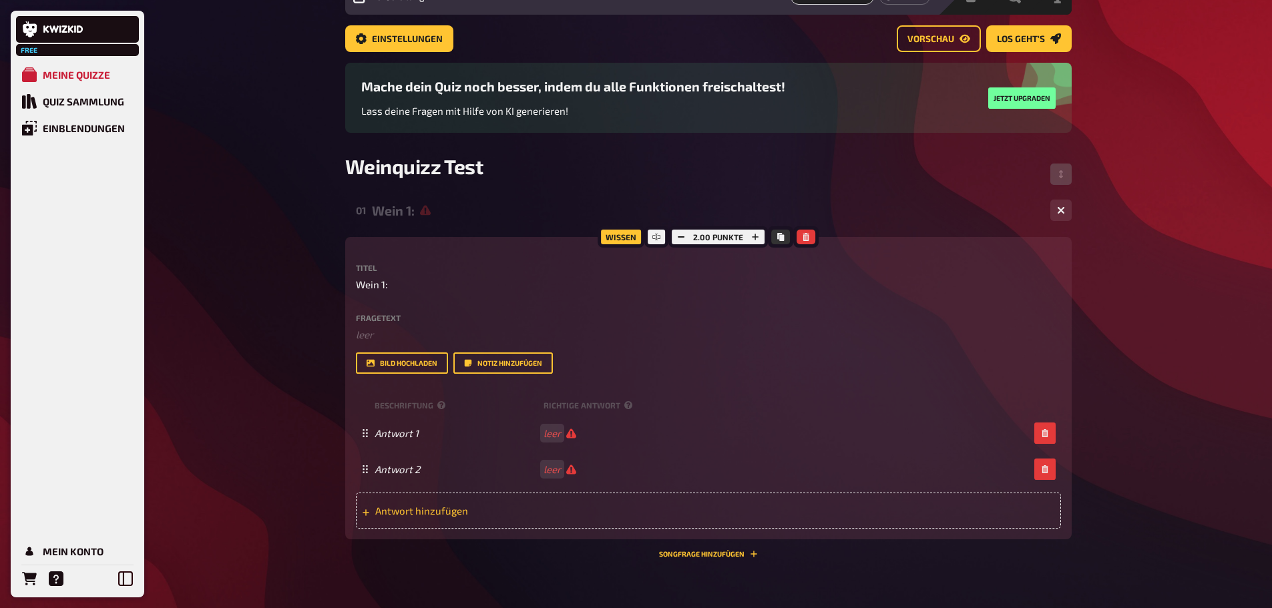
click at [420, 514] on span "Antwort hinzufügen" at bounding box center [479, 511] width 208 height 12
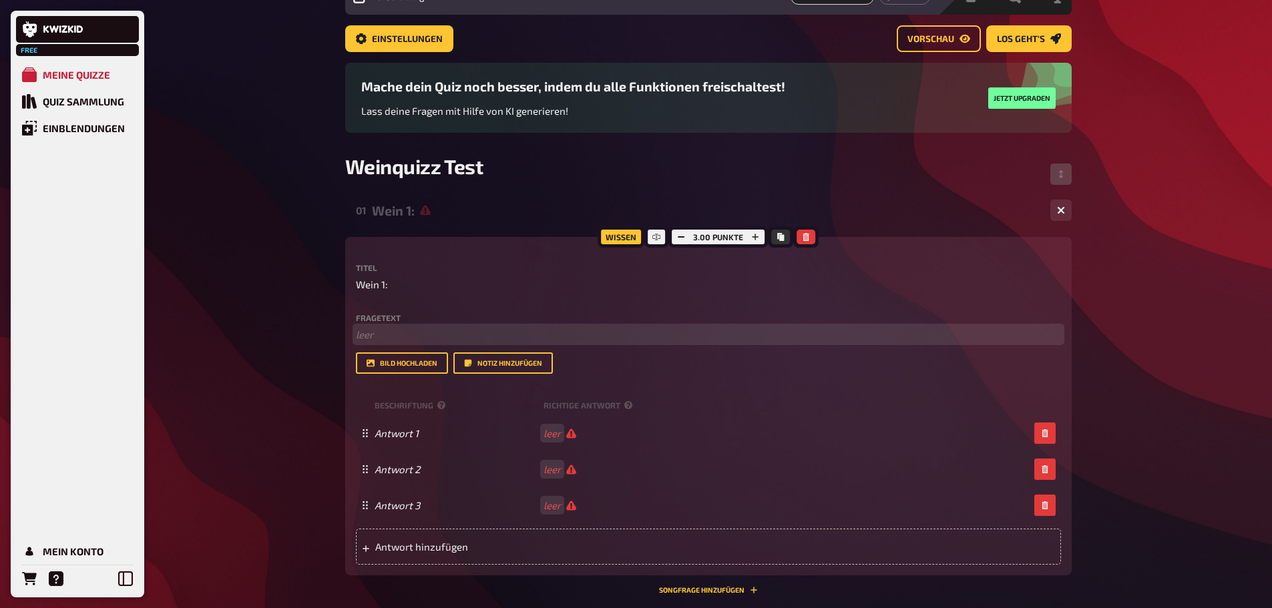
click at [375, 333] on p "﻿ leer" at bounding box center [708, 334] width 705 height 15
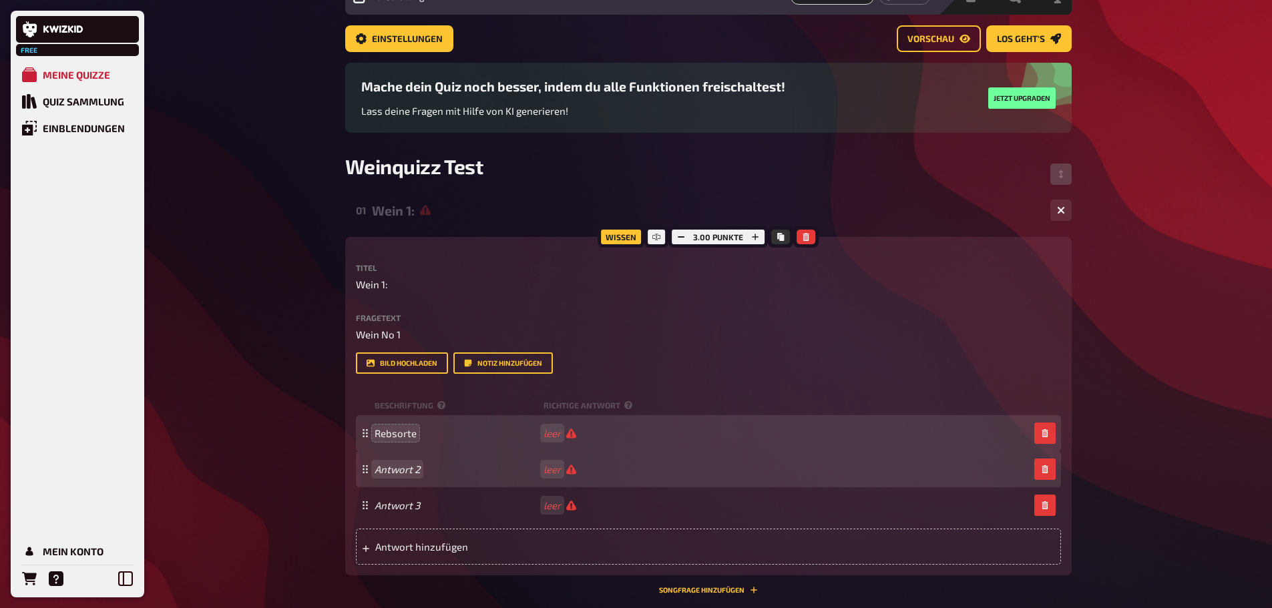
click at [404, 464] on div "Antwort 2 leer" at bounding box center [708, 469] width 705 height 36
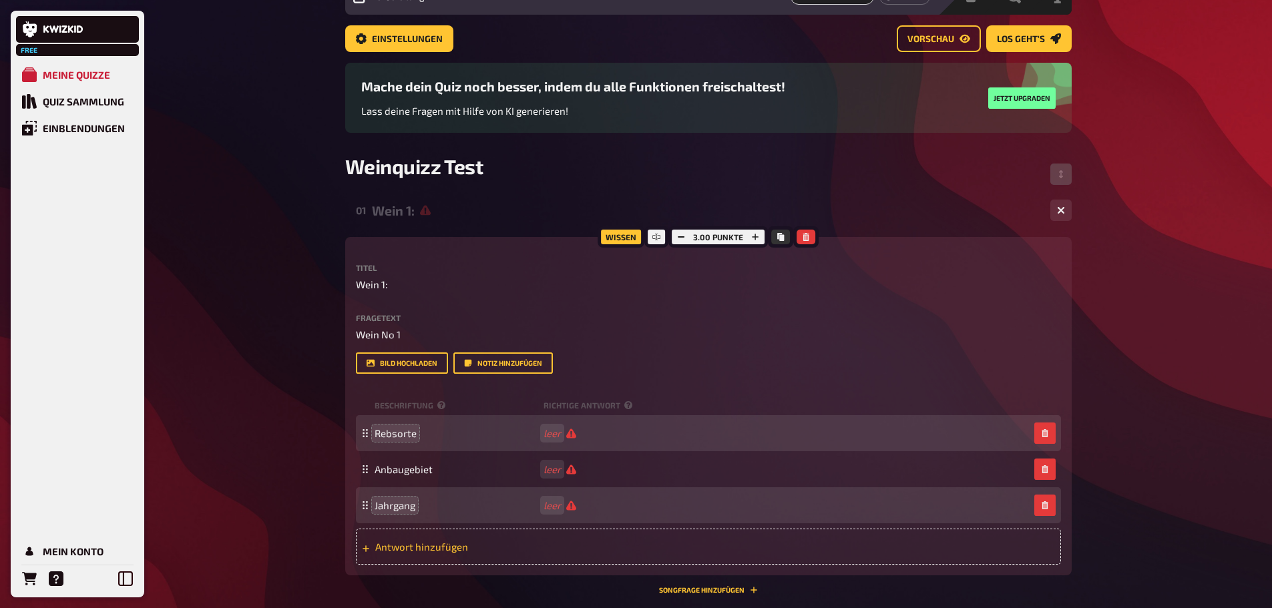
click at [426, 548] on span "Antwort hinzufügen" at bounding box center [479, 547] width 208 height 12
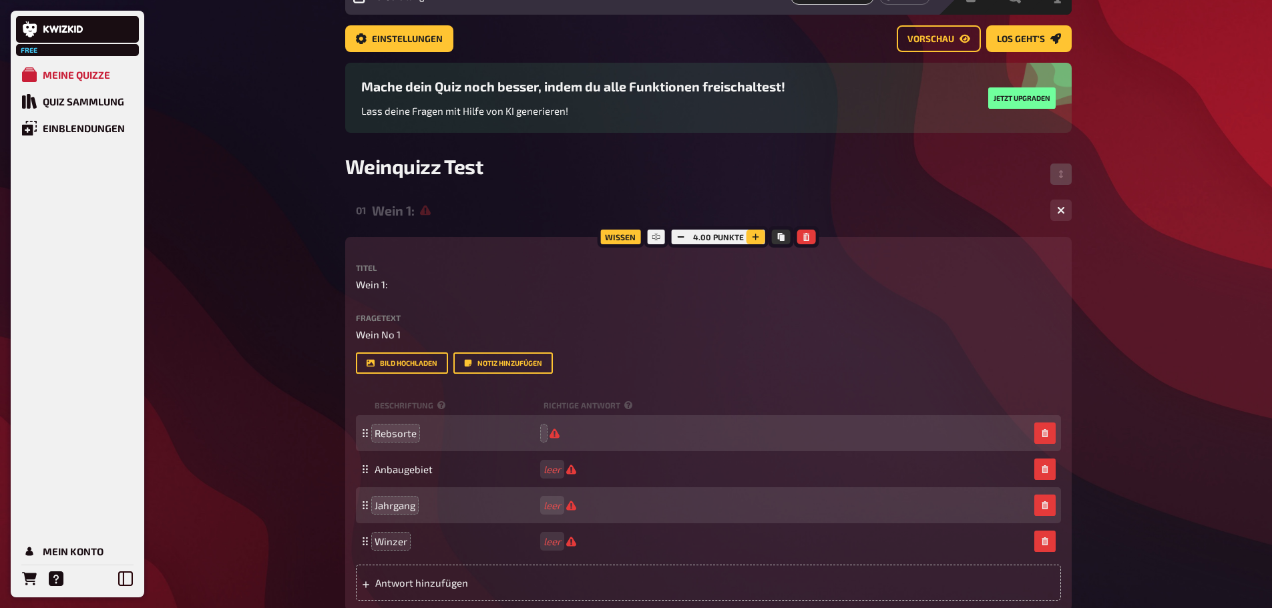
click at [759, 237] on icon "button" at bounding box center [756, 237] width 8 height 8
click at [678, 242] on button "button" at bounding box center [681, 237] width 19 height 15
